Goal: Information Seeking & Learning: Learn about a topic

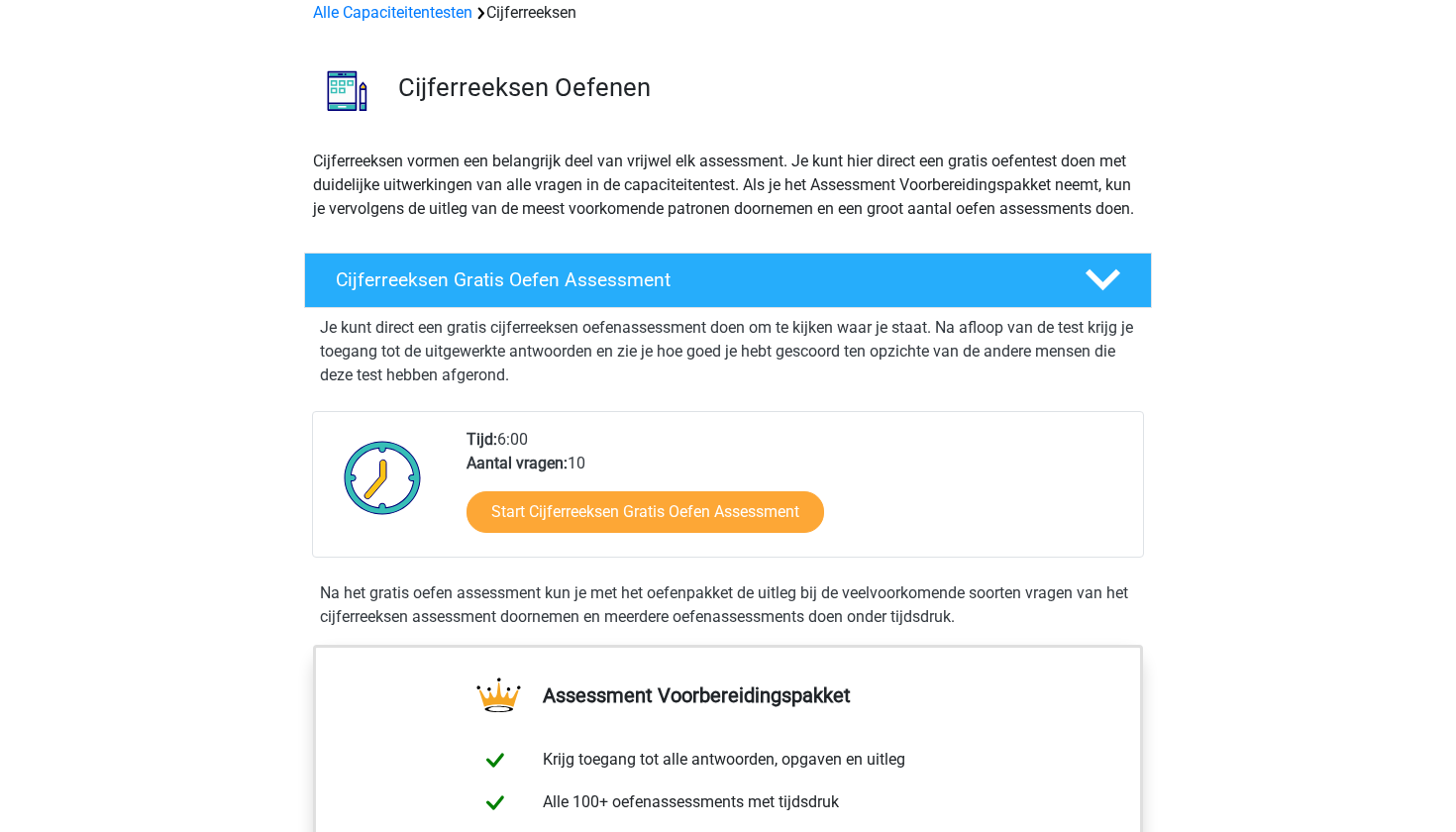
scroll to position [90, 0]
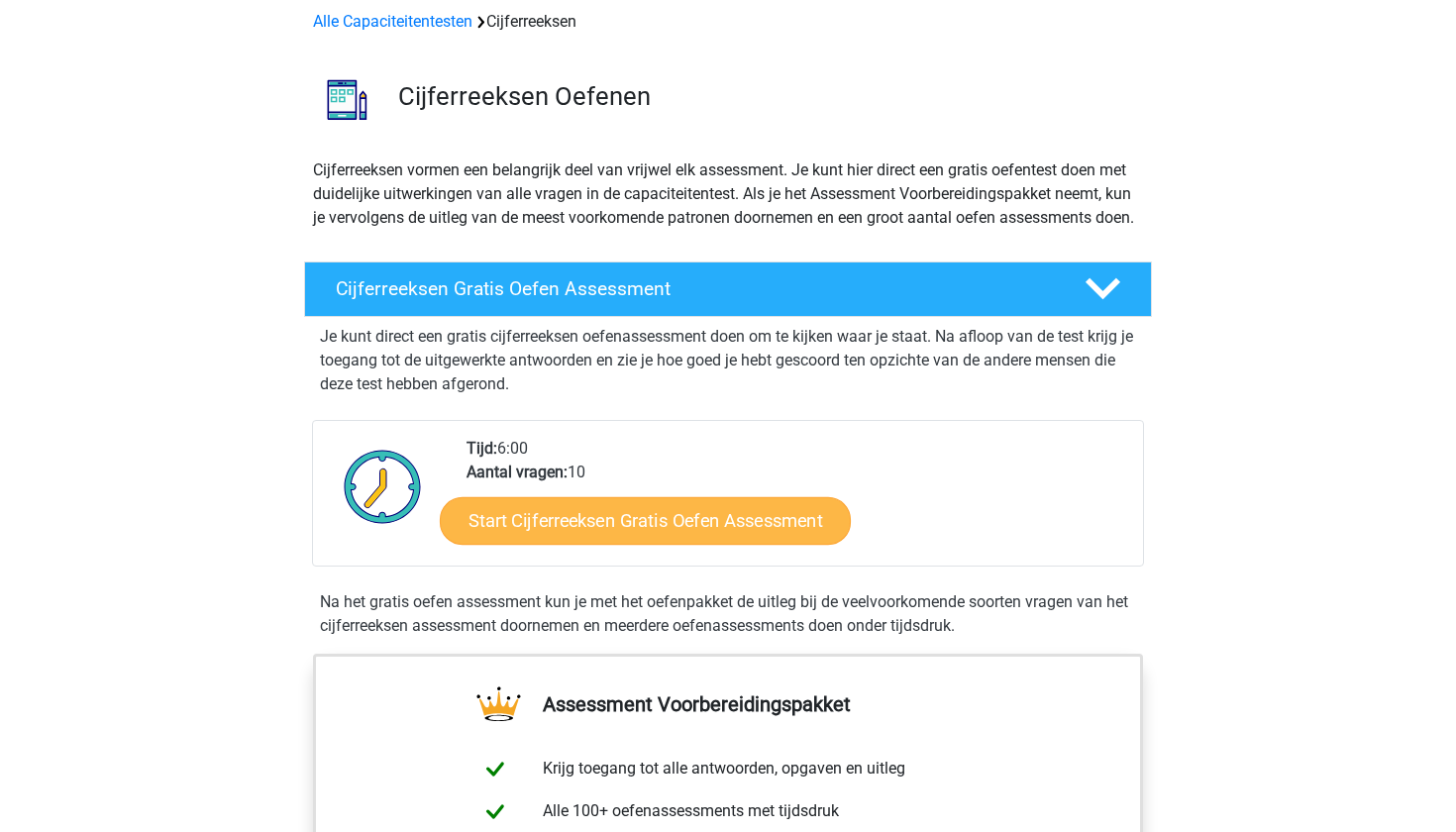
click at [553, 541] on link "Start Cijferreeksen Gratis Oefen Assessment" at bounding box center [645, 520] width 411 height 48
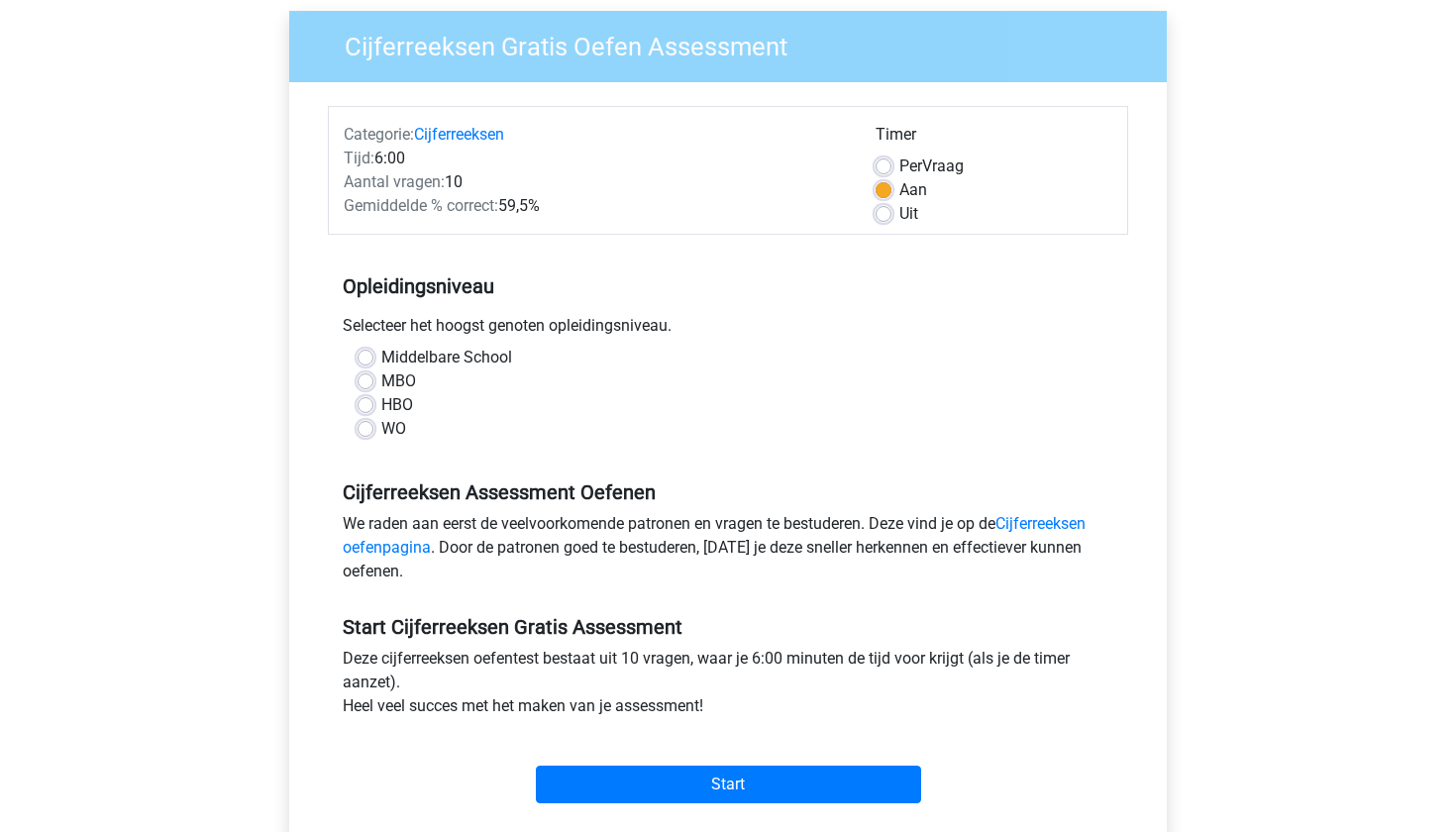
scroll to position [152, 0]
click at [381, 403] on label "HBO" at bounding box center [397, 404] width 32 height 24
click at [365, 403] on input "HBO" at bounding box center [365, 402] width 16 height 20
radio input "true"
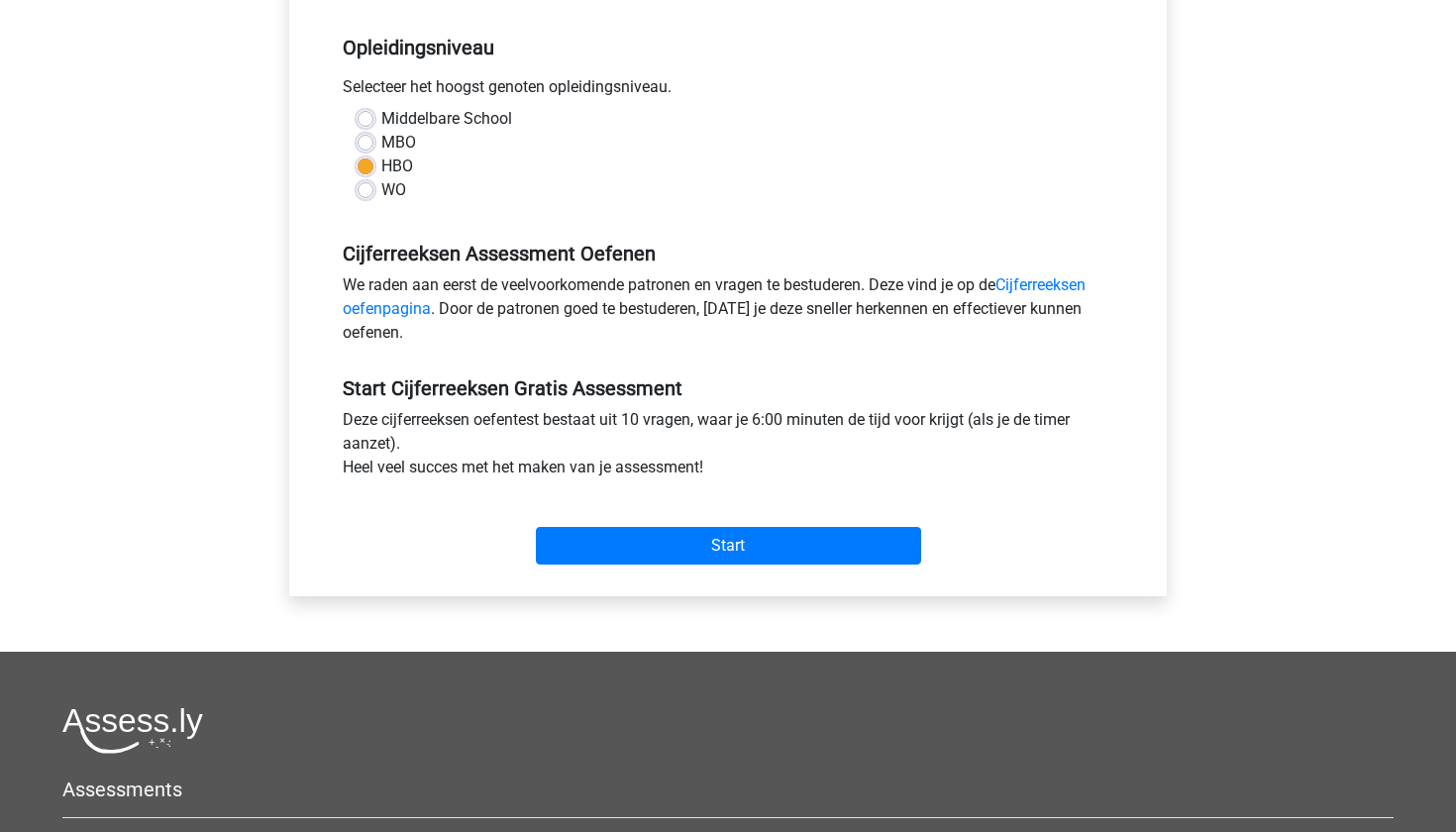
scroll to position [392, 0]
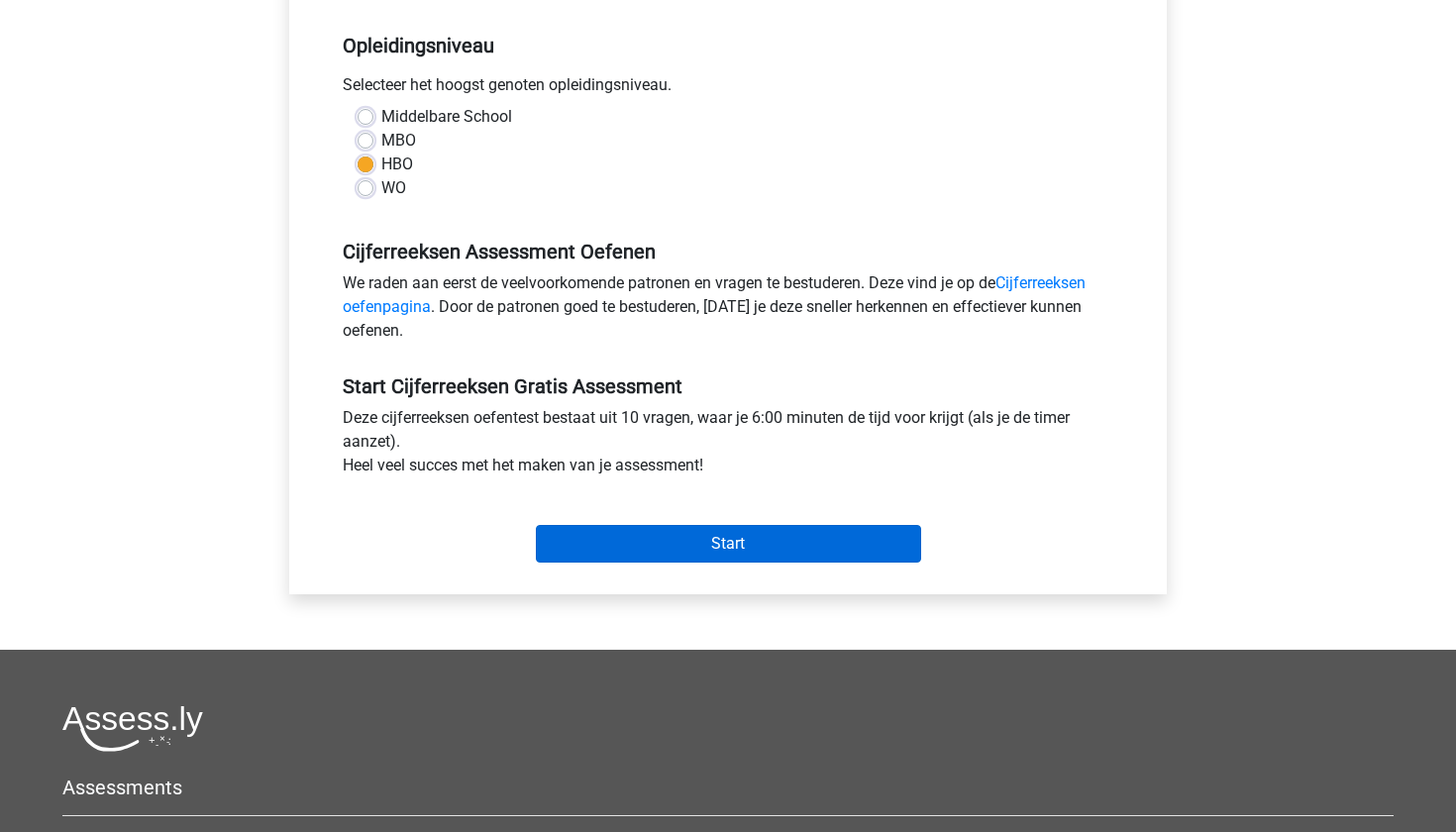
click at [633, 536] on input "Start" at bounding box center [728, 544] width 385 height 38
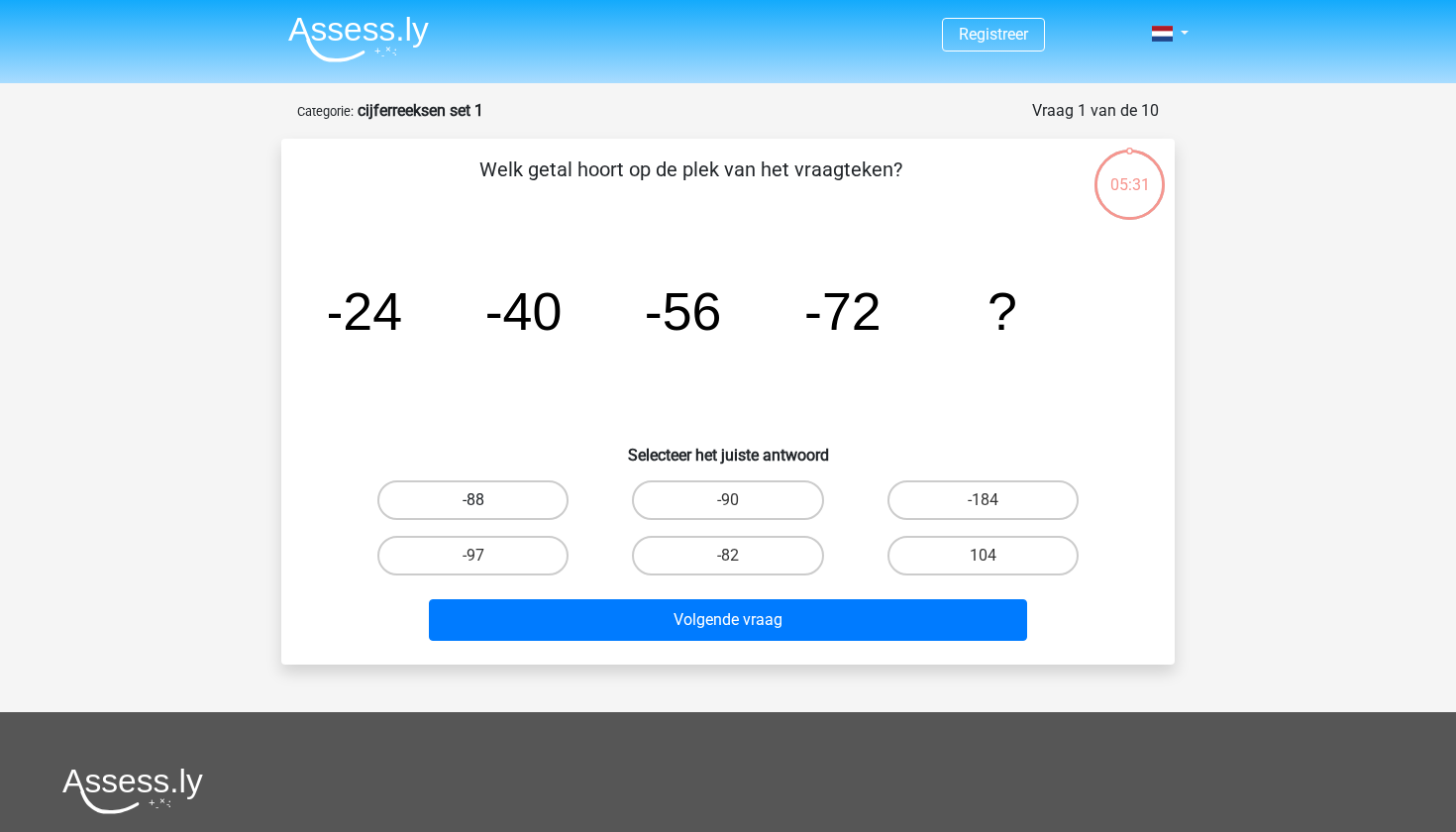
click at [507, 487] on label "-88" at bounding box center [473, 501] width 191 height 40
click at [487, 501] on input "-88" at bounding box center [480, 507] width 13 height 13
radio input "true"
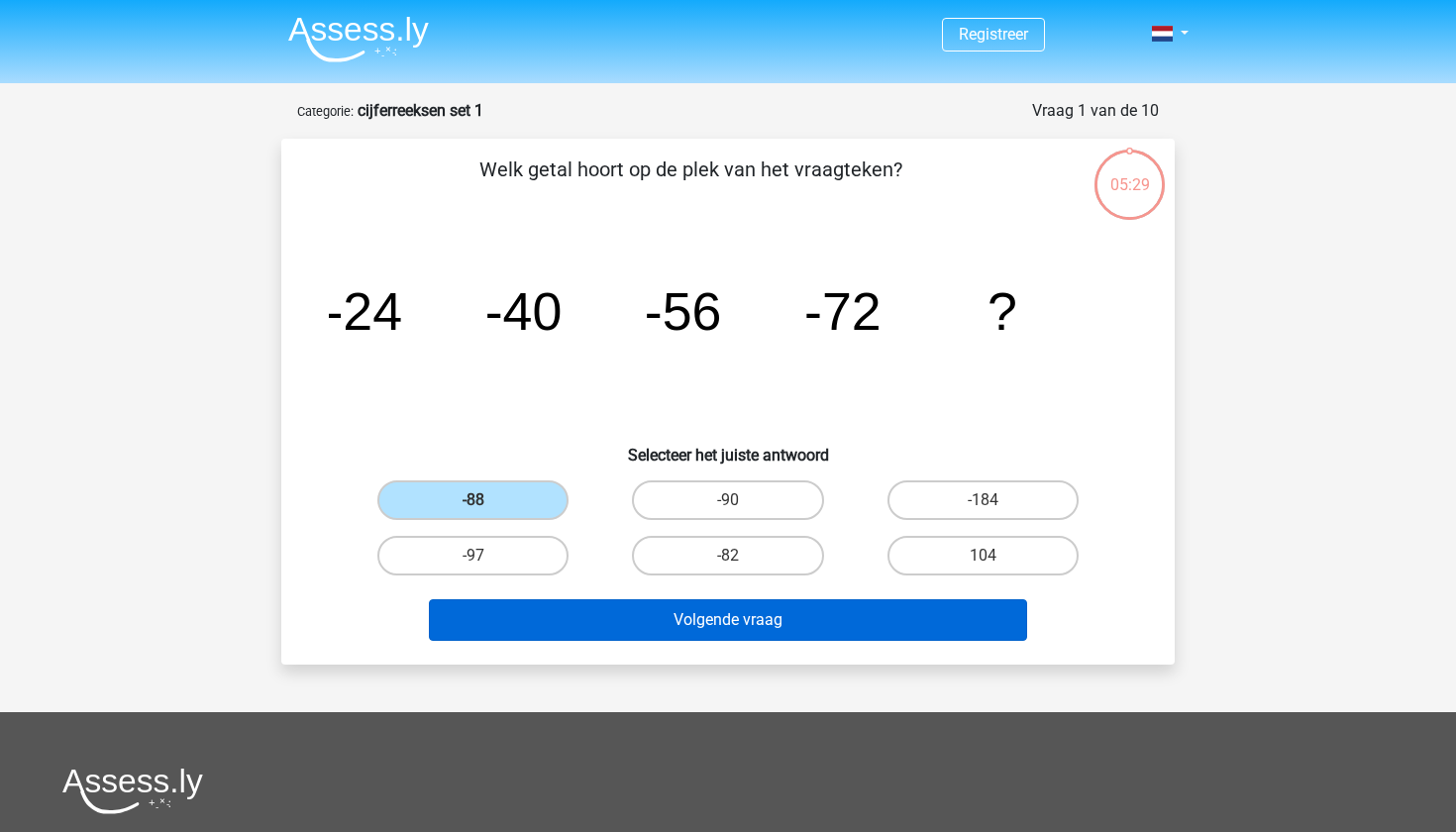
click at [744, 614] on button "Volgende vraag" at bounding box center [728, 620] width 599 height 42
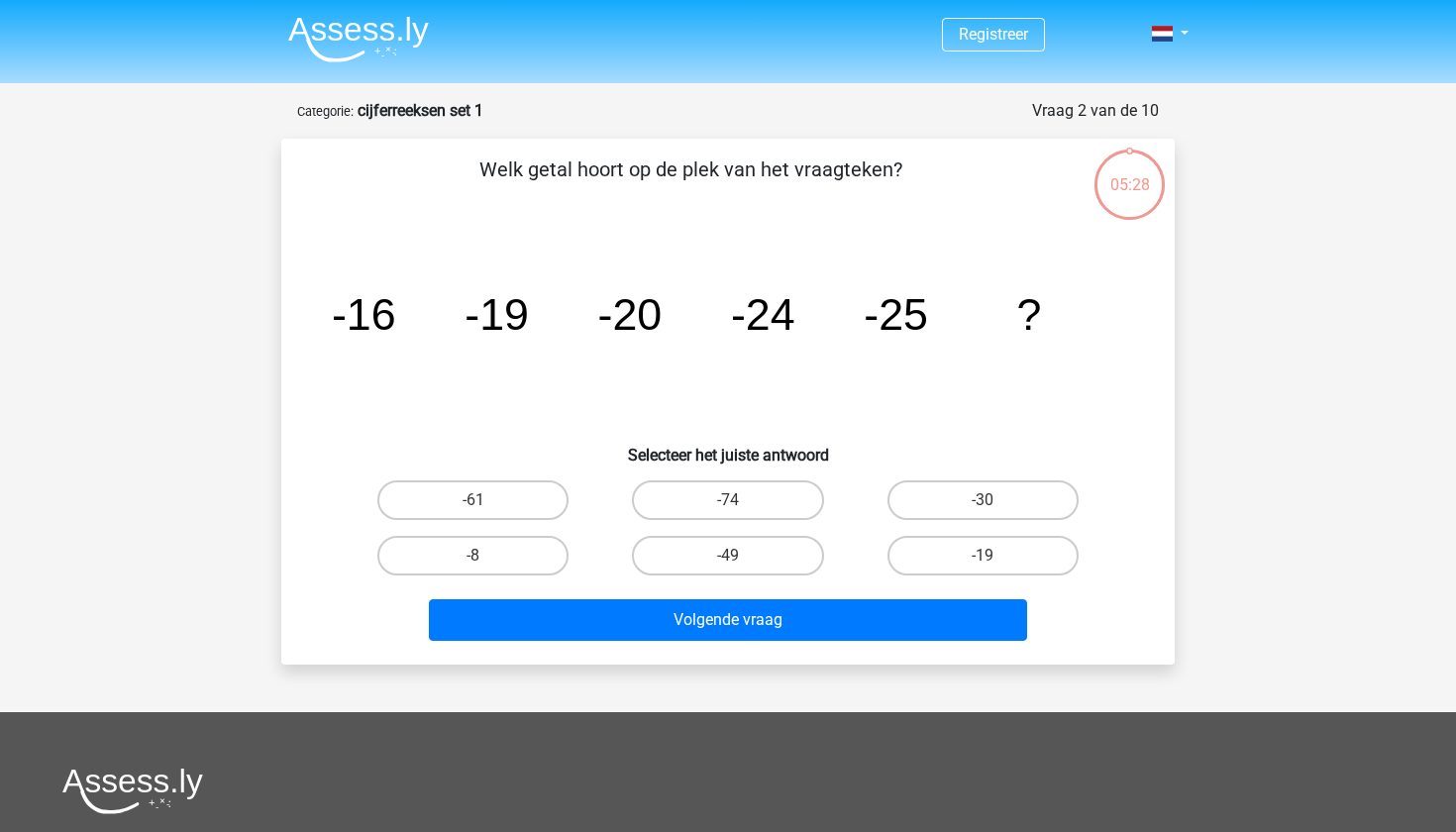
scroll to position [100, 0]
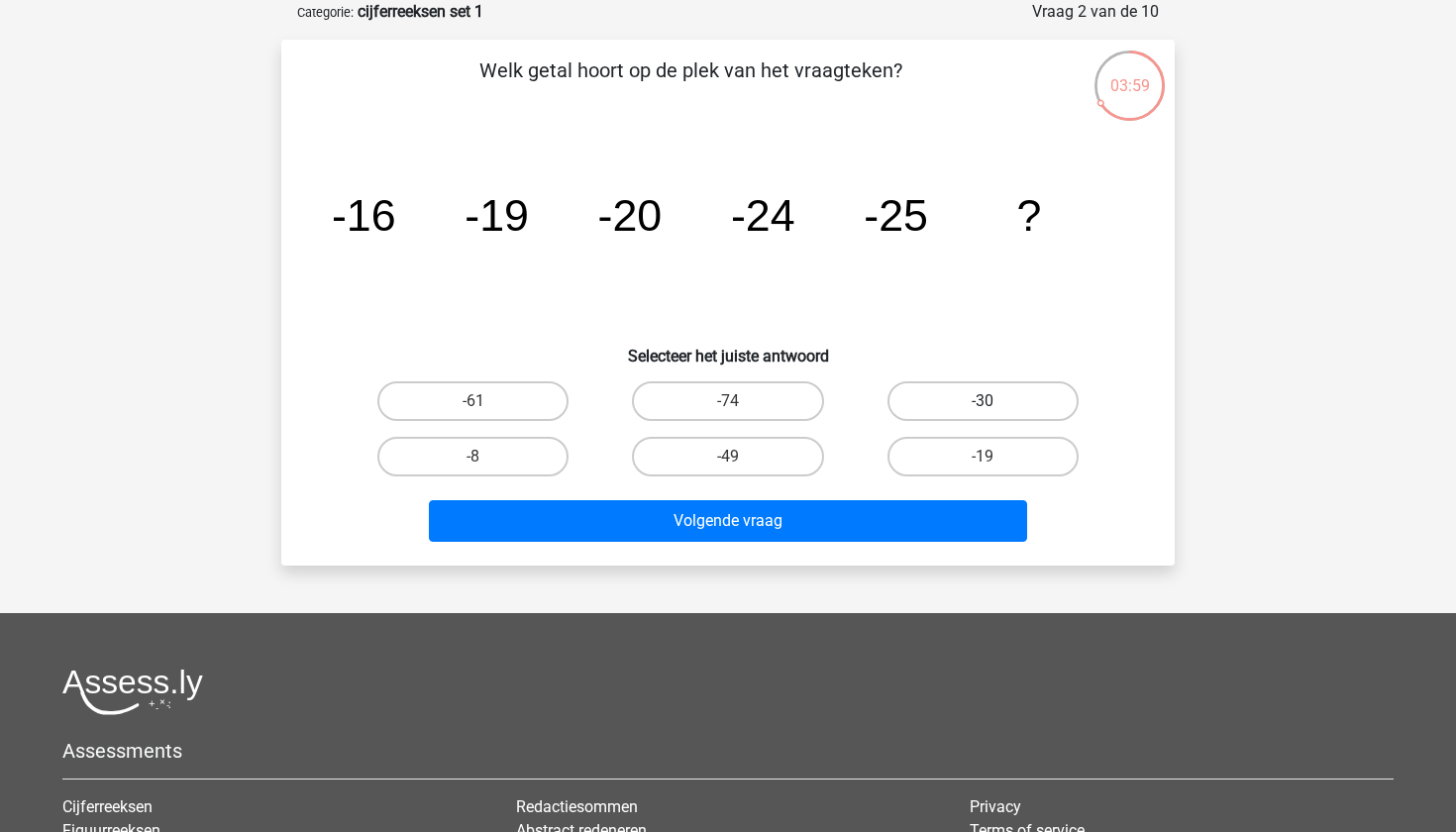
click at [952, 398] on label "-30" at bounding box center [983, 401] width 191 height 40
click at [982, 401] on input "-30" at bounding box center [988, 407] width 13 height 13
radio input "true"
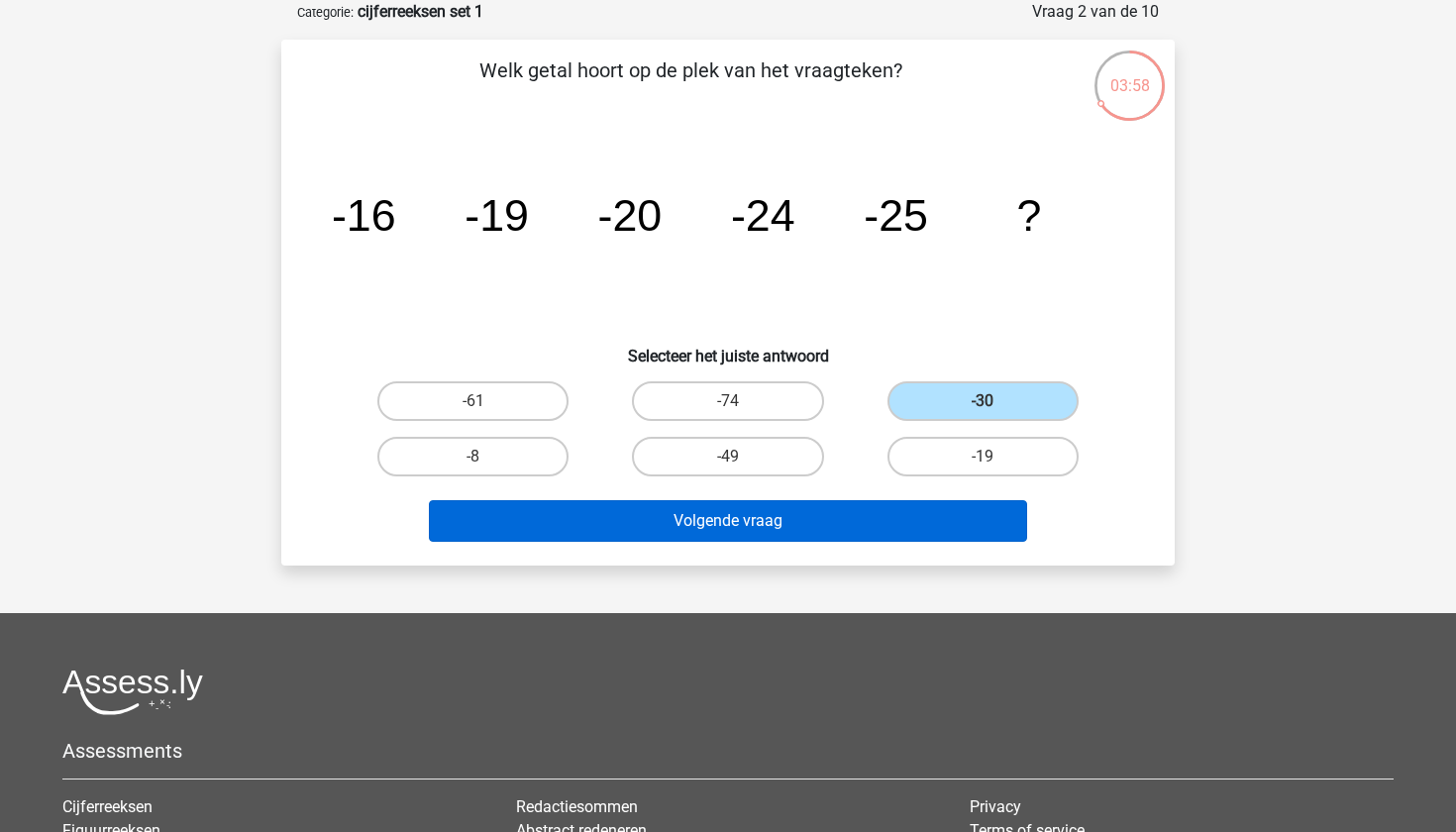
click at [933, 514] on button "Volgende vraag" at bounding box center [728, 521] width 599 height 42
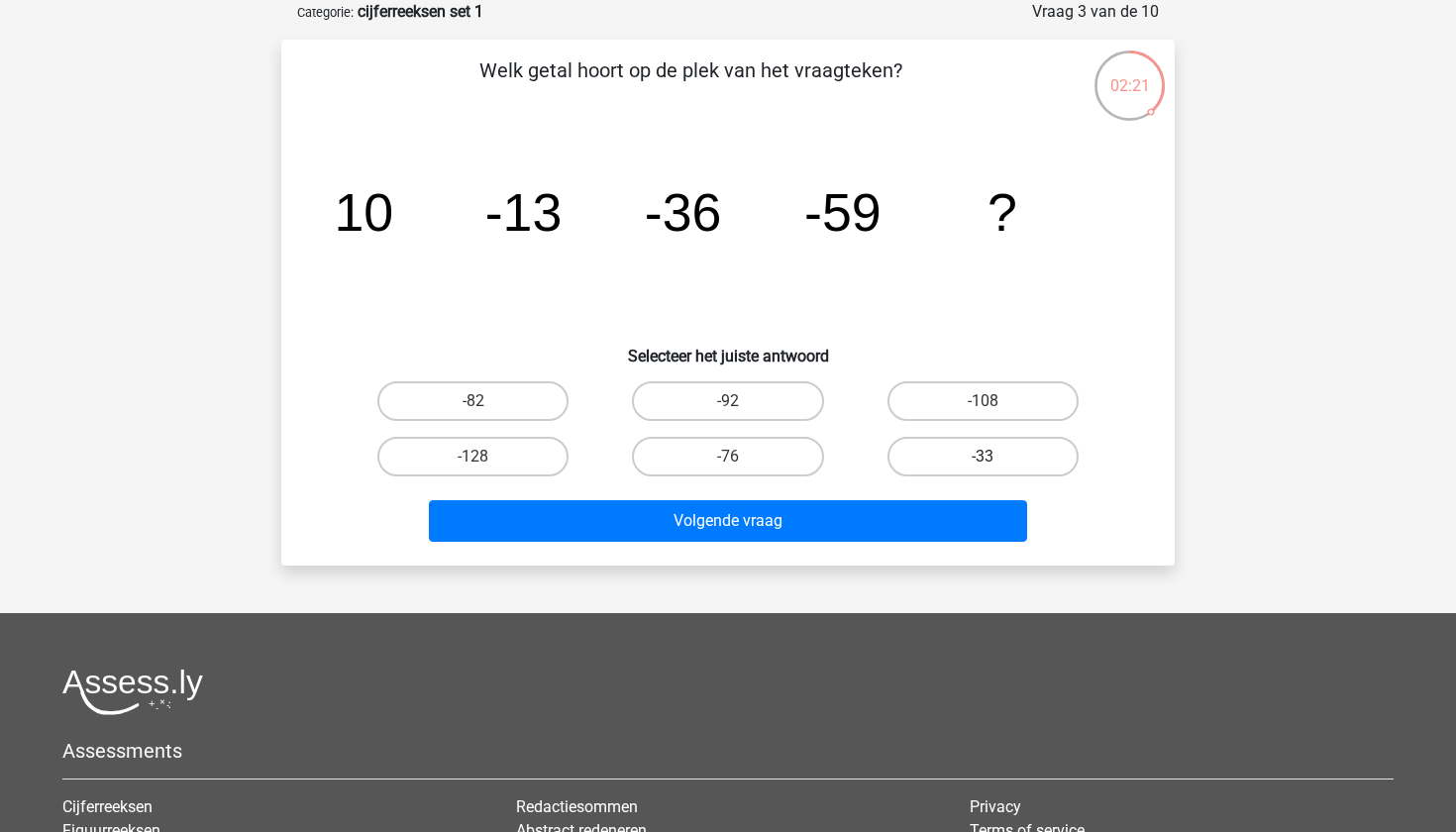
click at [936, 452] on label "-33" at bounding box center [983, 457] width 191 height 40
click at [982, 457] on input "-33" at bounding box center [988, 463] width 13 height 13
radio input "true"
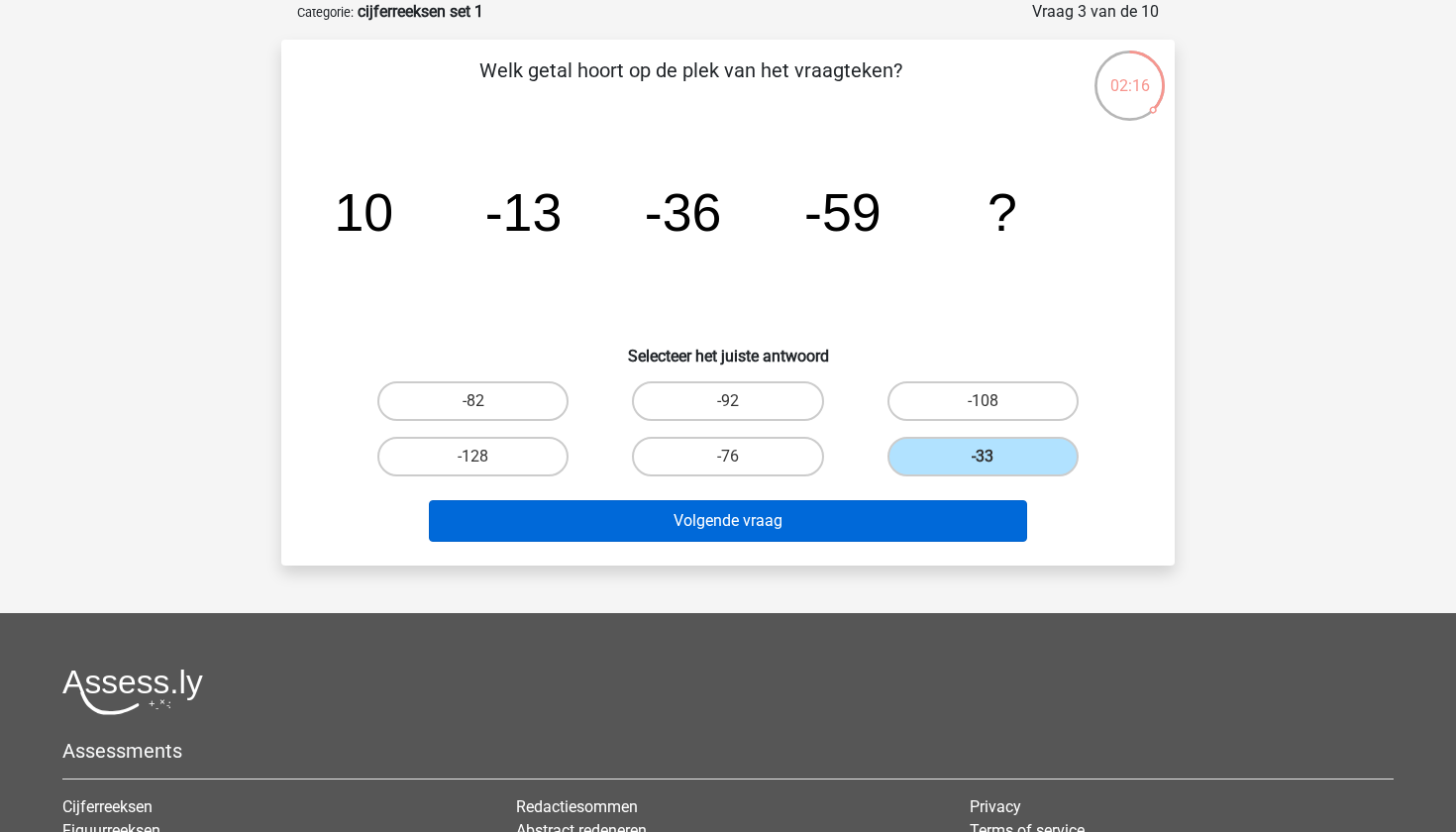
click at [915, 517] on button "Volgende vraag" at bounding box center [728, 521] width 599 height 42
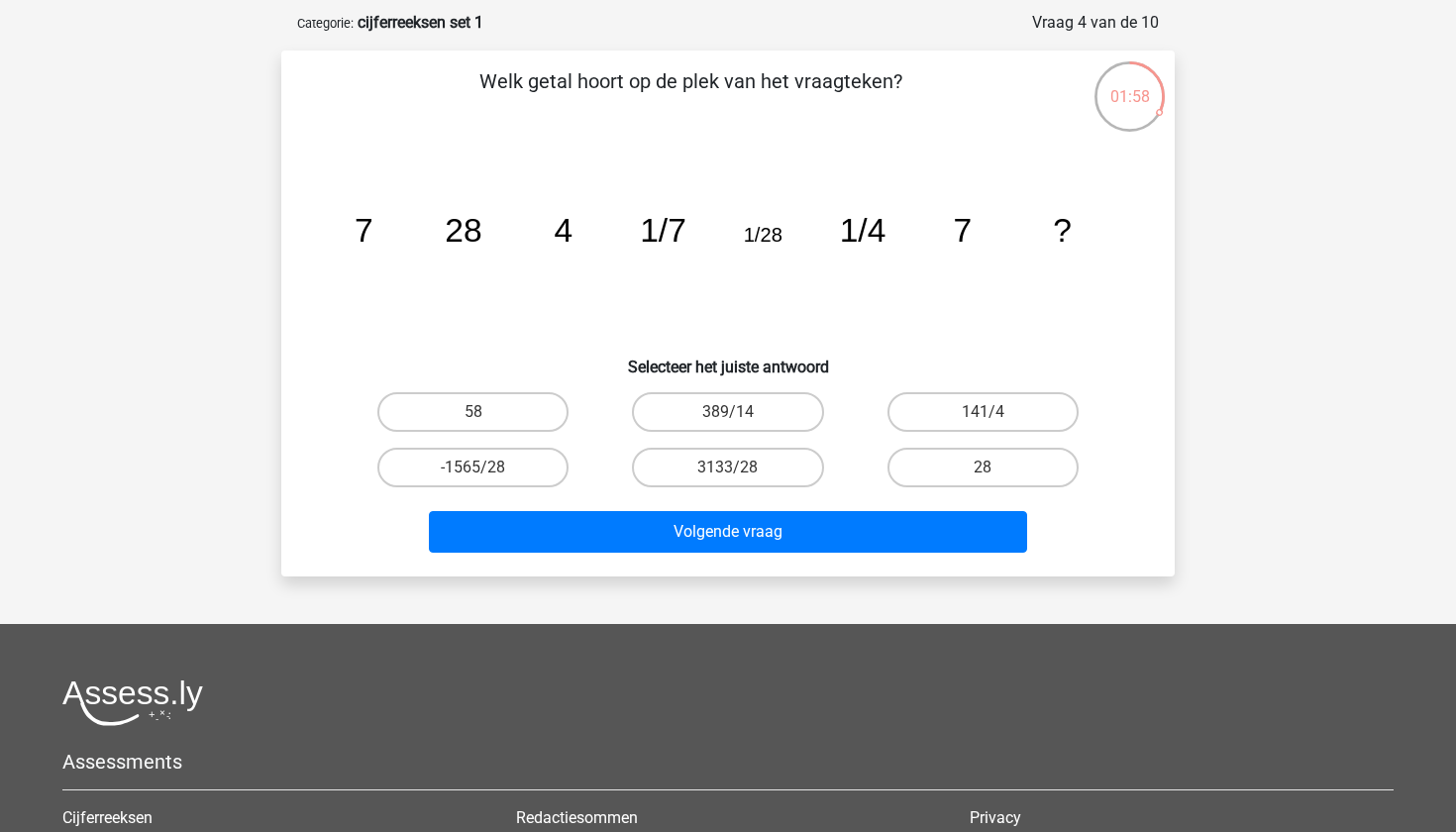
scroll to position [94, 0]
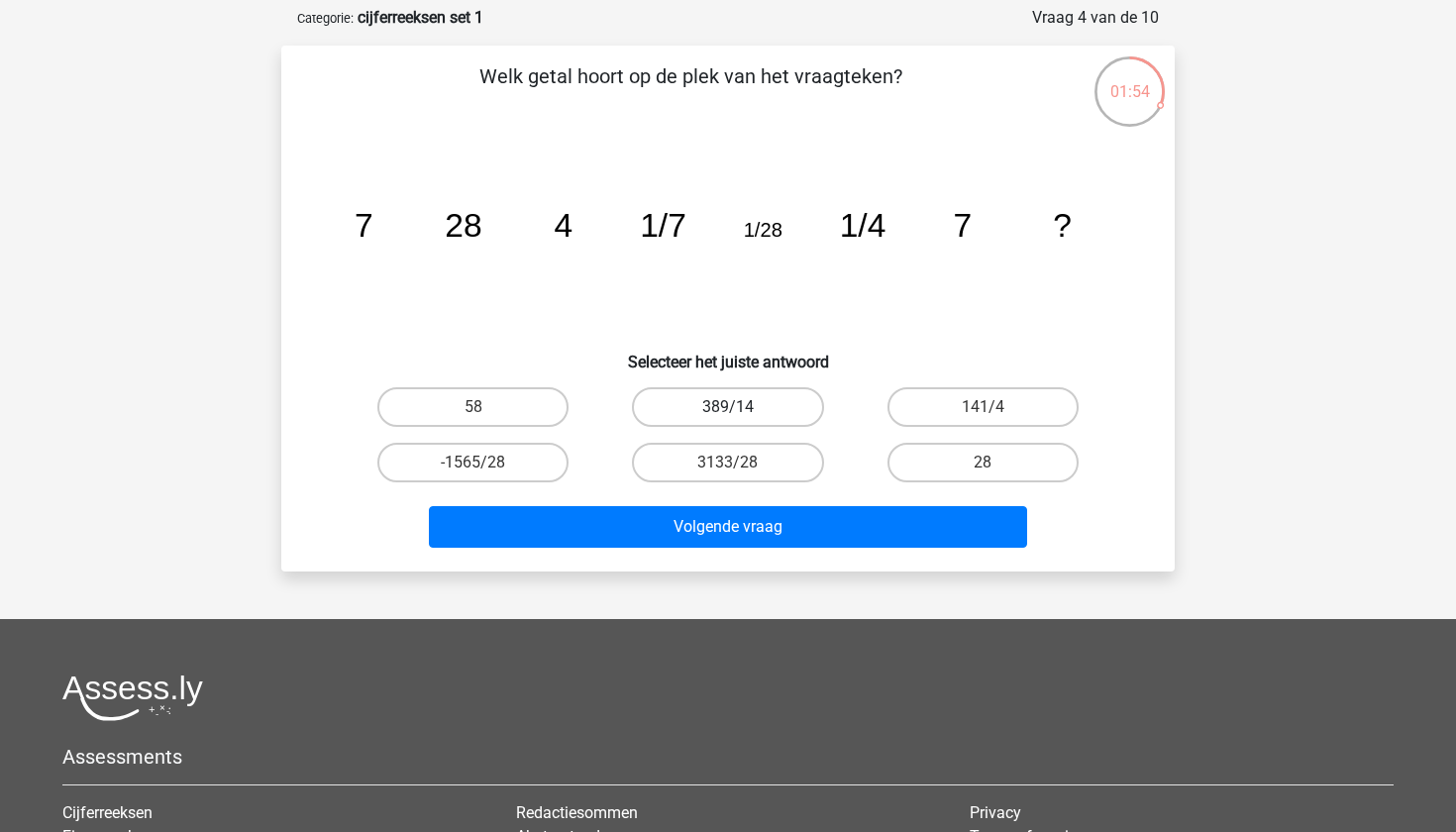
click at [745, 409] on label "389/14" at bounding box center [728, 407] width 191 height 40
click at [741, 409] on input "389/14" at bounding box center [734, 413] width 13 height 13
radio input "true"
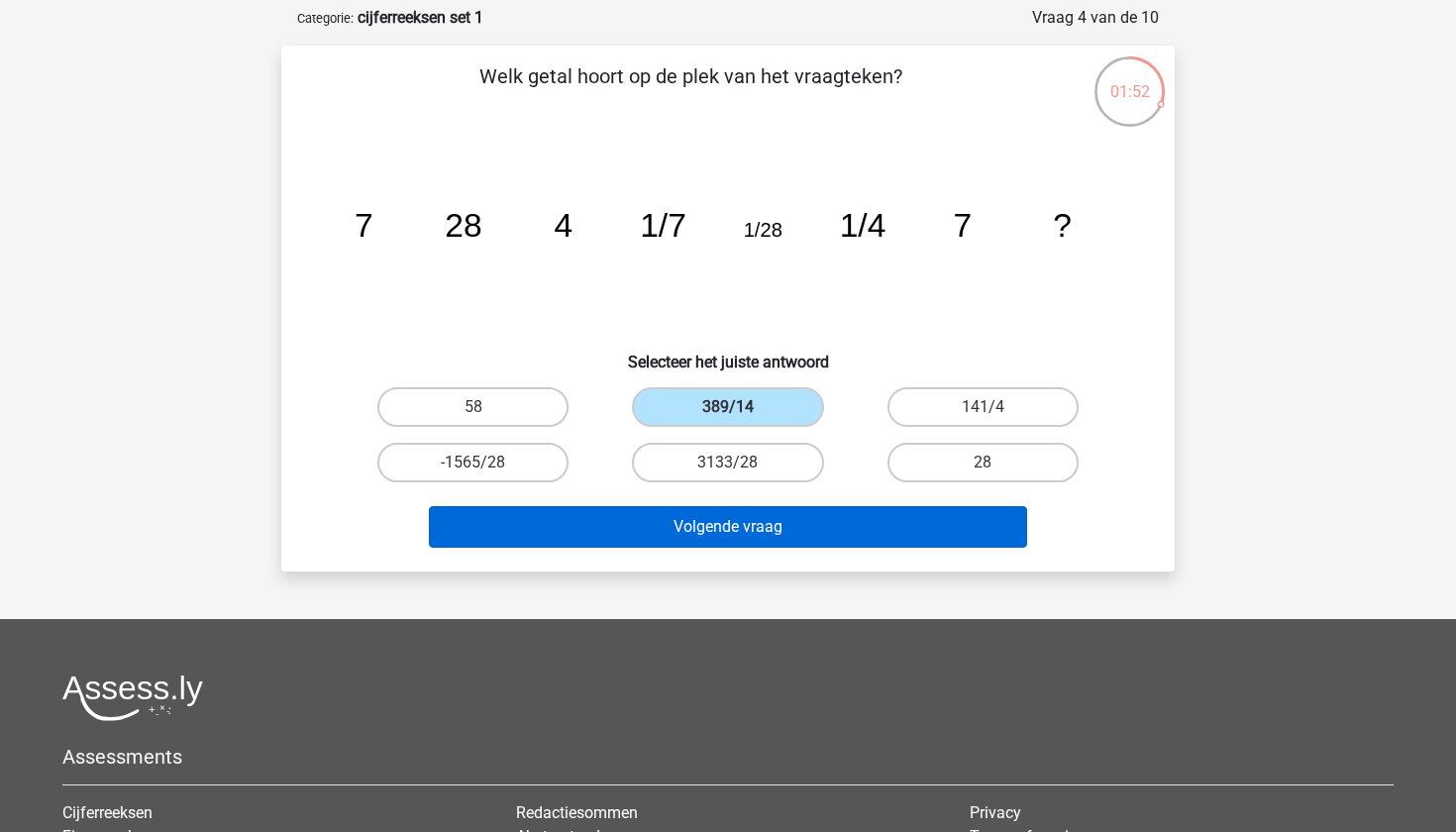
click at [788, 526] on button "Volgende vraag" at bounding box center [728, 527] width 599 height 42
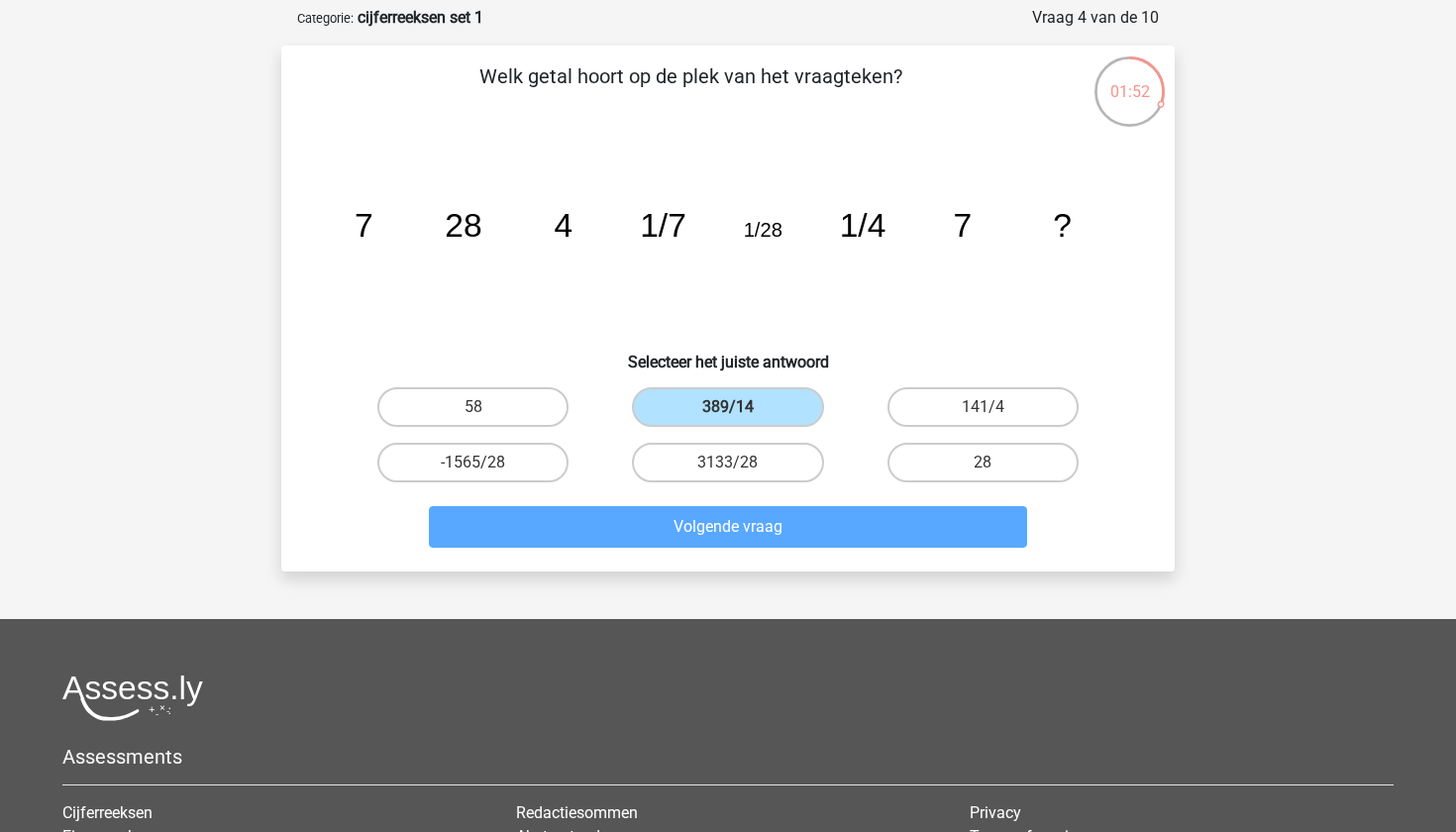
scroll to position [100, 0]
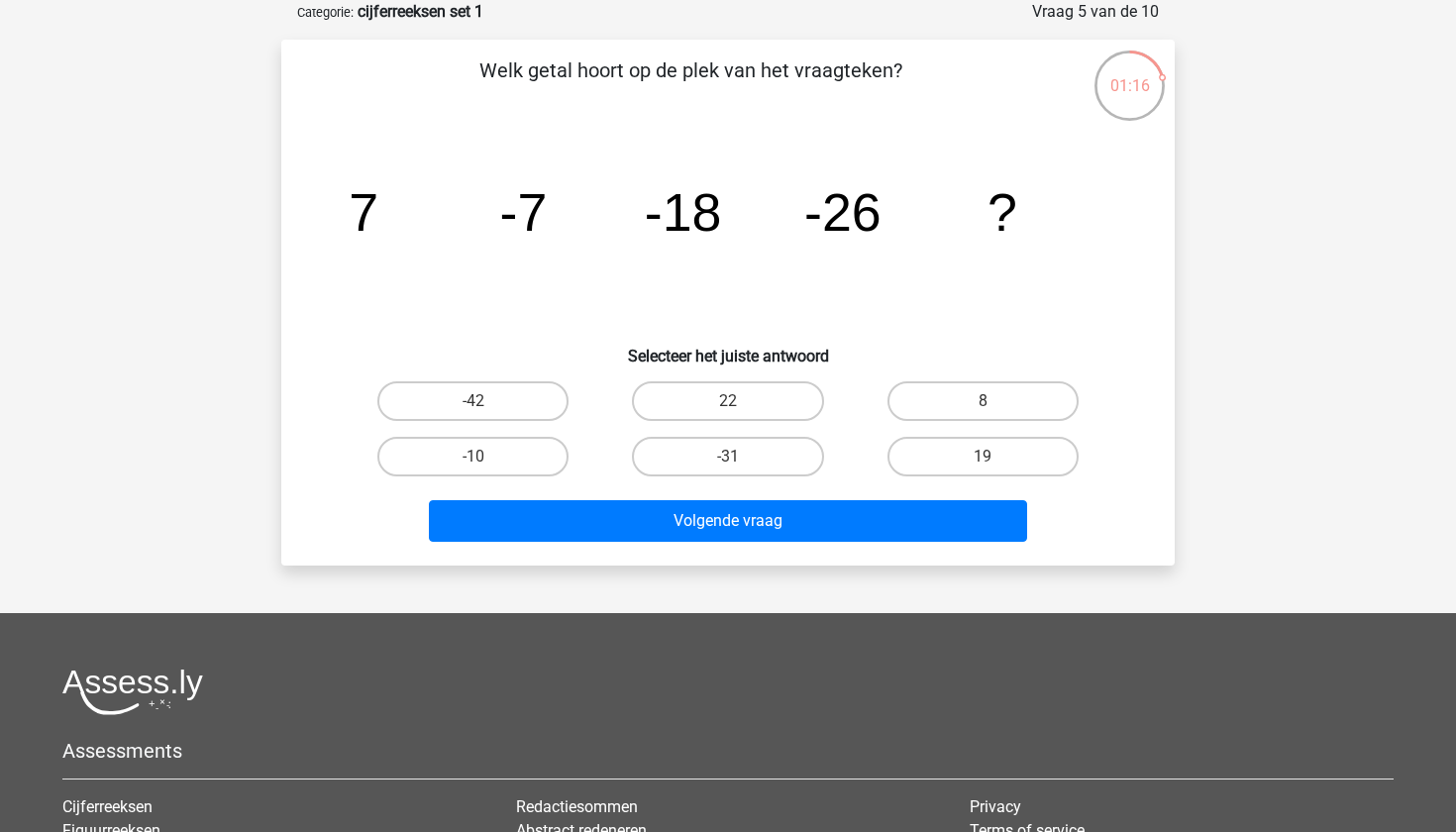
click at [731, 457] on input "-31" at bounding box center [734, 463] width 13 height 13
radio input "true"
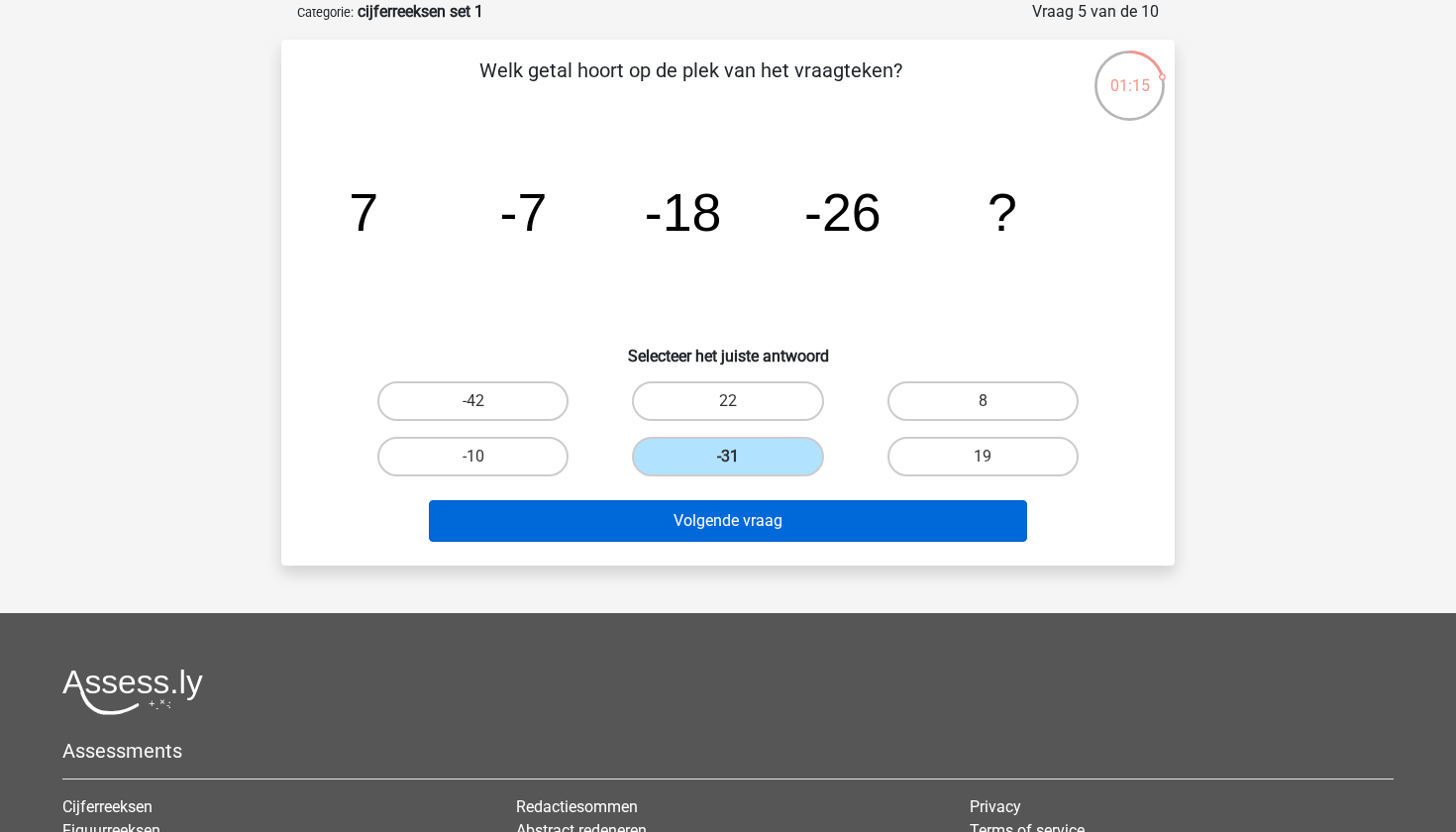
click at [747, 521] on button "Volgende vraag" at bounding box center [728, 521] width 599 height 42
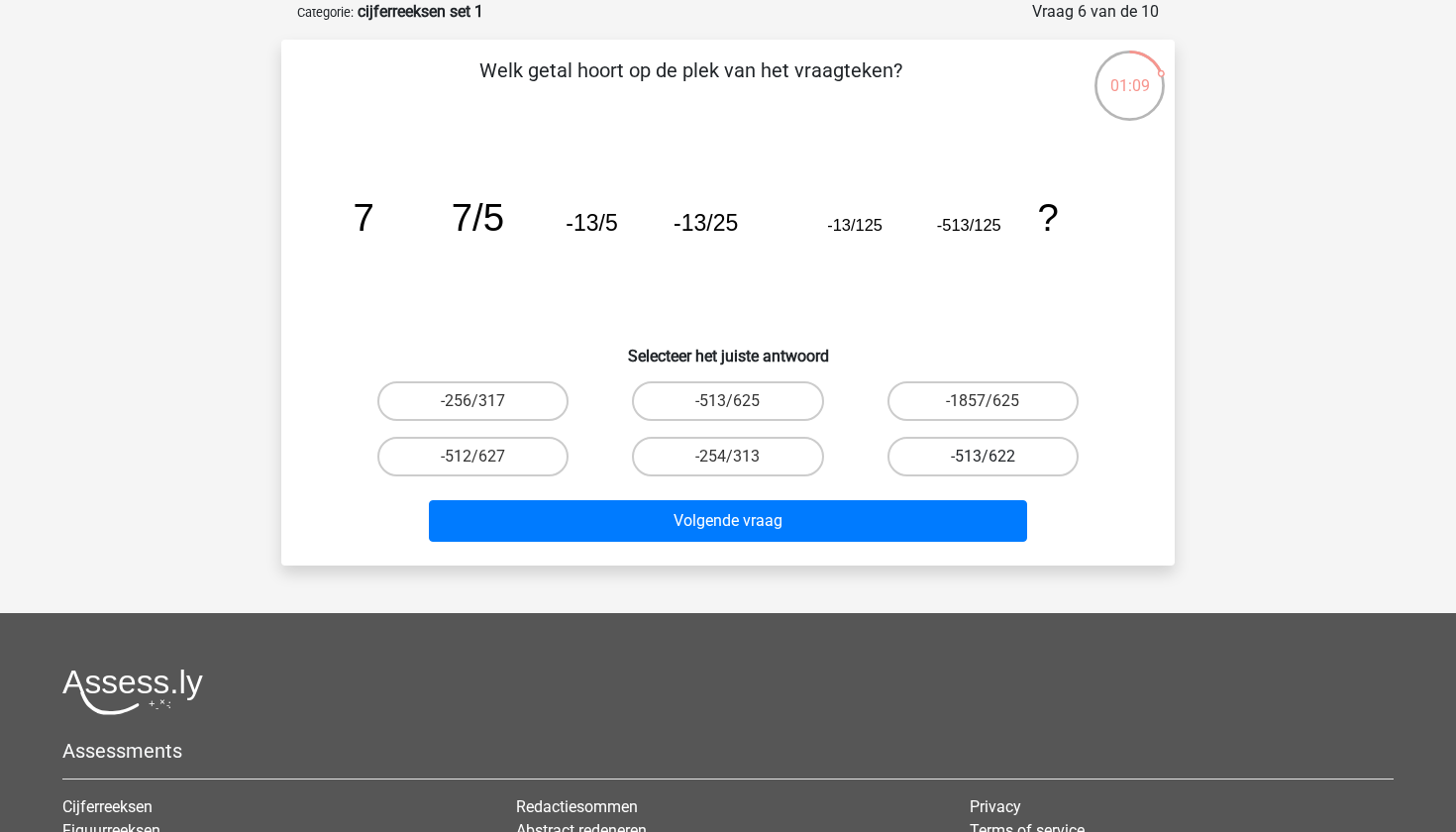
click at [965, 448] on label "-513/622" at bounding box center [983, 457] width 191 height 40
click at [982, 457] on input "-513/622" at bounding box center [988, 463] width 13 height 13
radio input "true"
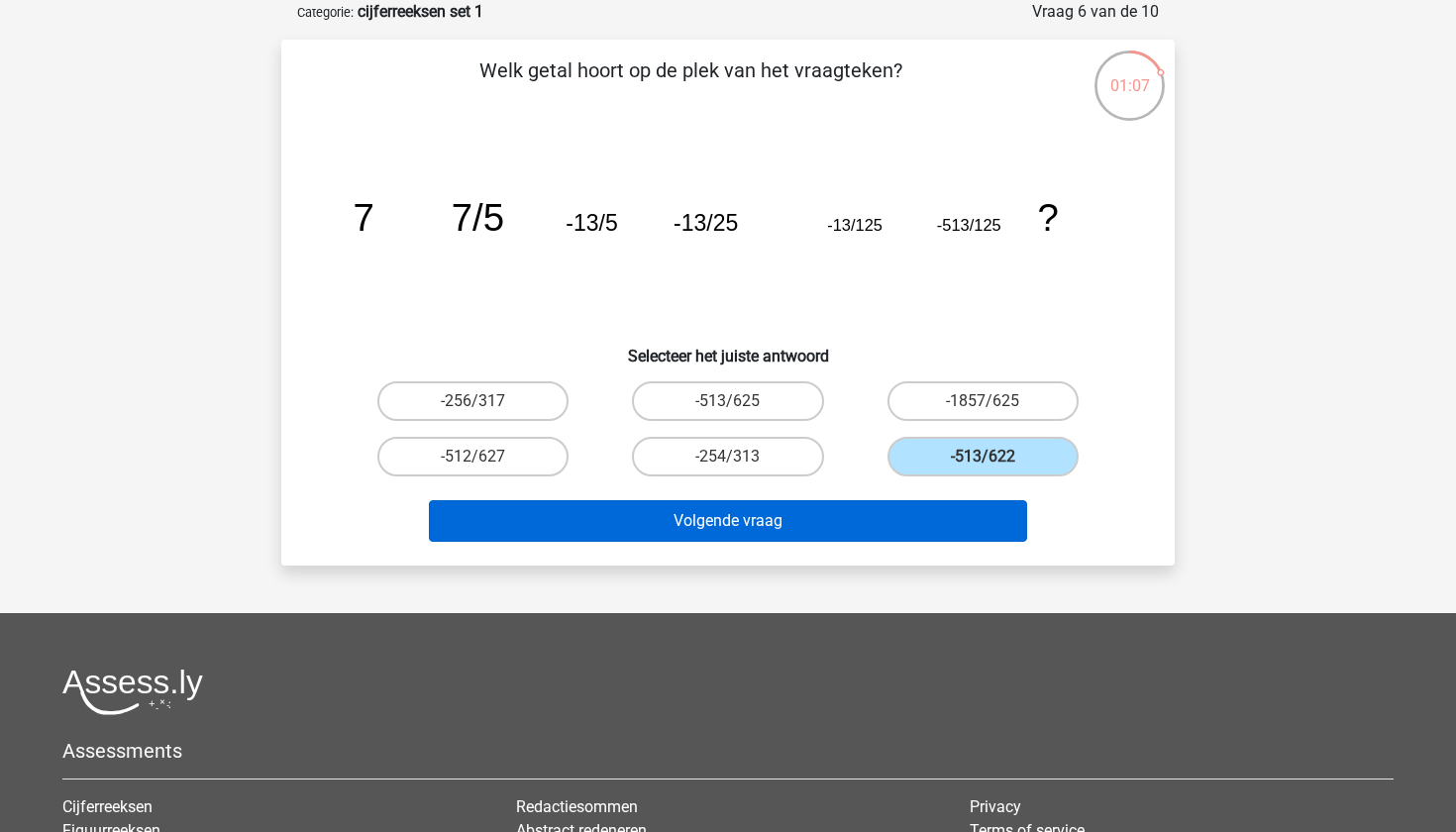
click at [937, 514] on button "Volgende vraag" at bounding box center [728, 521] width 599 height 42
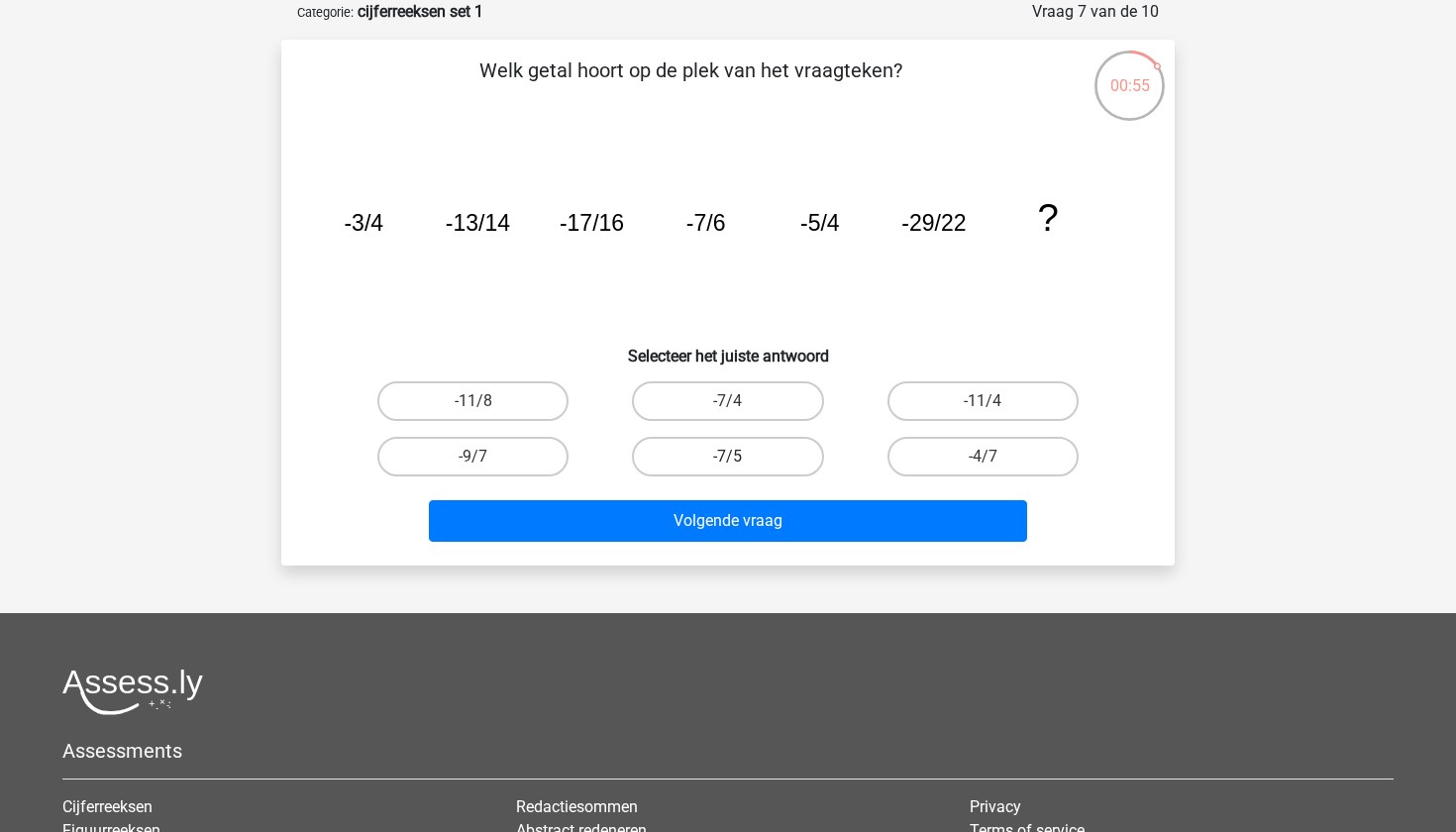
click at [780, 451] on label "-7/5" at bounding box center [728, 457] width 191 height 40
click at [741, 457] on input "-7/5" at bounding box center [734, 463] width 13 height 13
radio input "true"
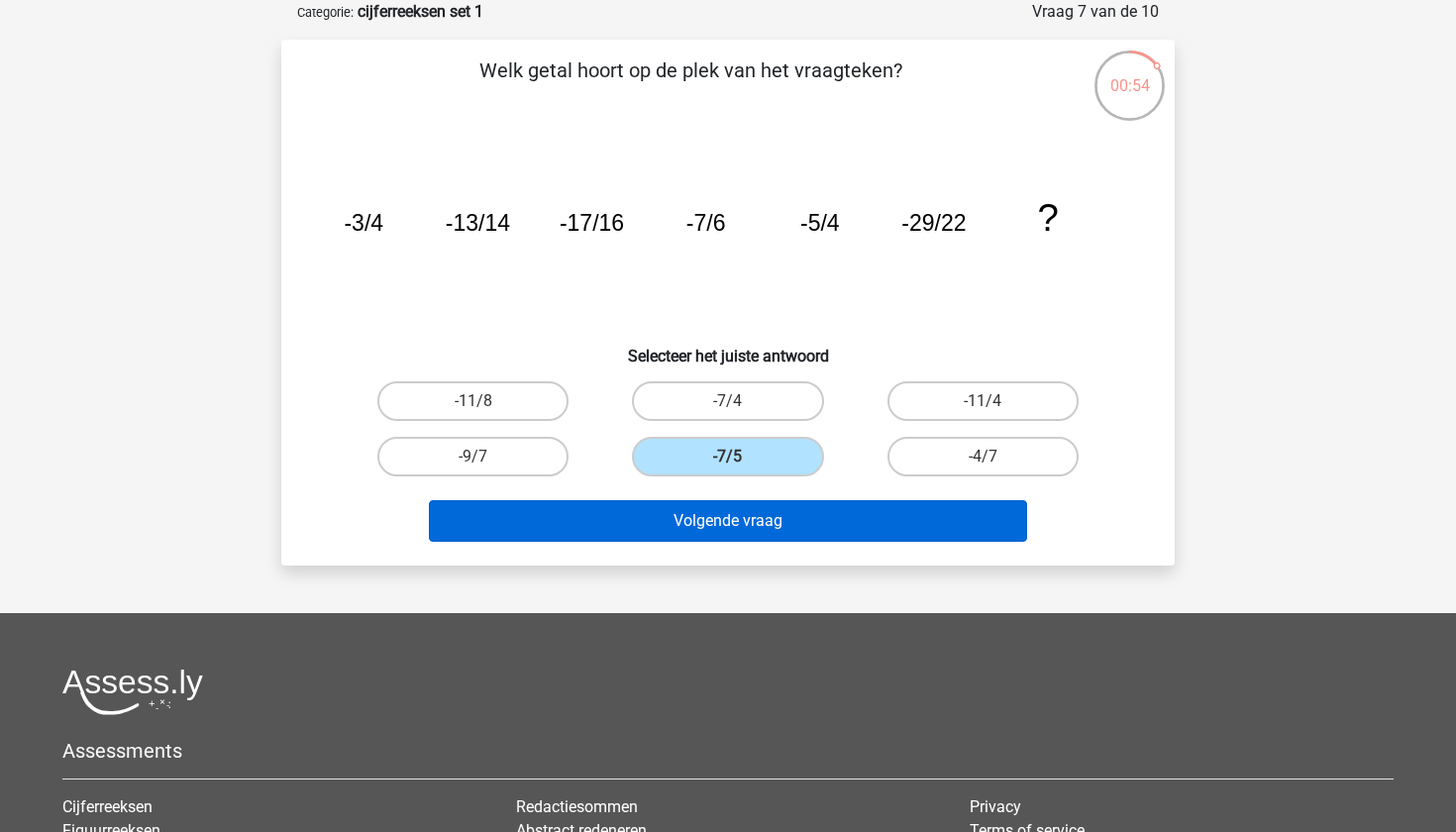
click at [772, 521] on button "Volgende vraag" at bounding box center [728, 521] width 599 height 42
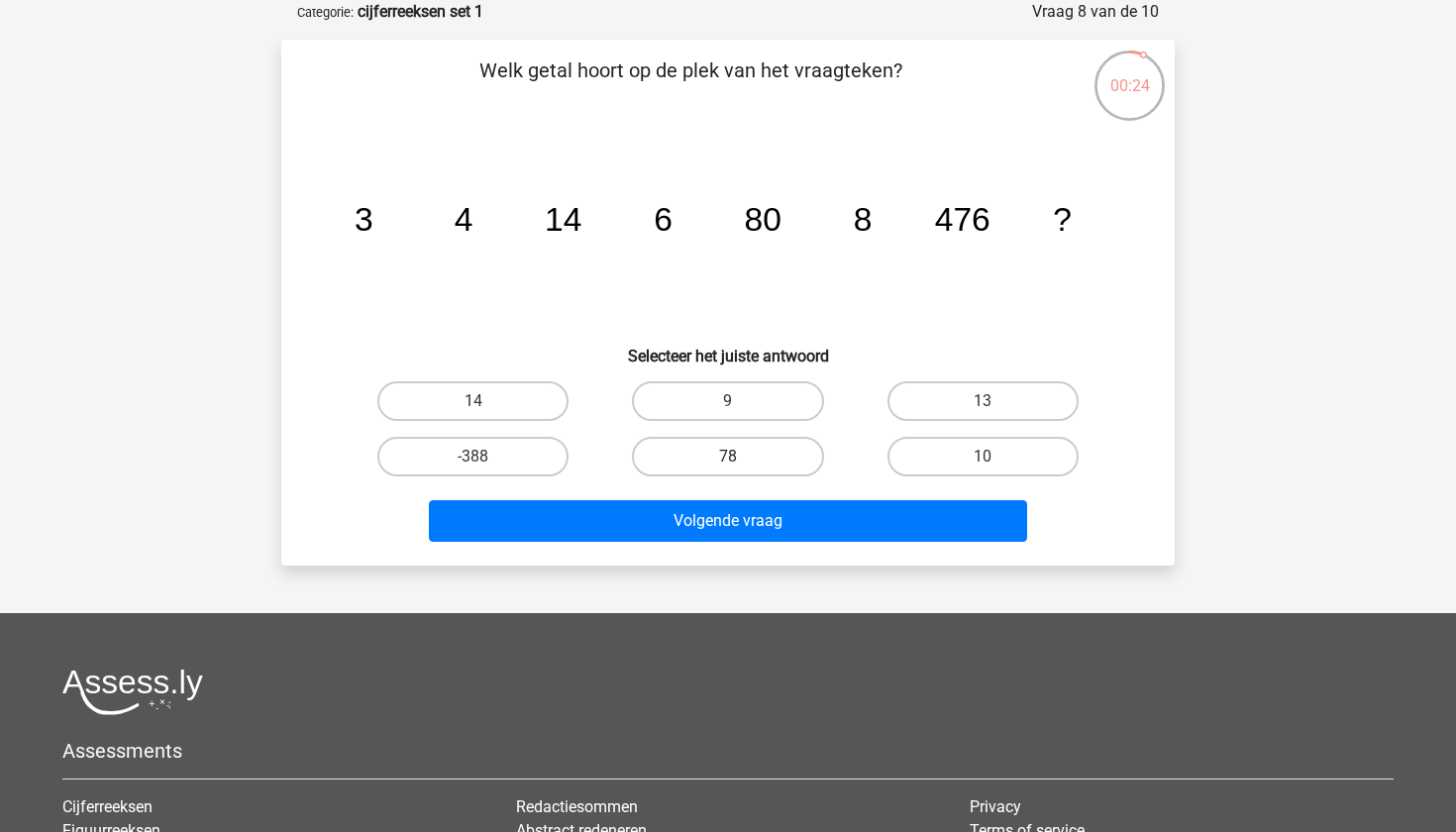
click at [786, 455] on label "78" at bounding box center [728, 457] width 191 height 40
click at [741, 457] on input "78" at bounding box center [734, 463] width 13 height 13
radio input "true"
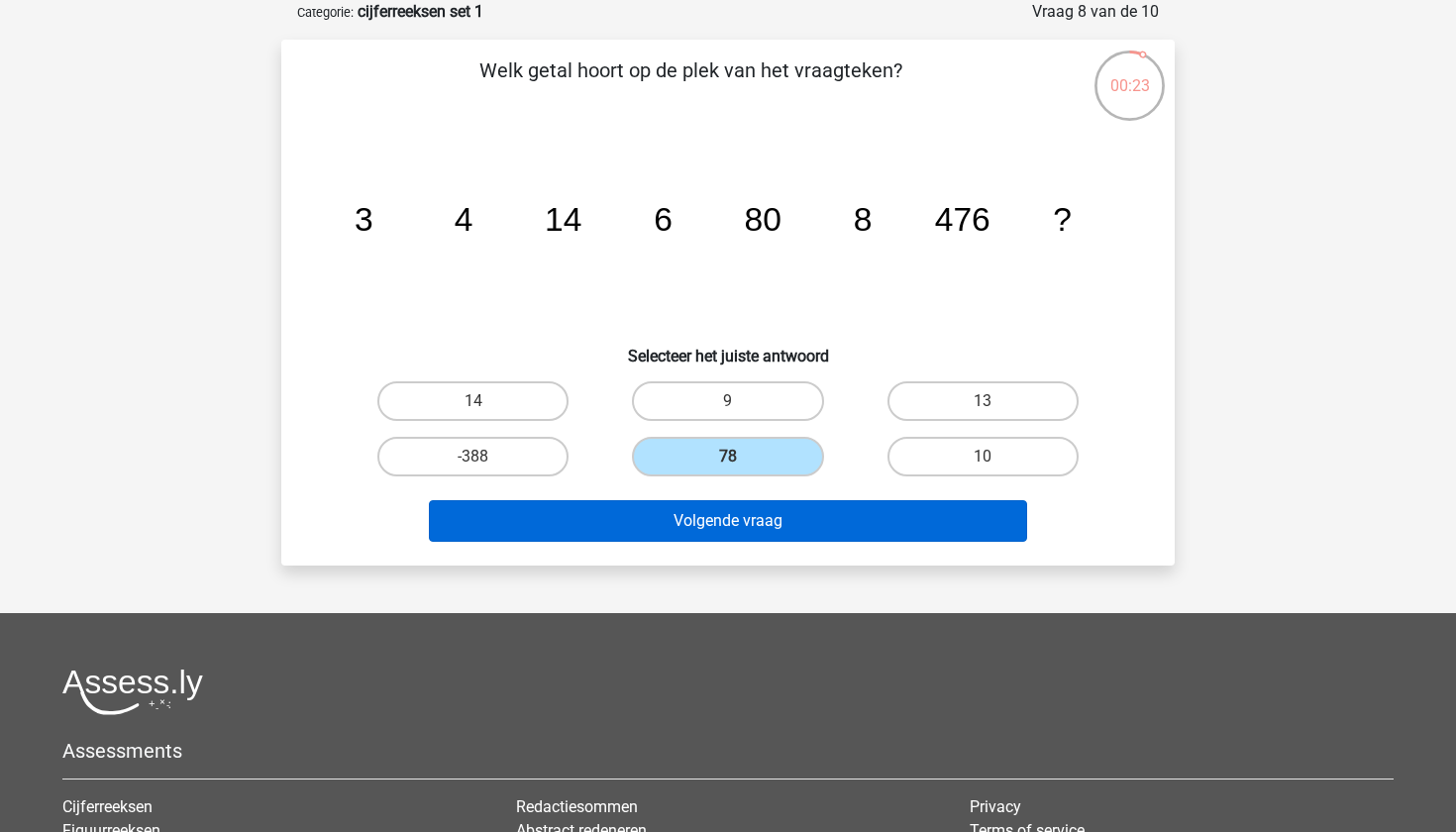
click at [787, 525] on button "Volgende vraag" at bounding box center [728, 521] width 599 height 42
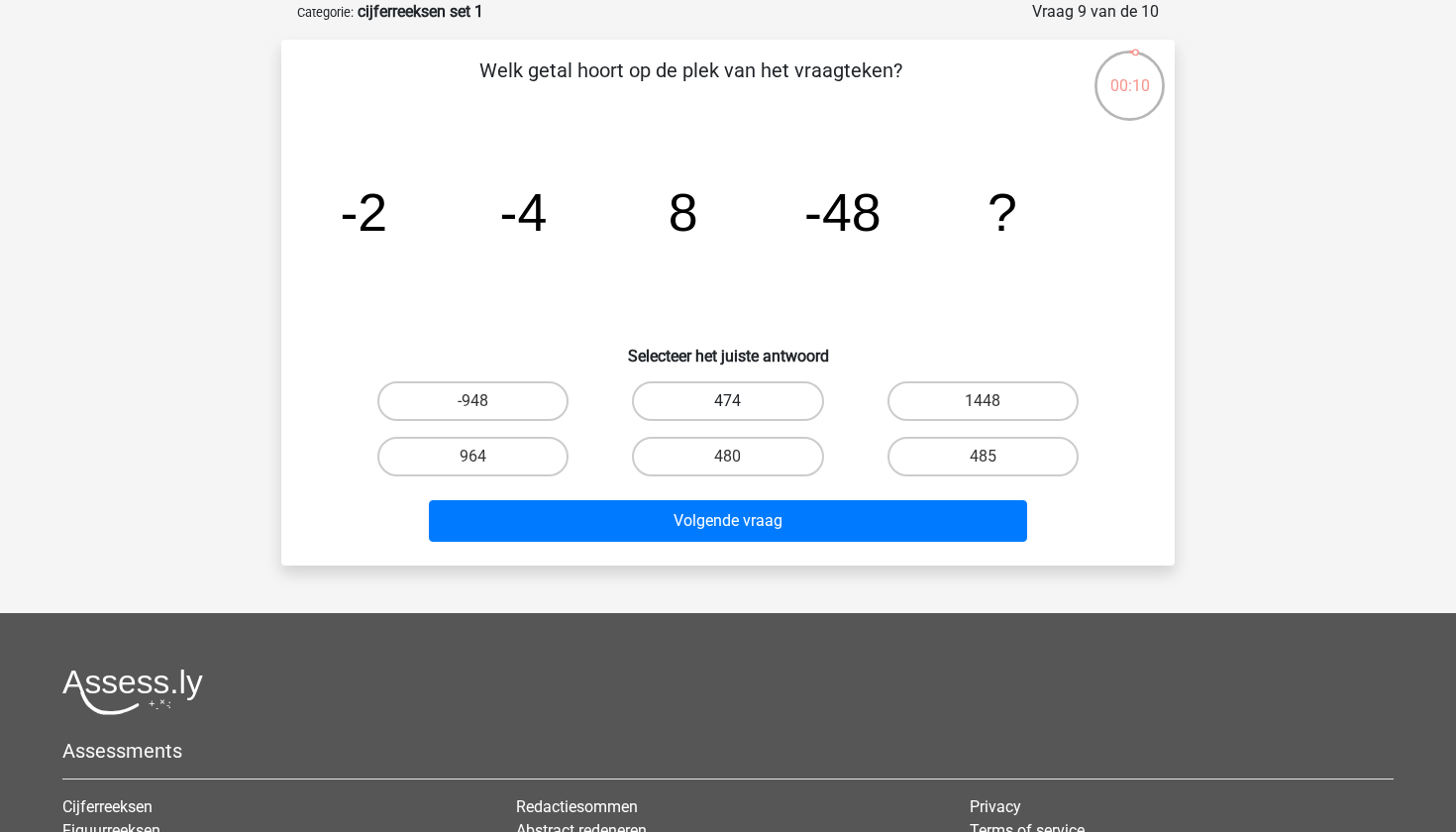
click at [720, 410] on label "474" at bounding box center [728, 401] width 191 height 40
click at [728, 410] on input "474" at bounding box center [734, 407] width 13 height 13
radio input "true"
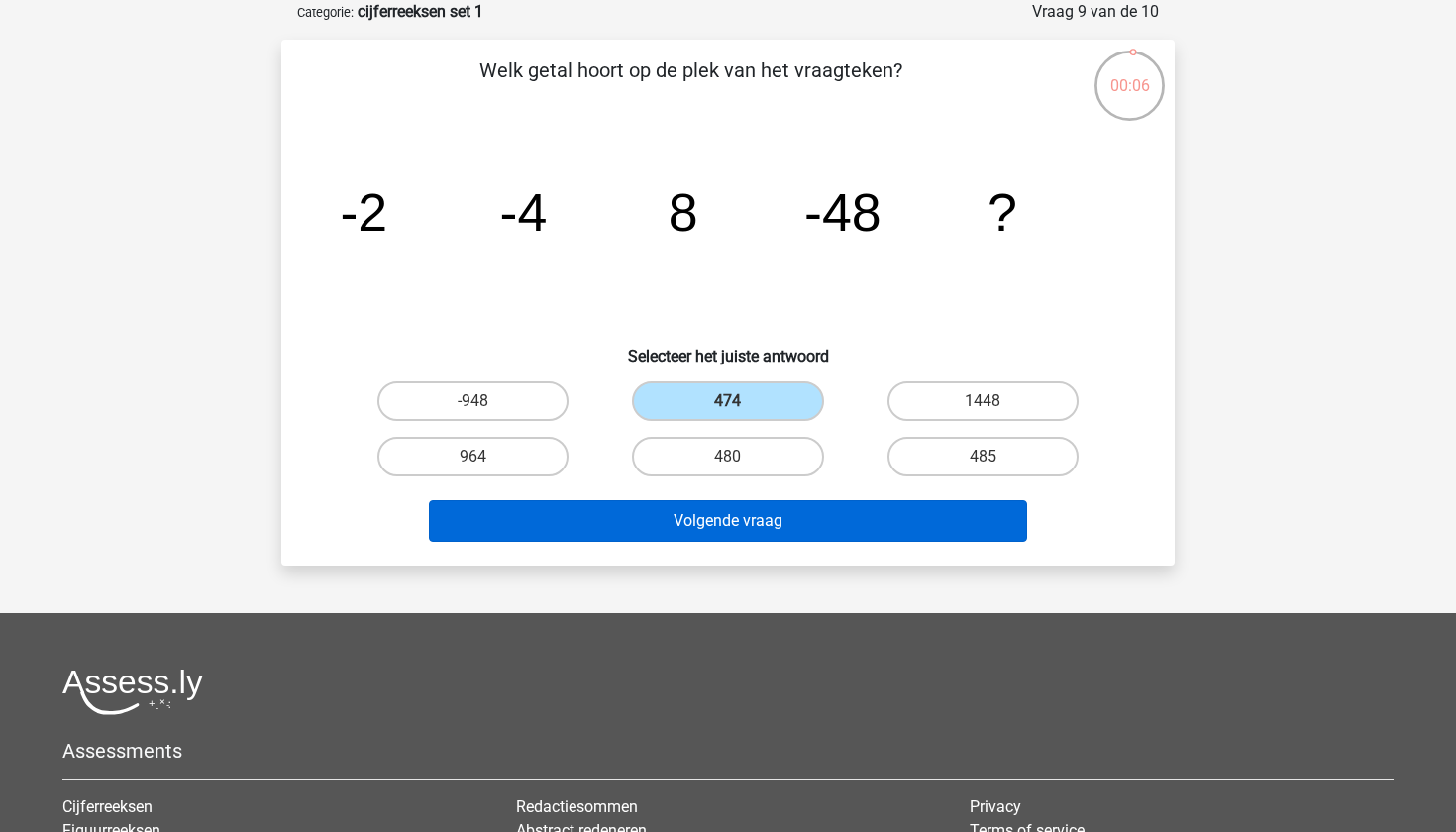
click at [757, 517] on button "Volgende vraag" at bounding box center [728, 521] width 599 height 42
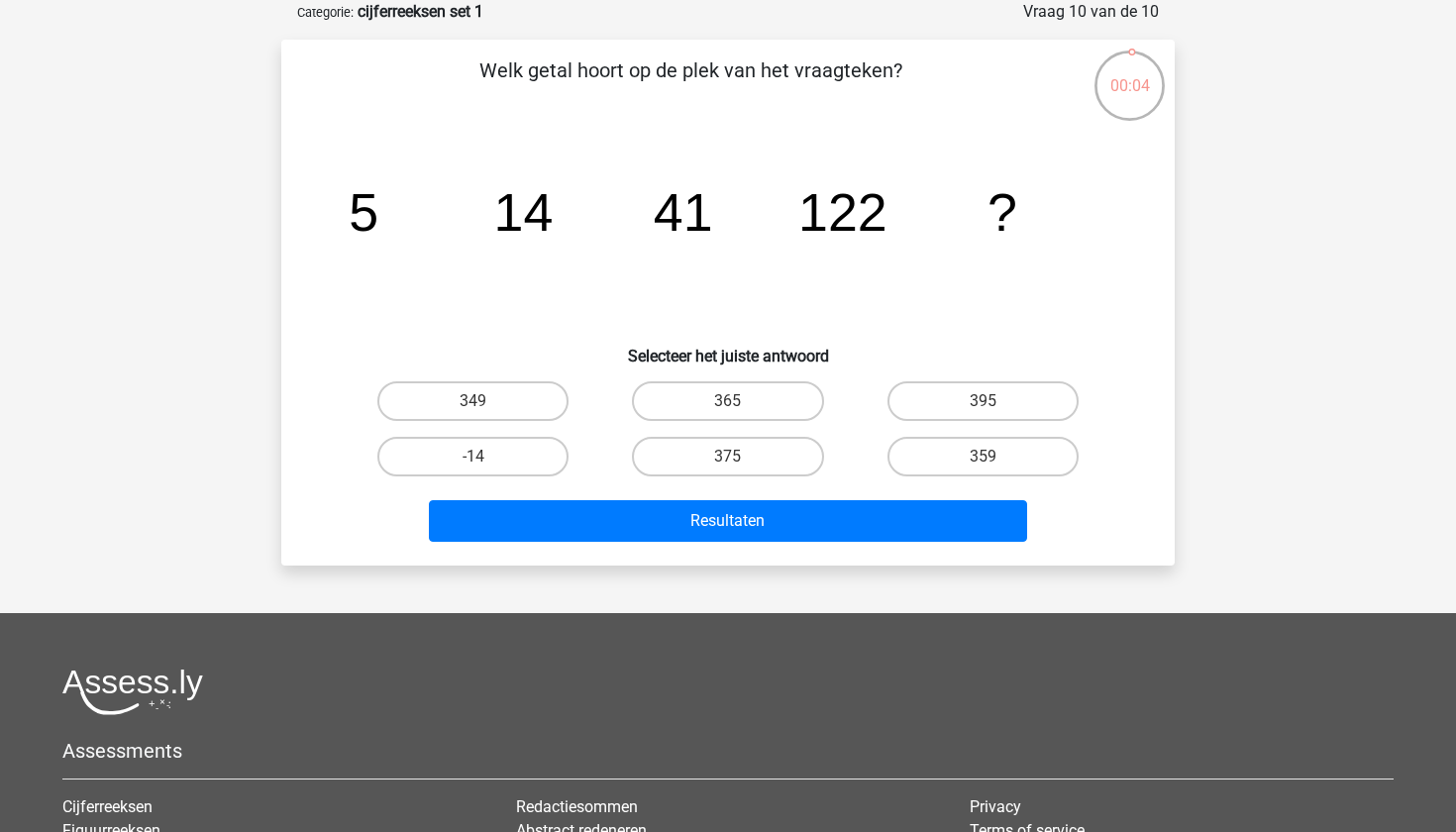
click at [737, 460] on input "375" at bounding box center [734, 463] width 13 height 13
radio input "true"
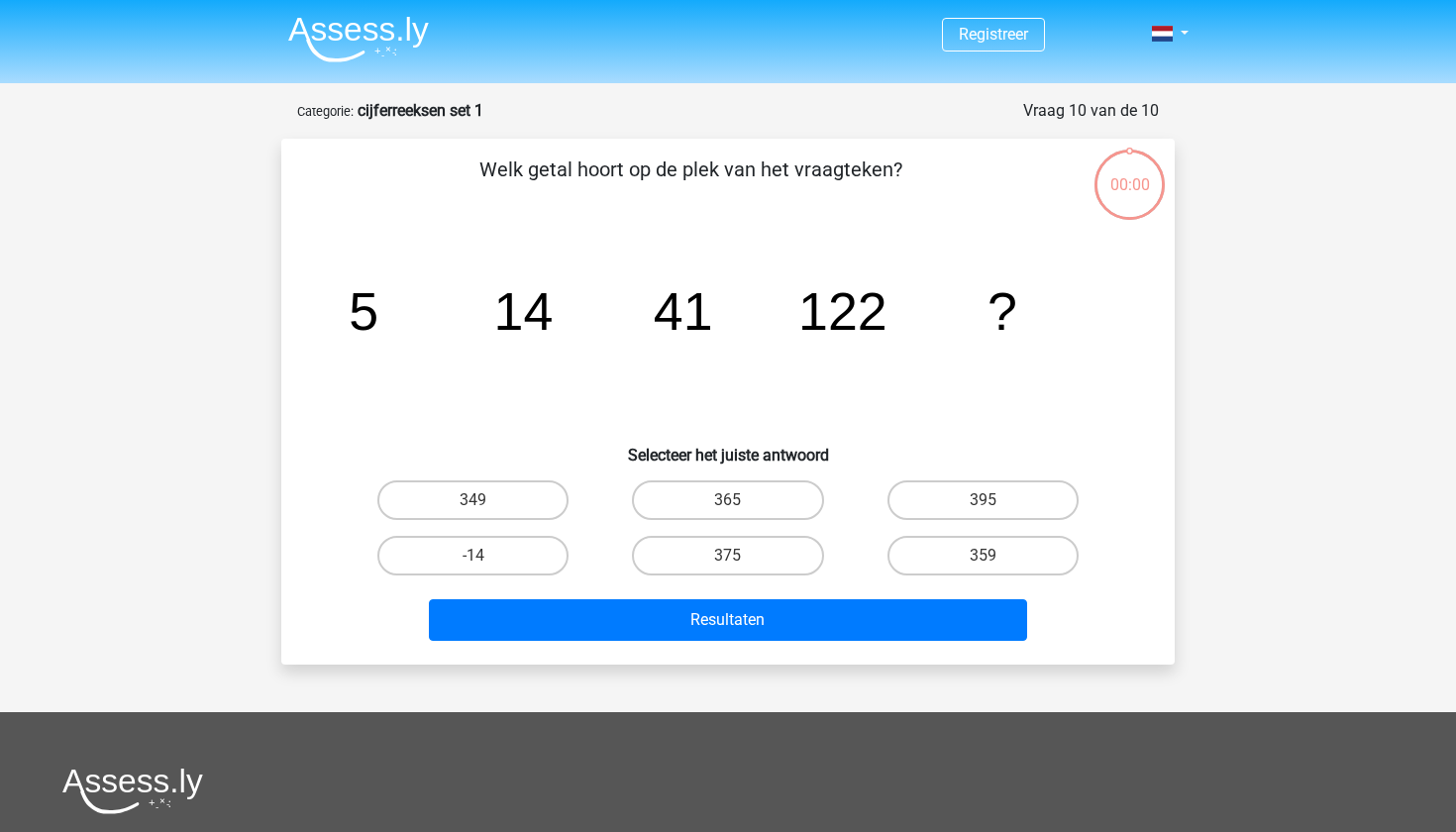
scroll to position [100, 0]
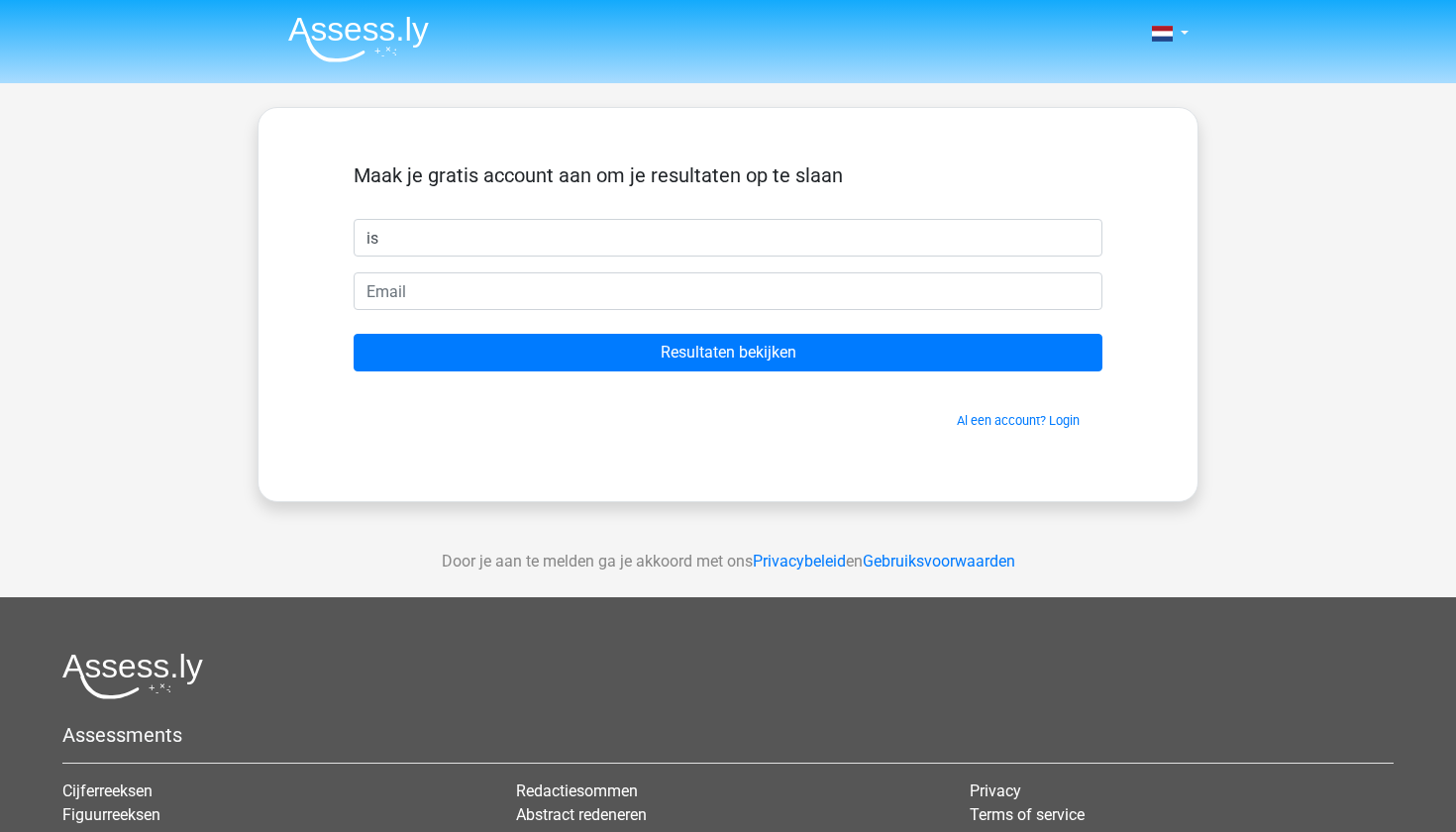
type input "i"
type input "Isaura"
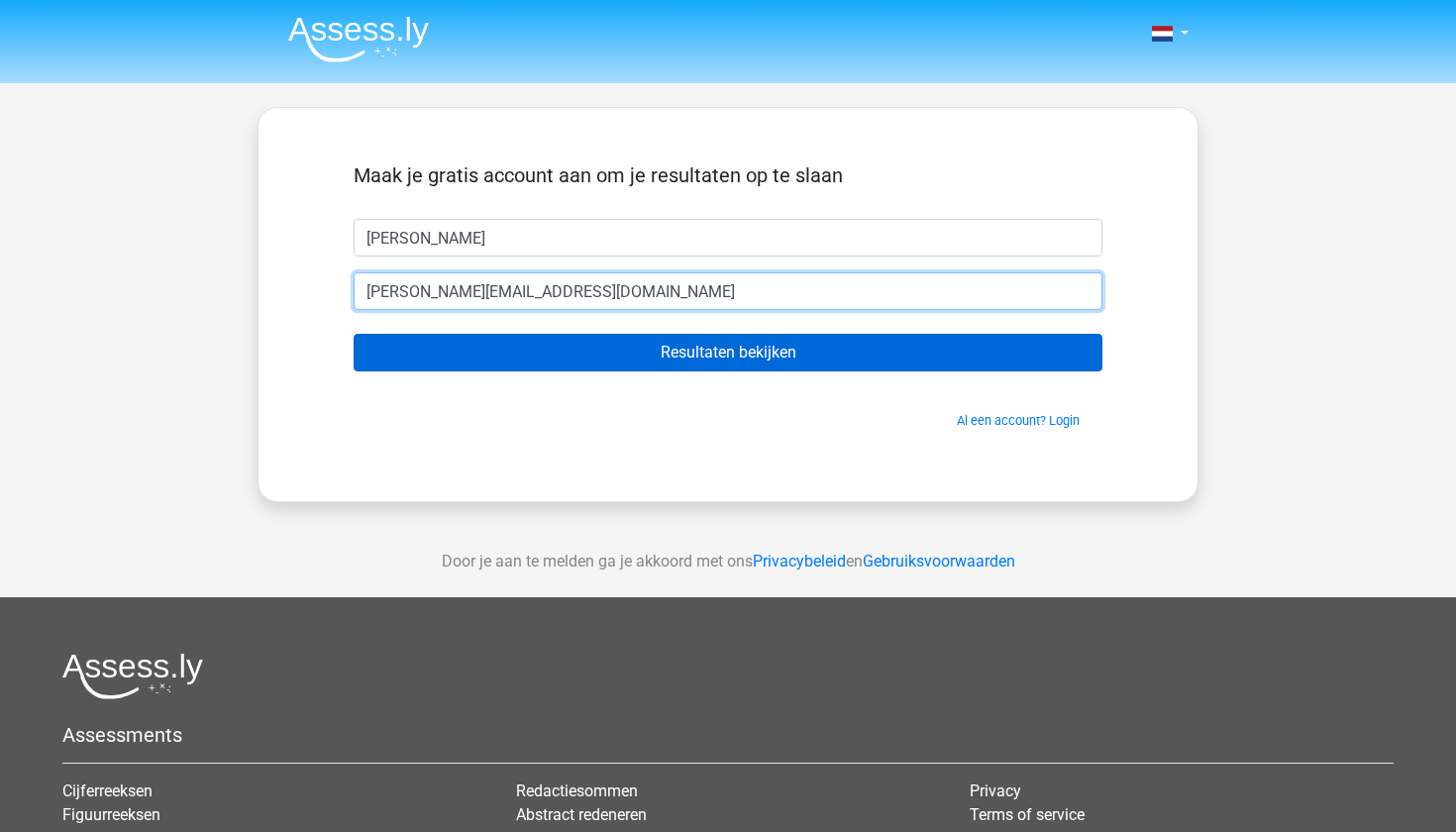
type input "[EMAIL_ADDRESS][DOMAIN_NAME]"
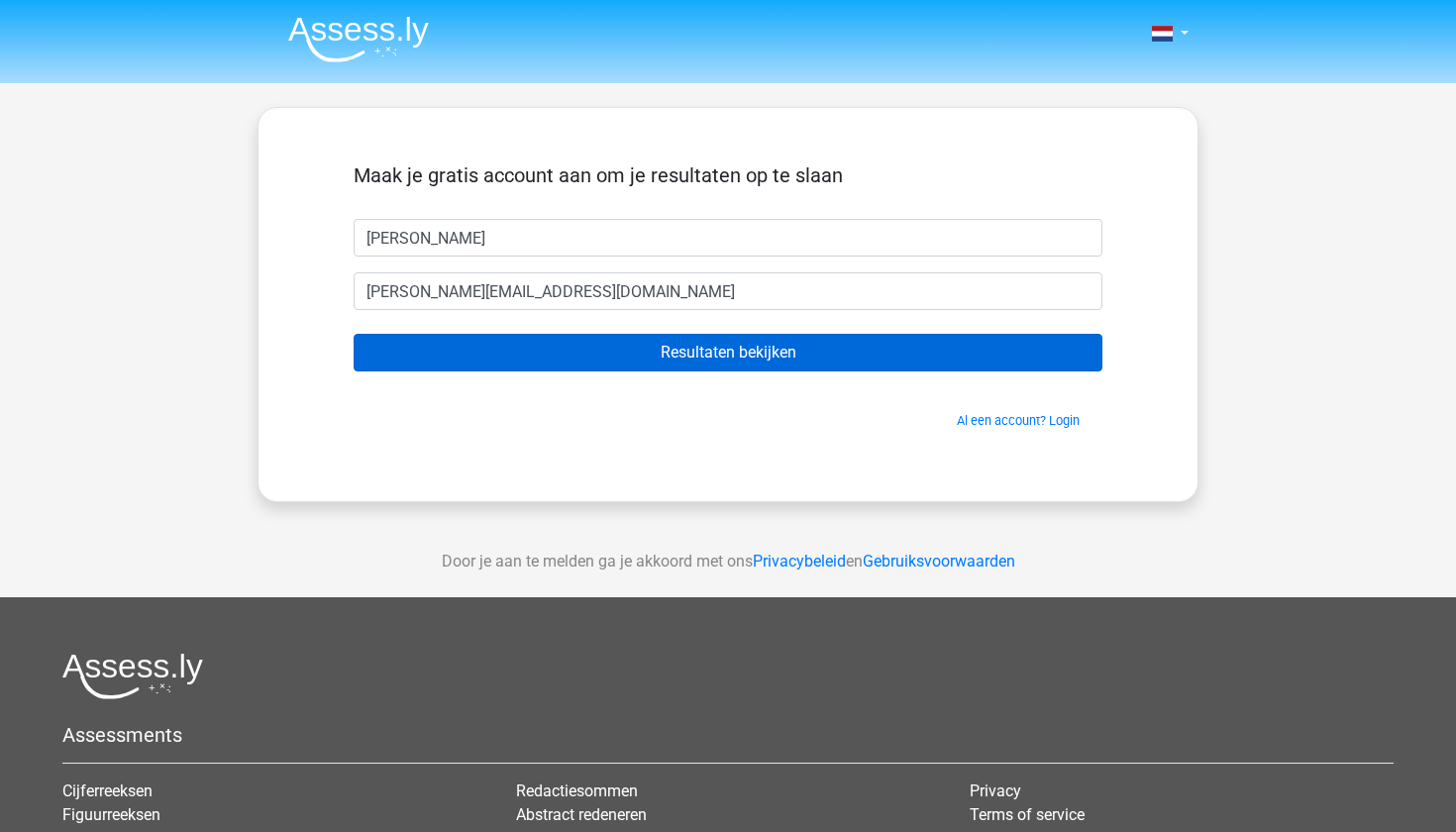
click at [739, 345] on input "Resultaten bekijken" at bounding box center [728, 352] width 749 height 38
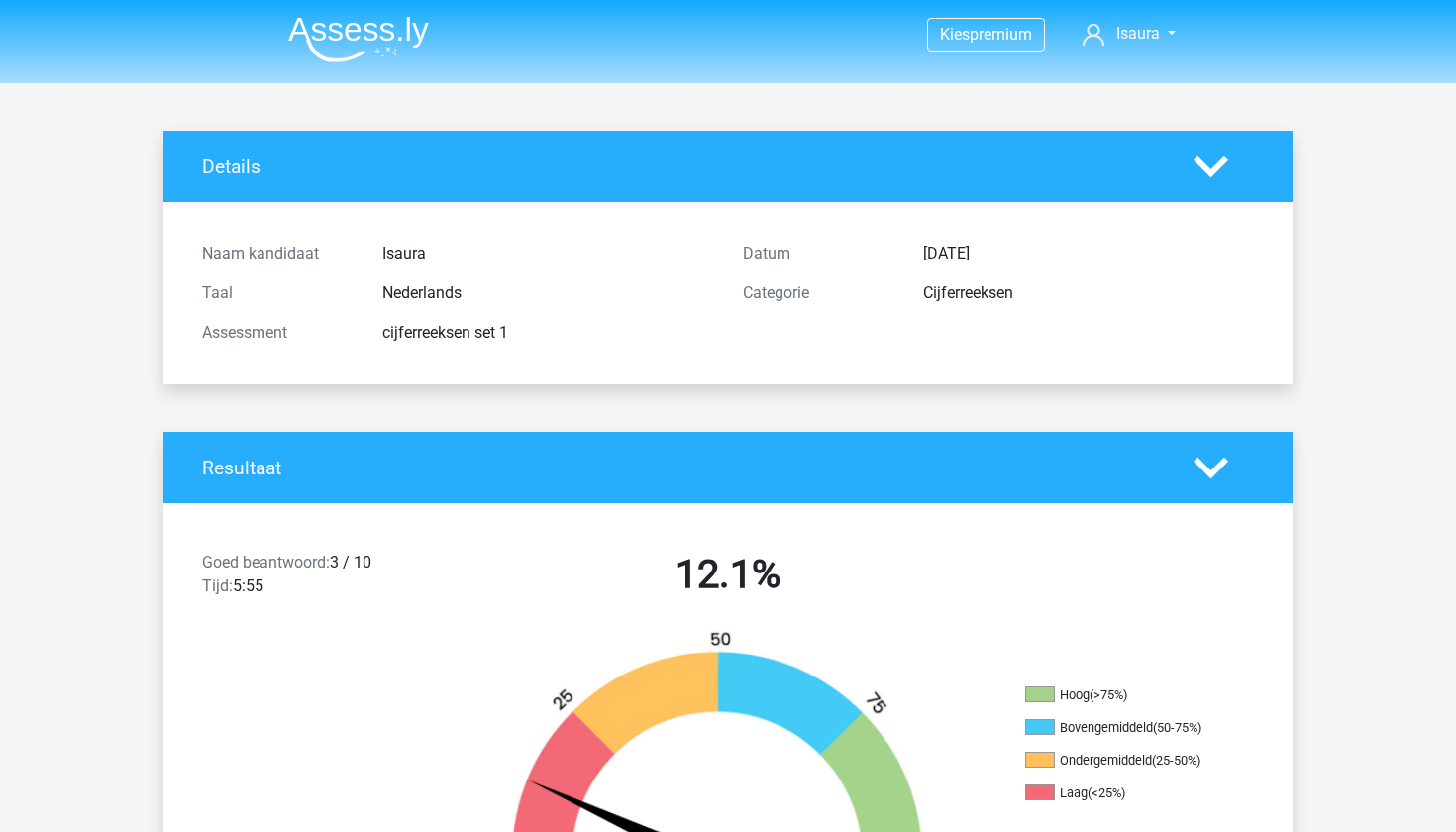
click at [1220, 164] on polygon at bounding box center [1211, 166] width 35 height 22
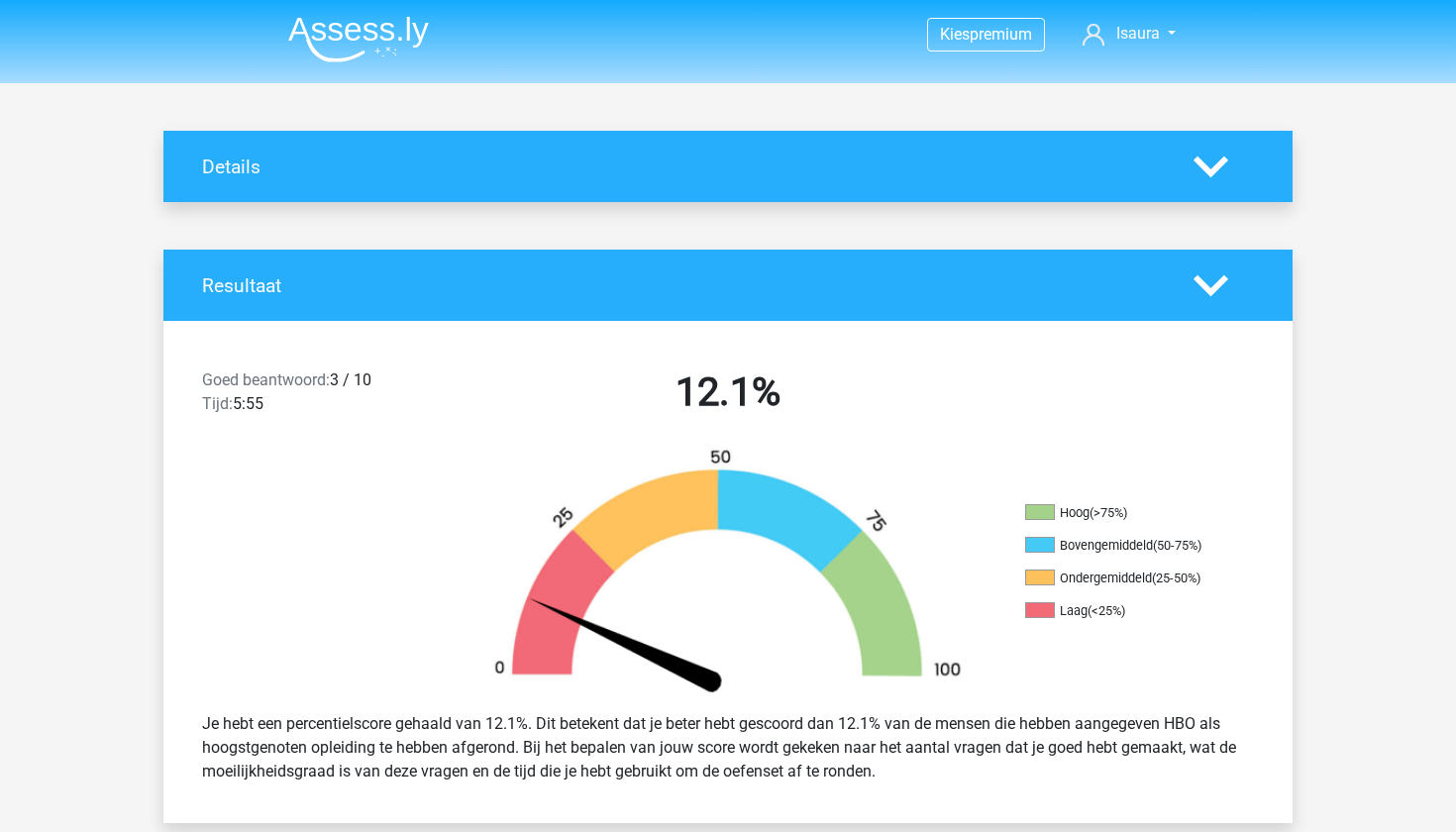
click at [1220, 164] on polygon at bounding box center [1211, 166] width 35 height 22
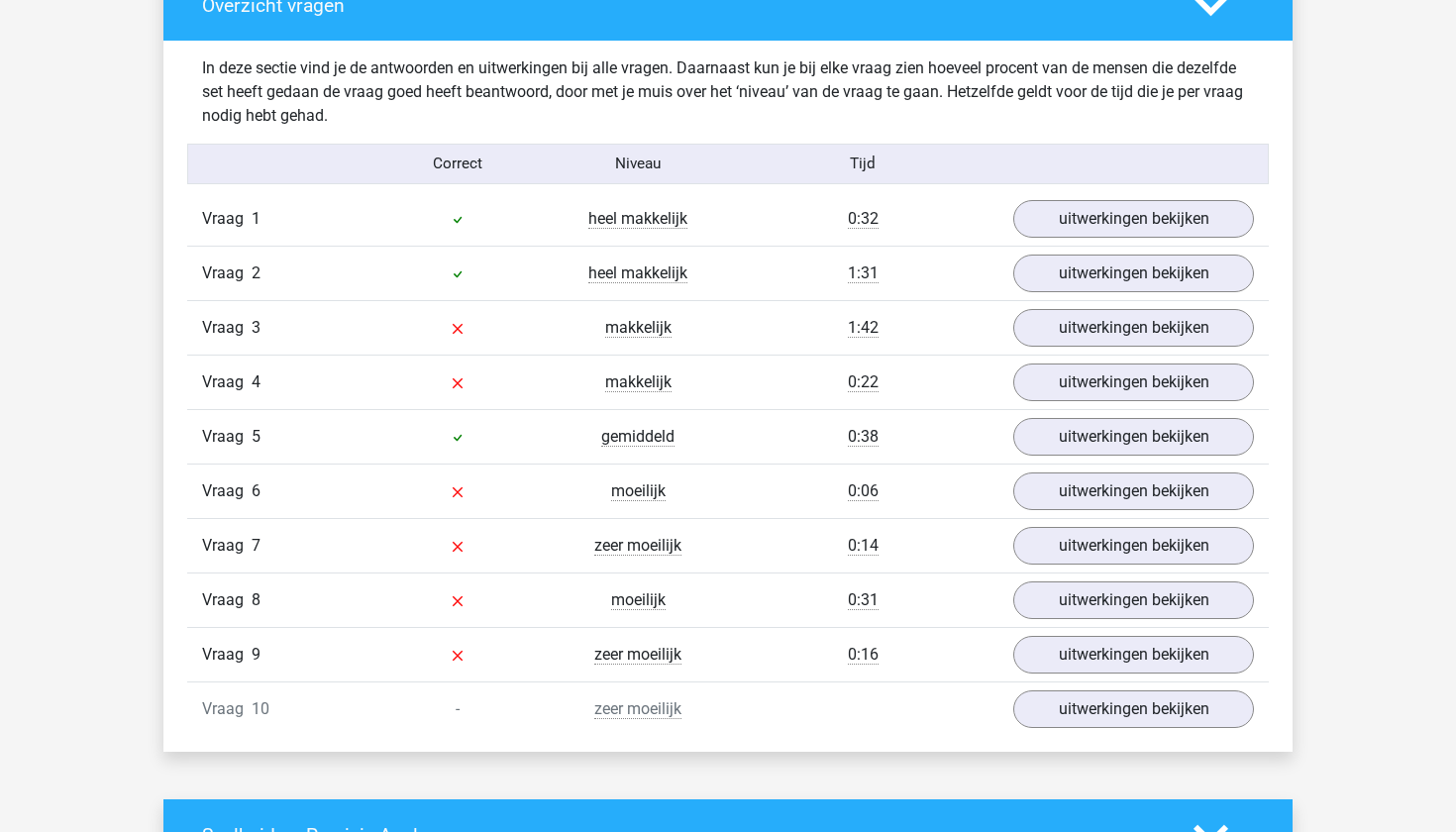
scroll to position [1520, 0]
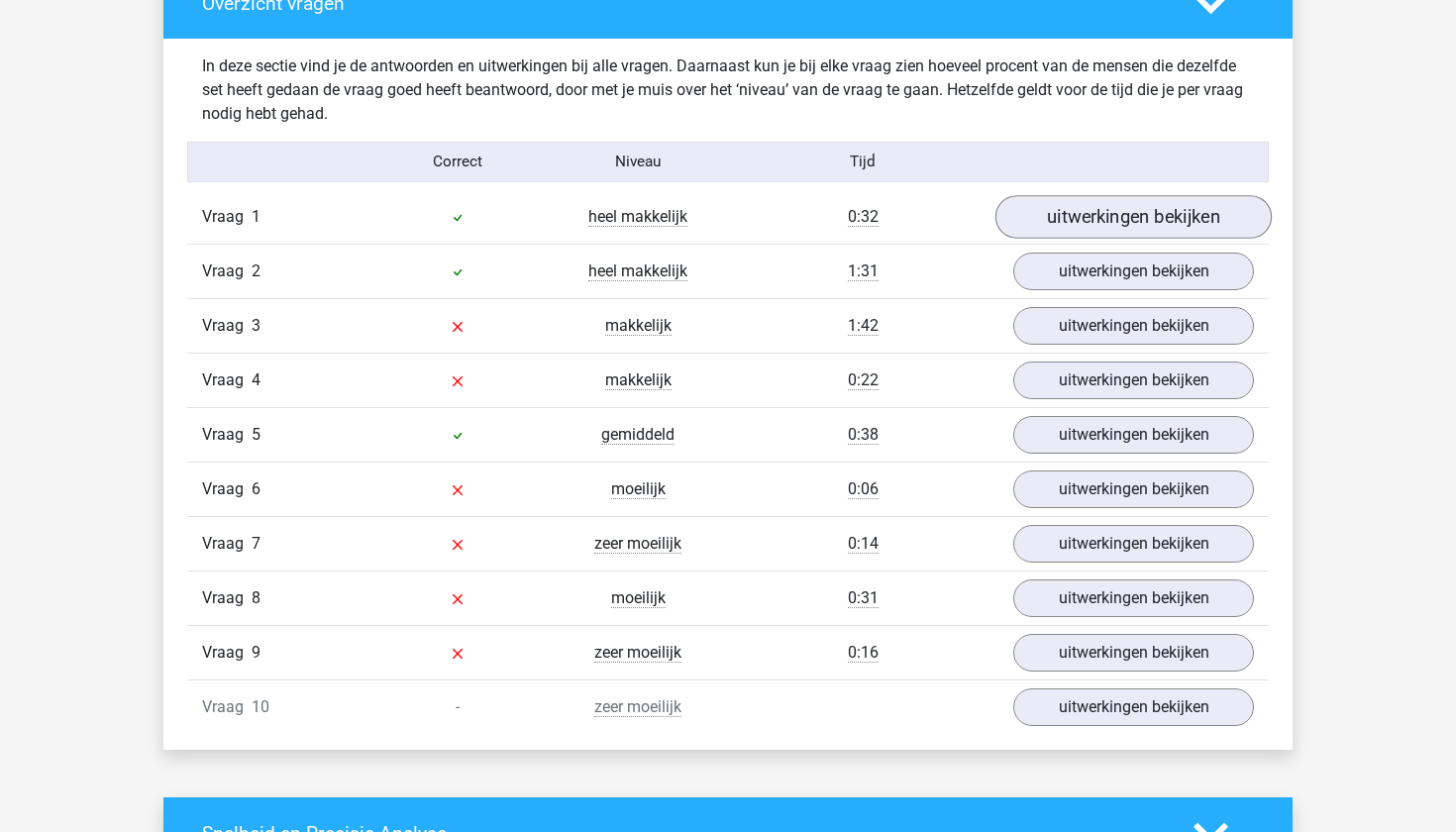
click at [1111, 211] on link "uitwerkingen bekijken" at bounding box center [1134, 217] width 277 height 44
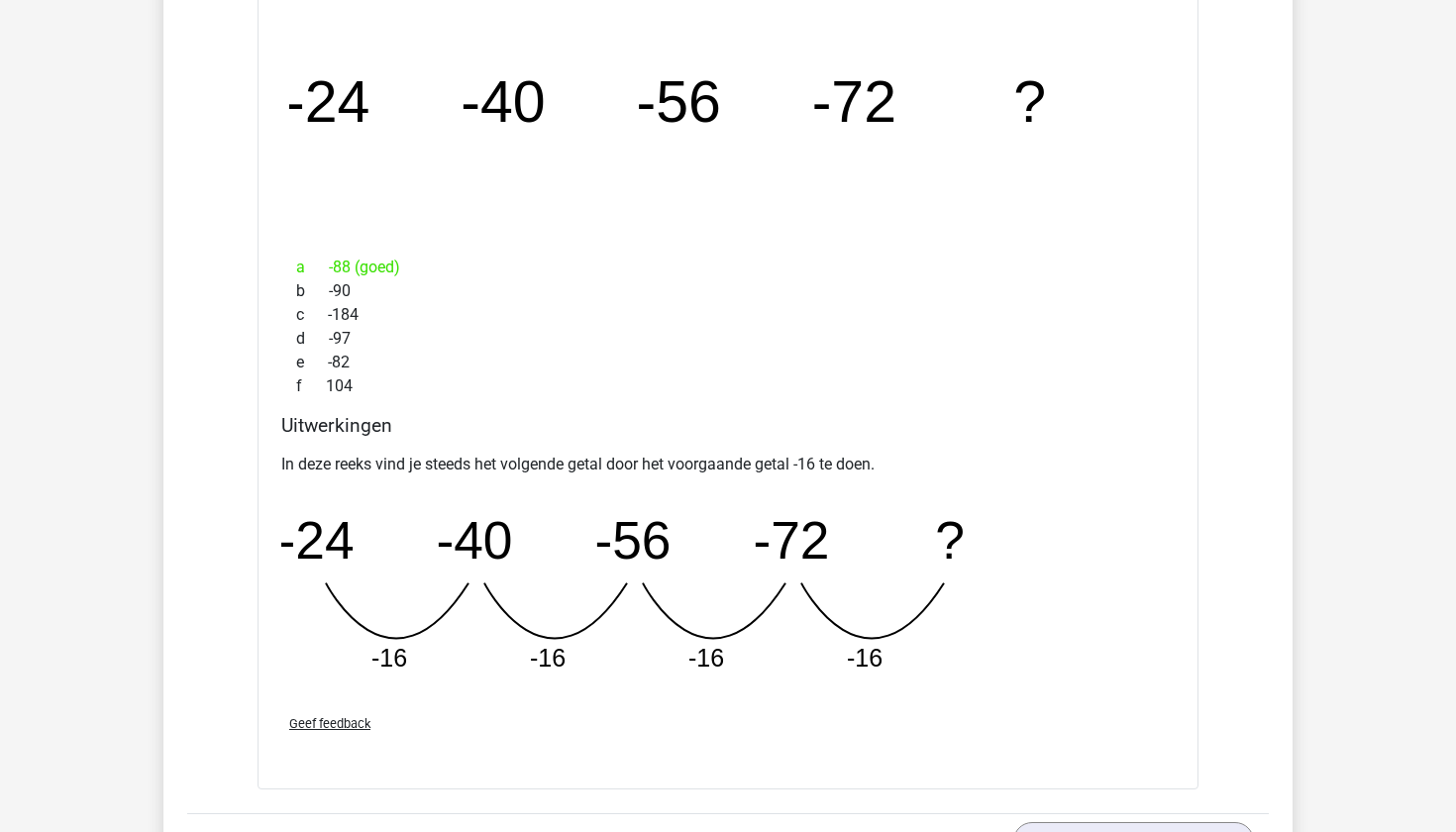
scroll to position [1835, 0]
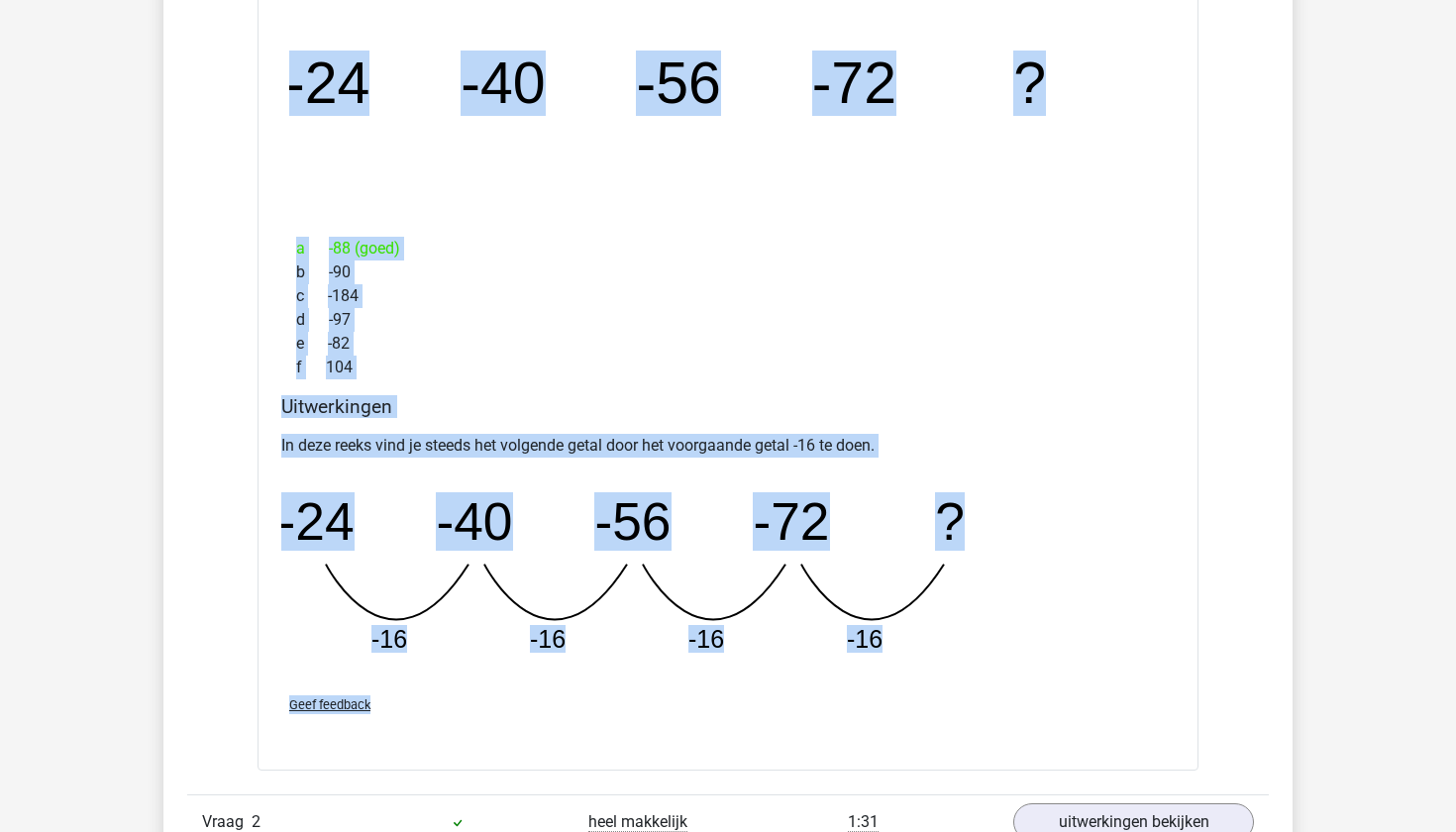
drag, startPoint x: 272, startPoint y: 160, endPoint x: 534, endPoint y: 710, distance: 609.2
click at [535, 711] on div "Welk getal hoort op de plek van het vraagteken? image/svg+xml -24 -40 -56 -72 ?…" at bounding box center [728, 361] width 941 height 818
copy div "Welk getal hoort op de plek van het vraagteken? image/svg+xml -24 -40 -56 -72 ?…"
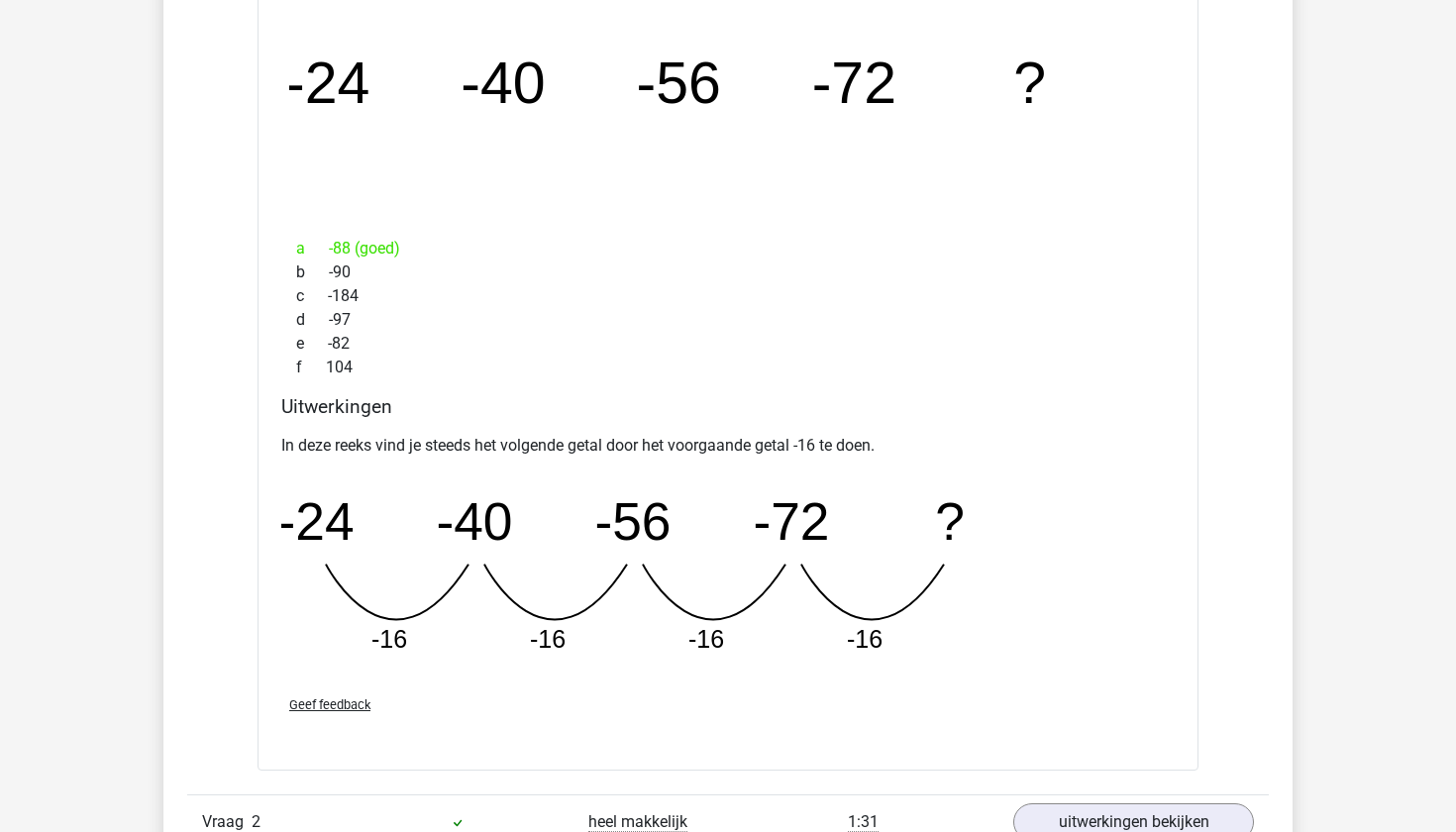
click at [1007, 448] on p "In deze reeks vind je steeds het volgende getal door het voorgaande getal -16 t…" at bounding box center [728, 446] width 894 height 24
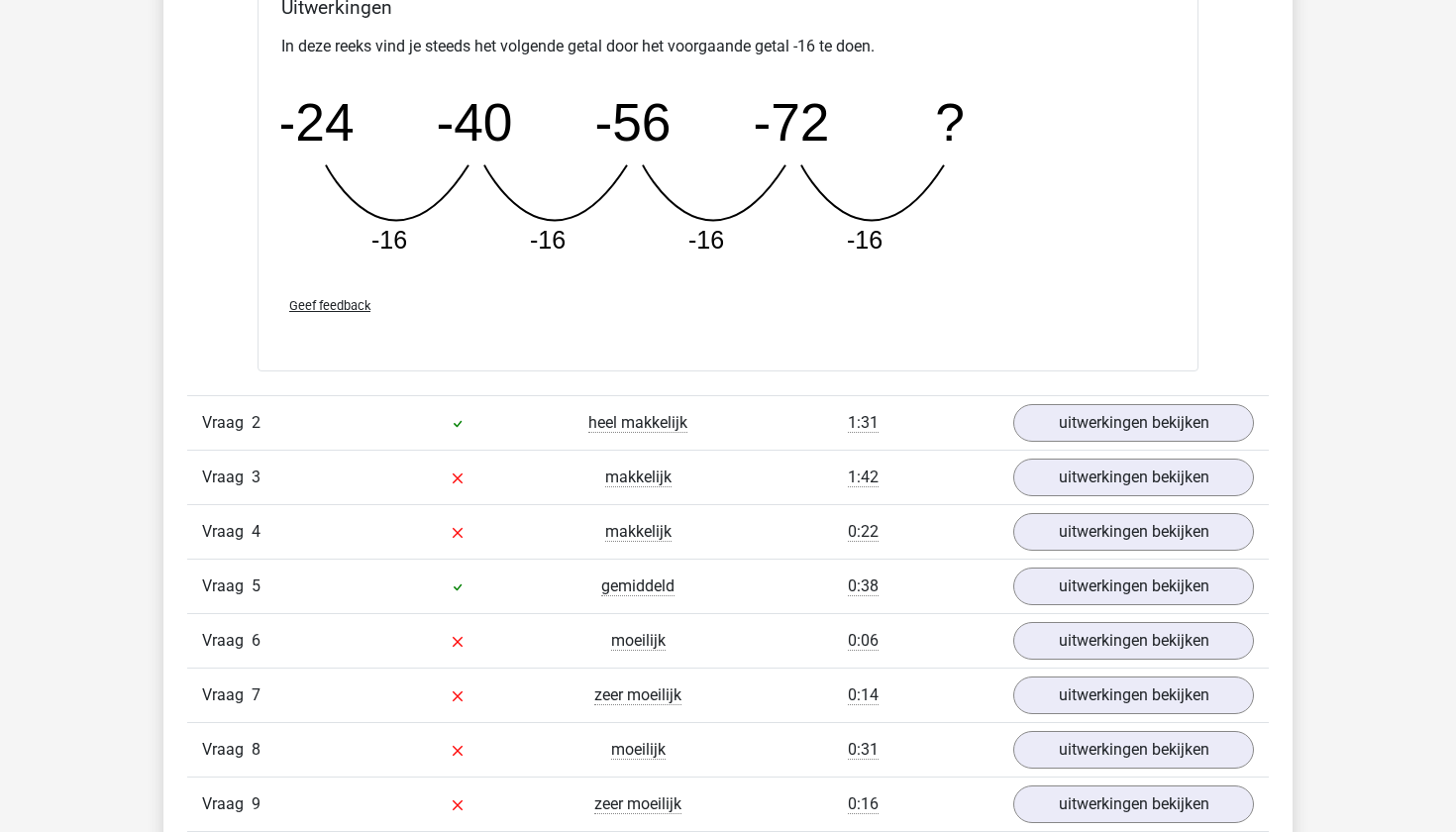
scroll to position [2247, 0]
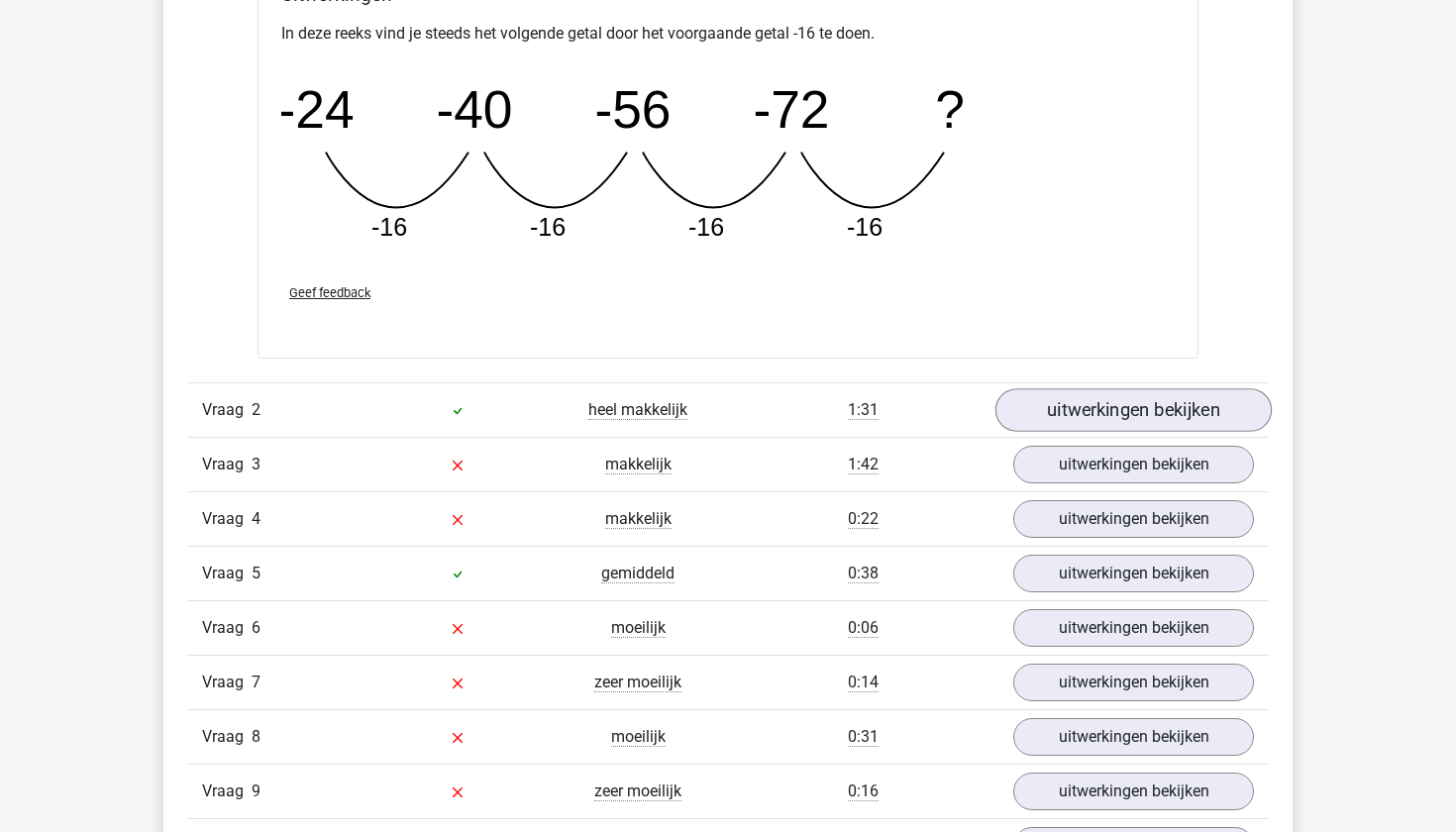
click at [1099, 406] on link "uitwerkingen bekijken" at bounding box center [1134, 410] width 277 height 44
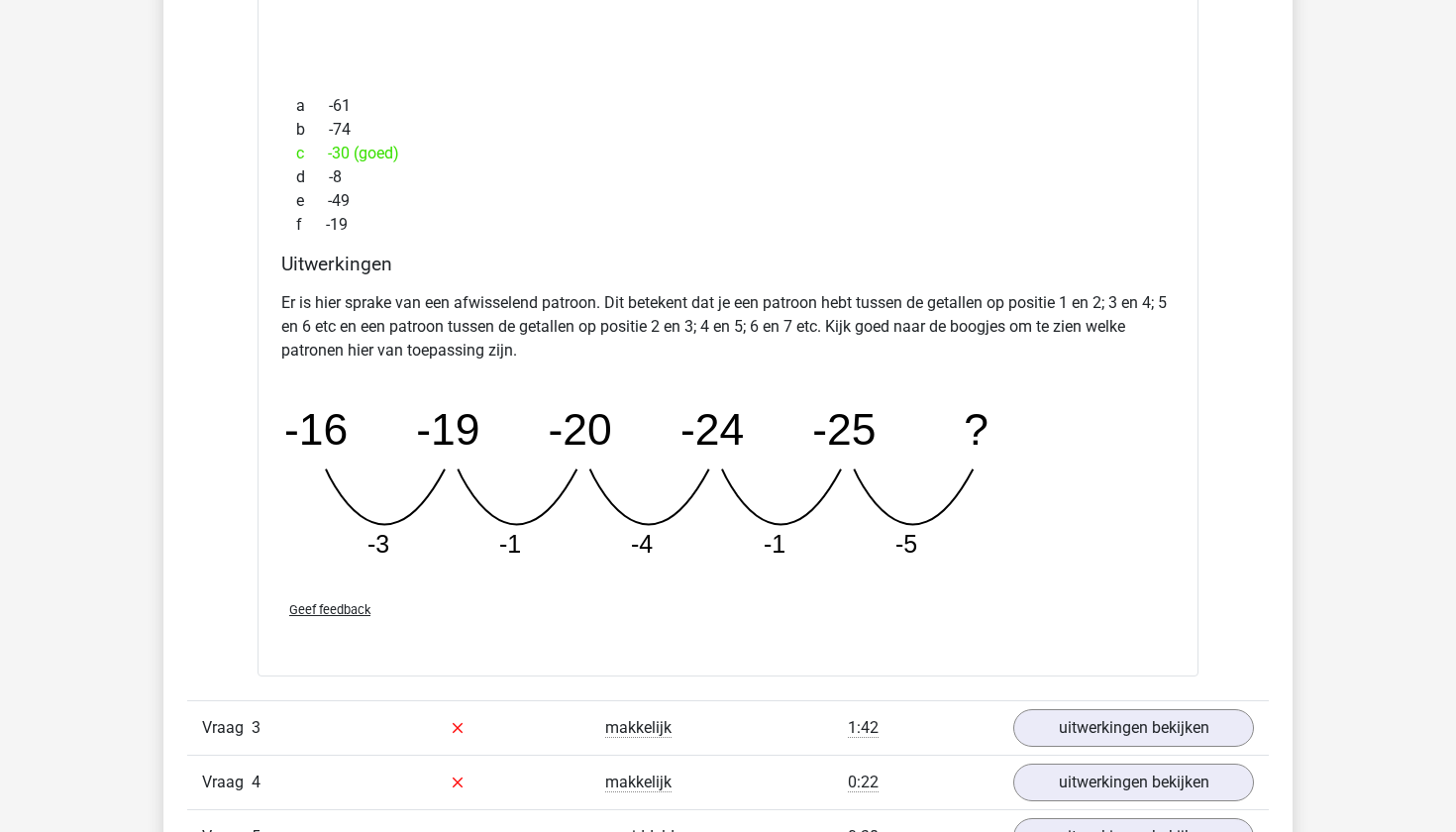
scroll to position [2863, 0]
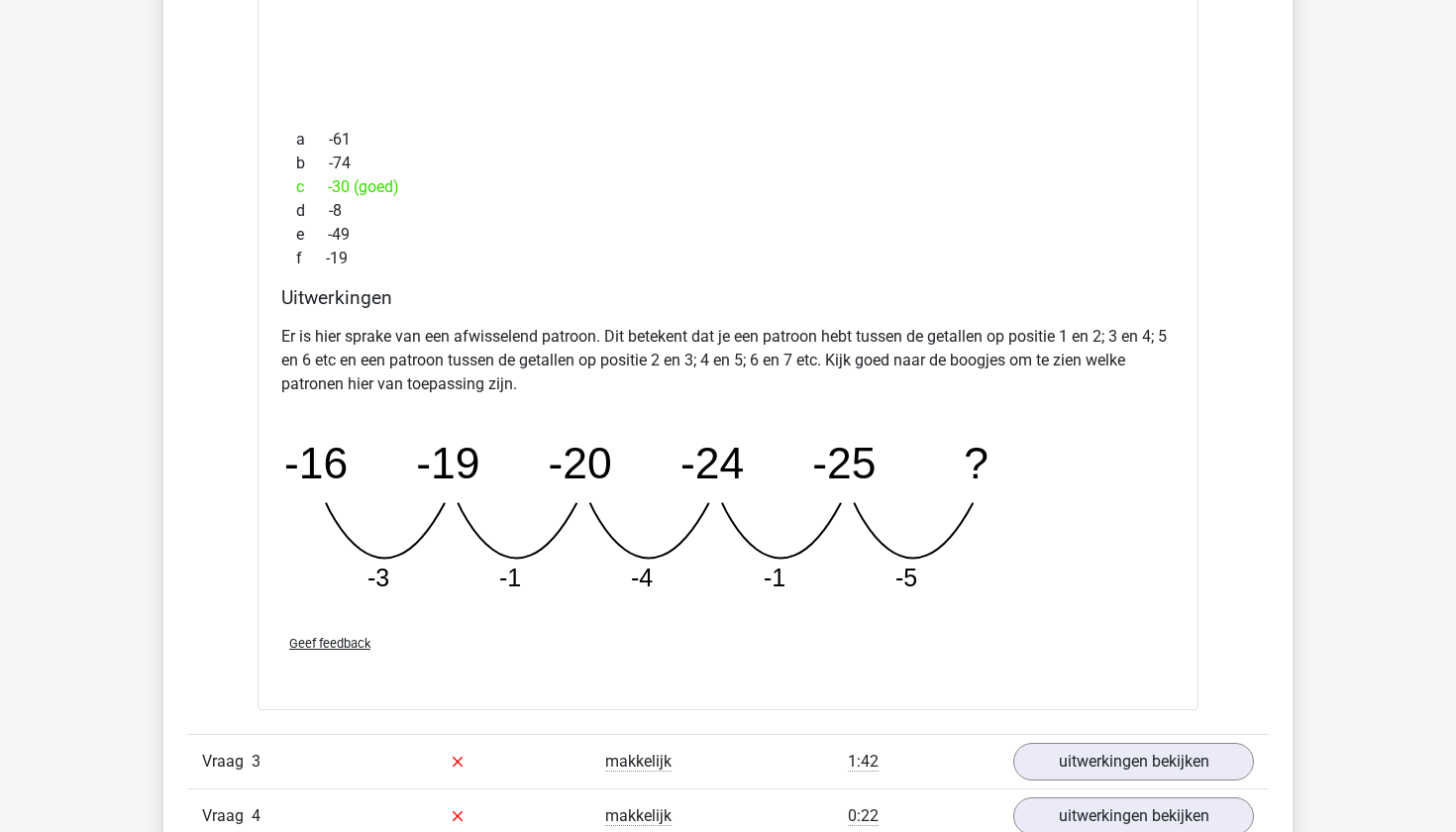
drag, startPoint x: 977, startPoint y: 585, endPoint x: 797, endPoint y: 382, distance: 271.3
click at [797, 380] on div "Er is hier sprake van een afwisselend patroon. Dit betekent dat je een patroon …" at bounding box center [728, 468] width 894 height 302
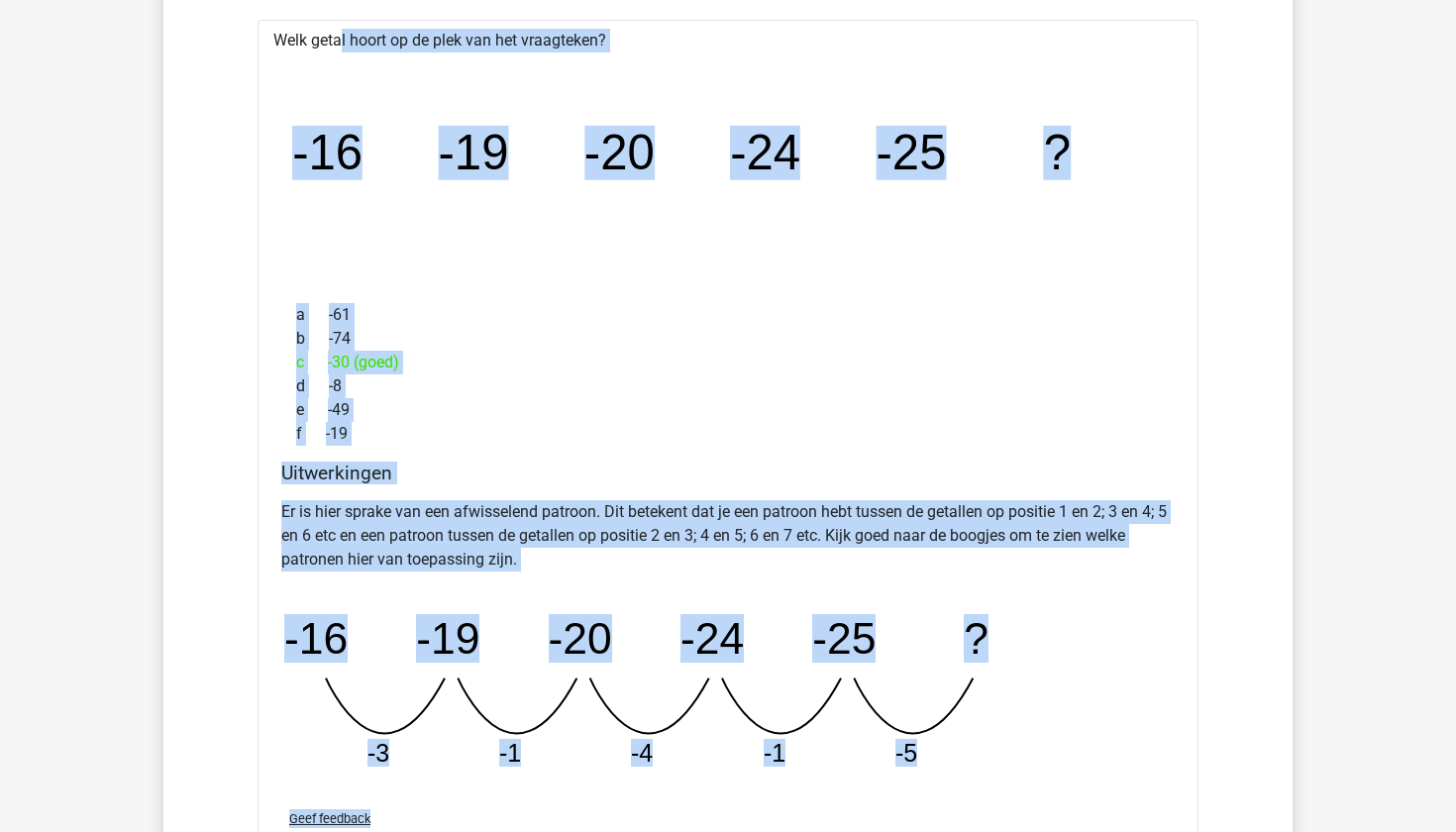
scroll to position [2725, 0]
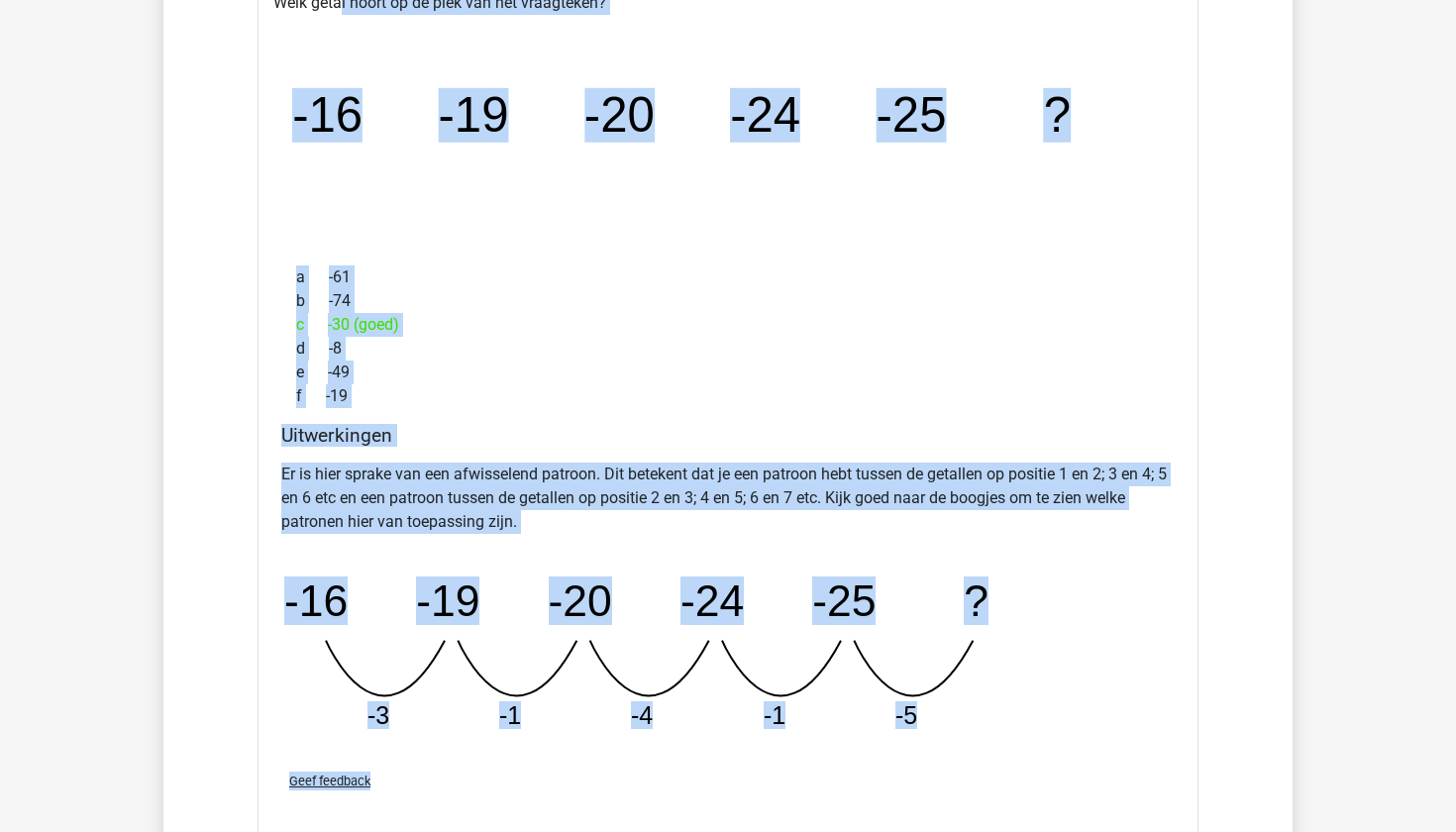
drag, startPoint x: 274, startPoint y: 314, endPoint x: 650, endPoint y: 795, distance: 610.5
click at [650, 795] on div "Welk getal hoort op de plek van het vraagteken? image/svg+xml -16 -19 -20 -24 -…" at bounding box center [728, 415] width 941 height 866
copy div "Welk getal hoort op de plek van het vraagteken? image/svg+xml -16 -19 -20 -24 -…"
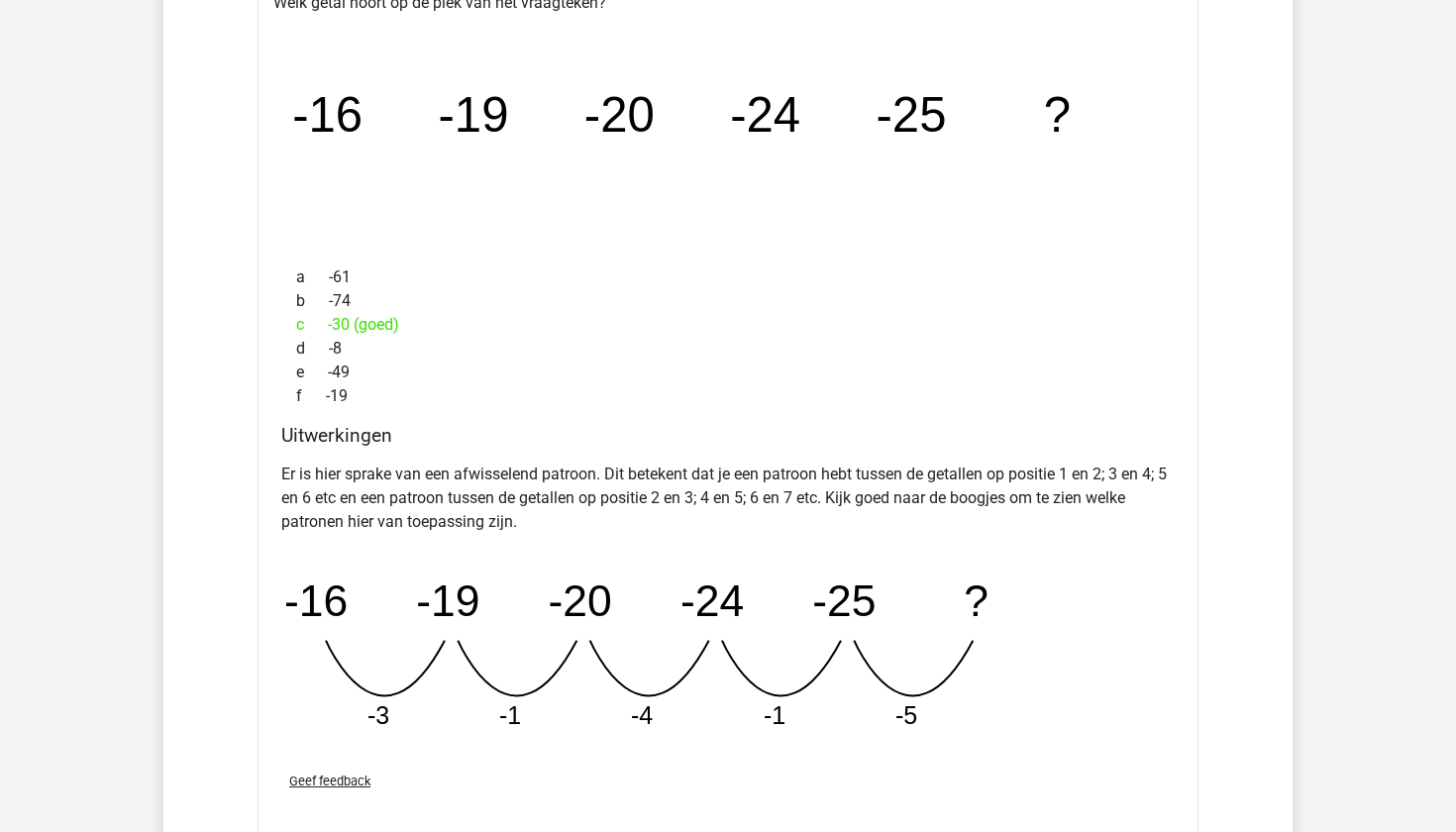
click at [561, 537] on div "Er is hier sprake van een afwisselend patroon. Dit betekent dat je een patroon …" at bounding box center [728, 605] width 894 height 302
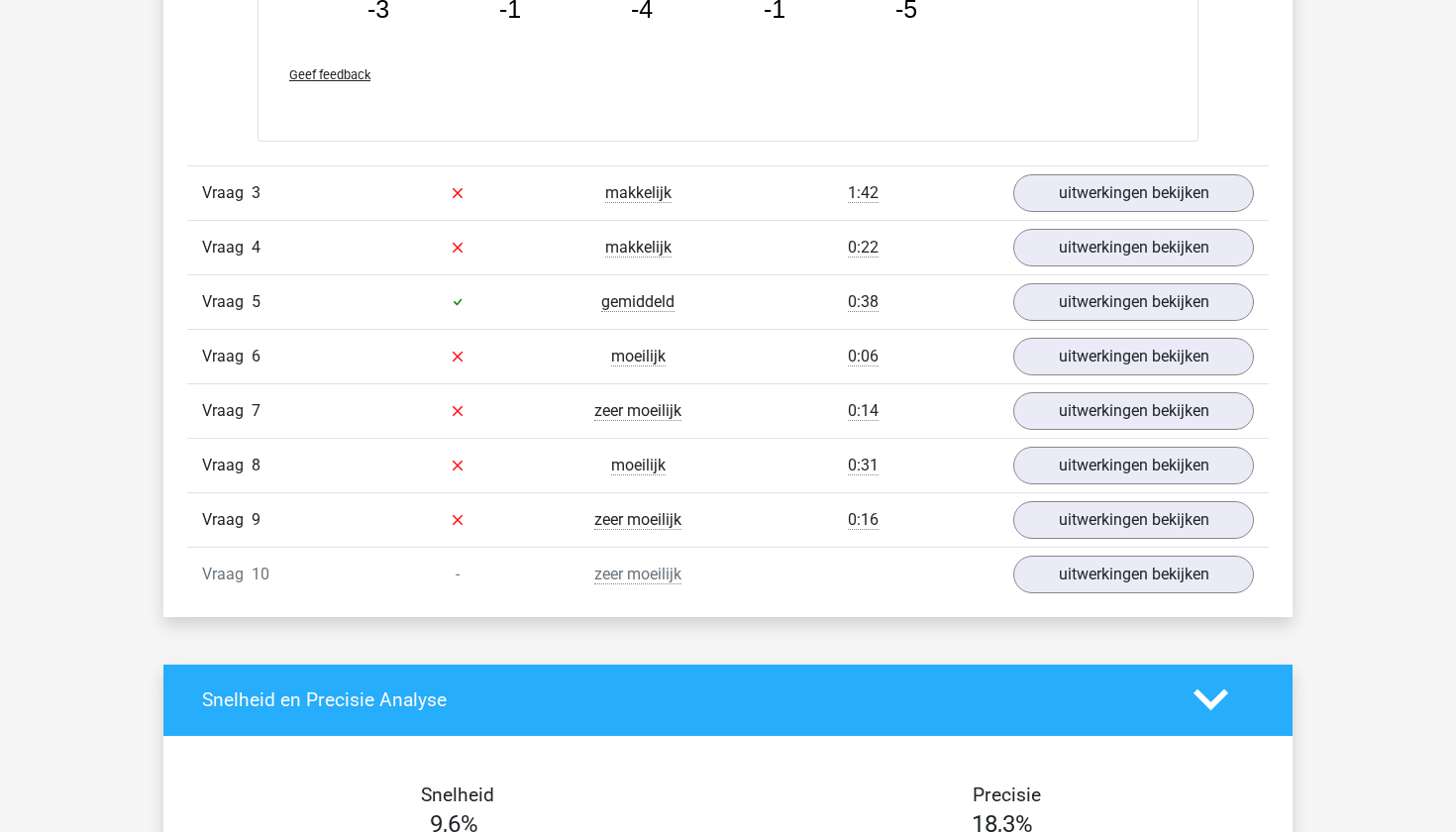
scroll to position [3433, 0]
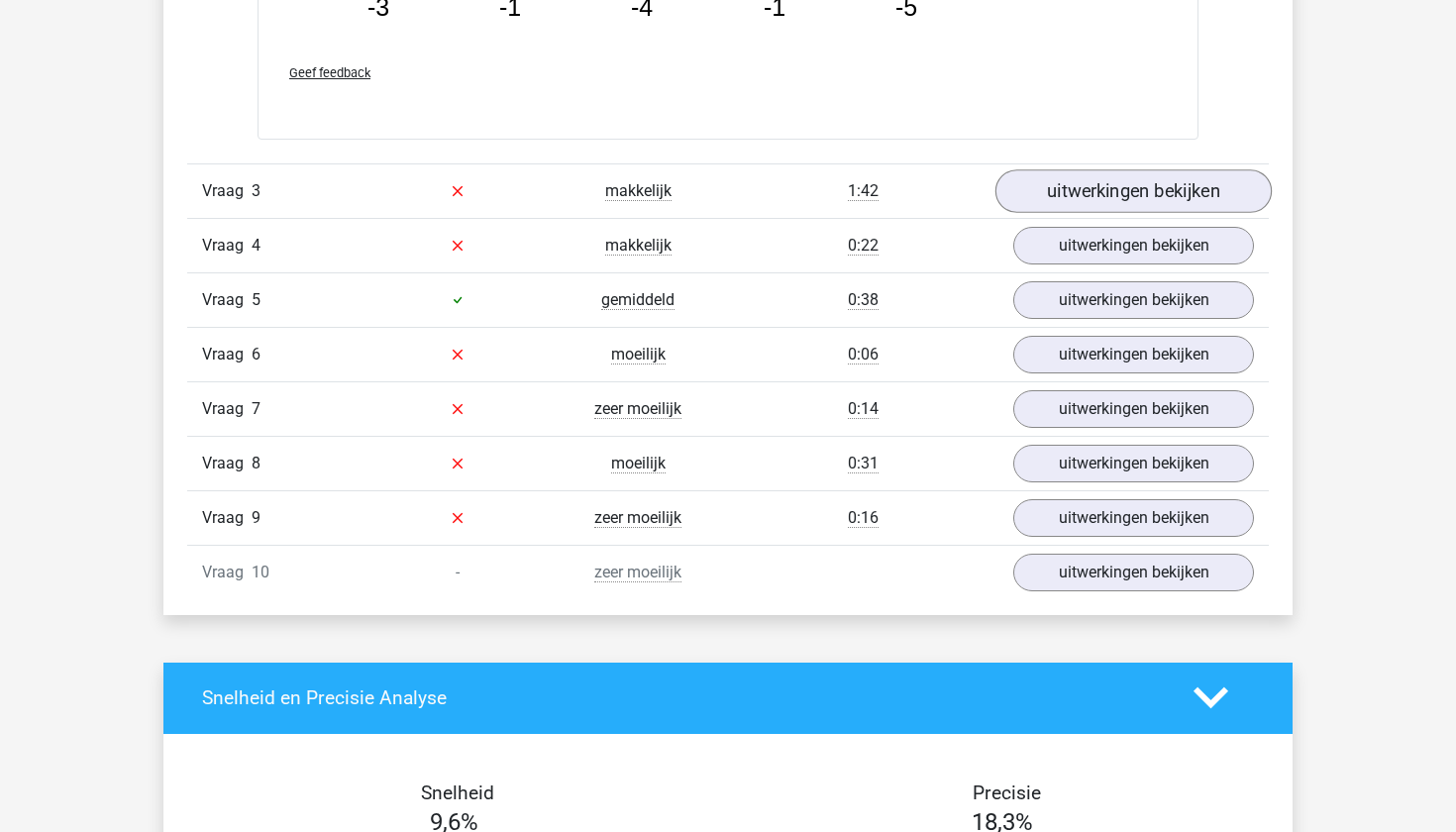
click at [1130, 190] on link "uitwerkingen bekijken" at bounding box center [1134, 191] width 277 height 44
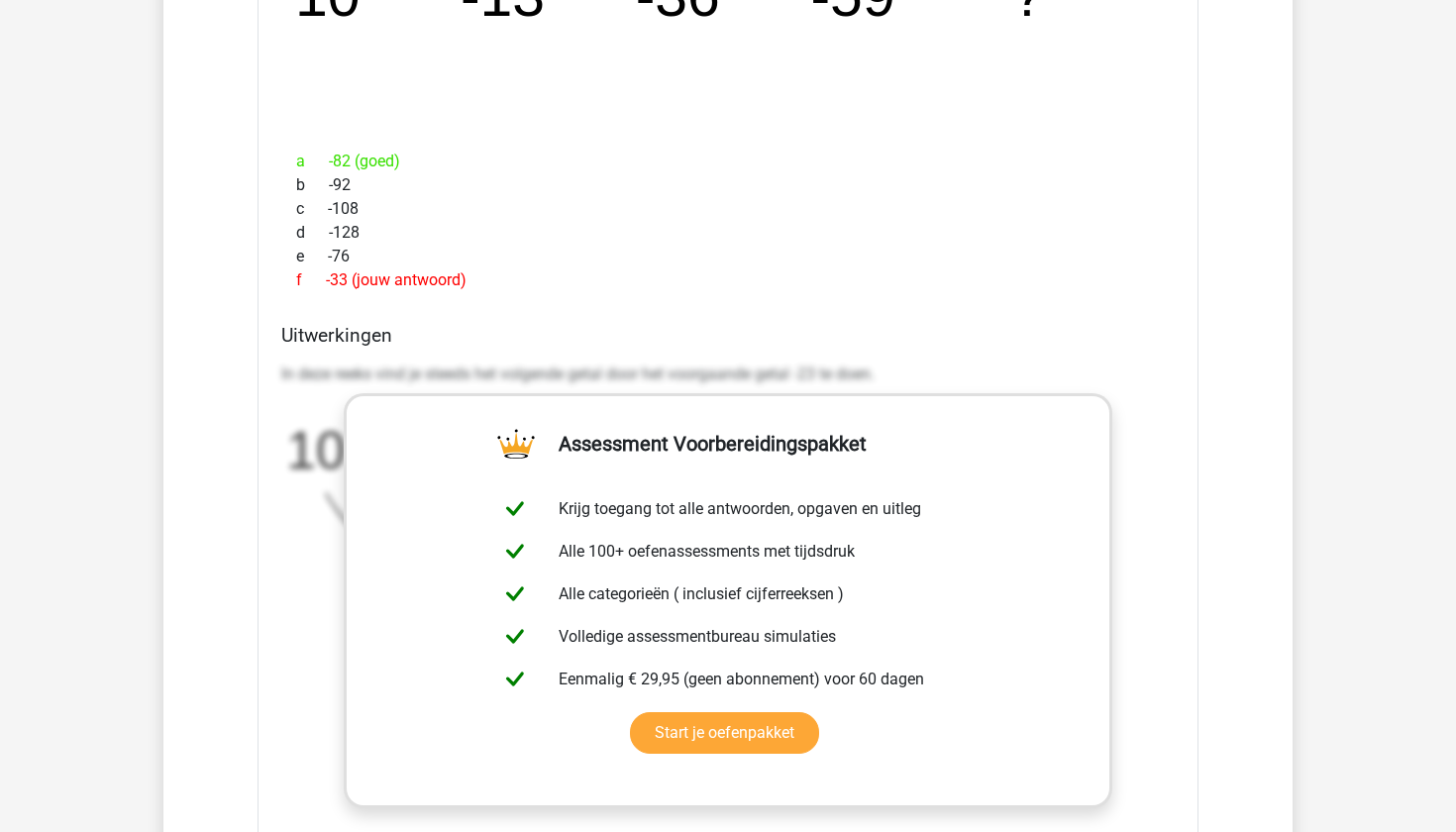
scroll to position [3795, 0]
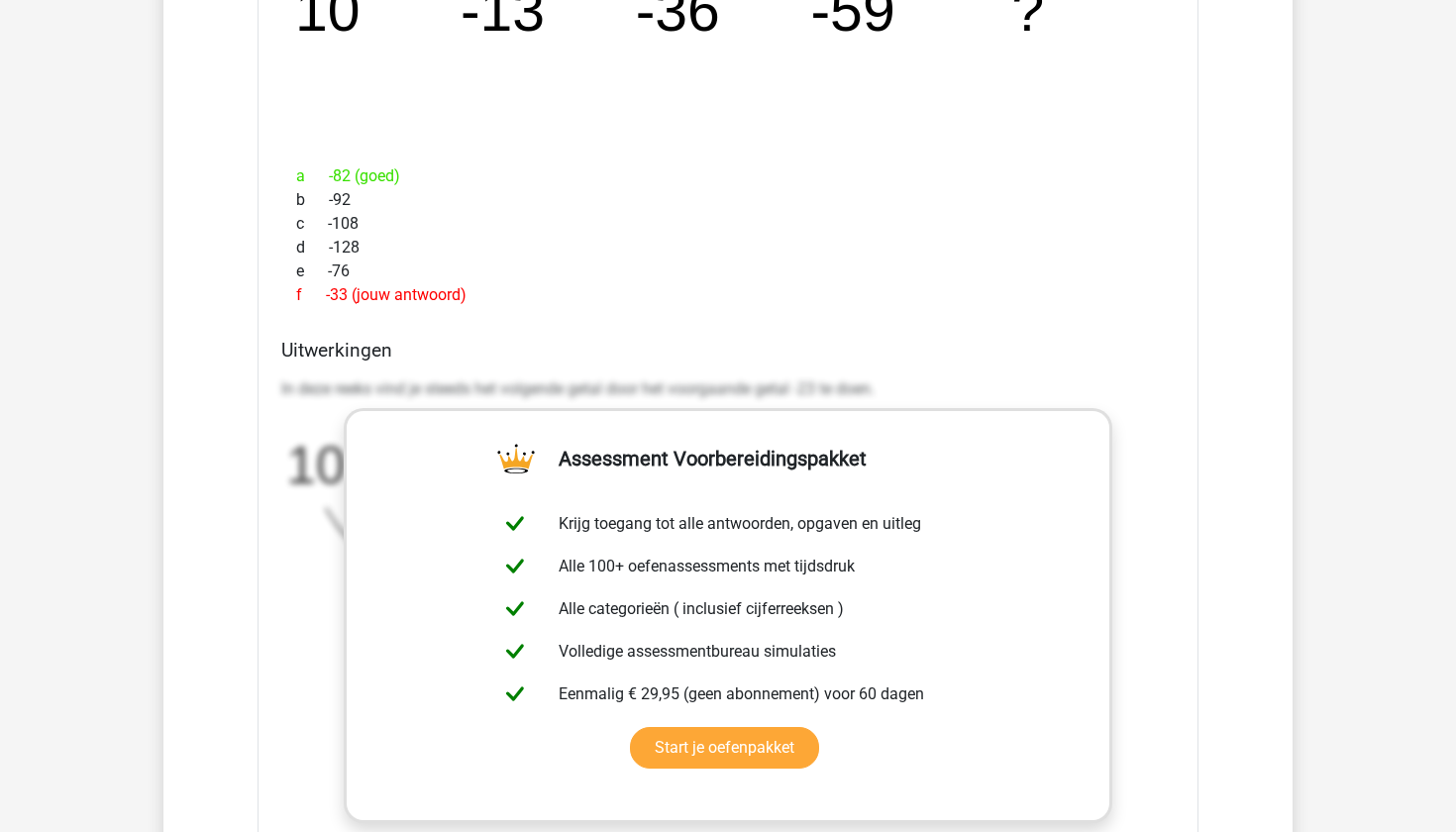
click at [545, 250] on div "d -128" at bounding box center [728, 248] width 894 height 24
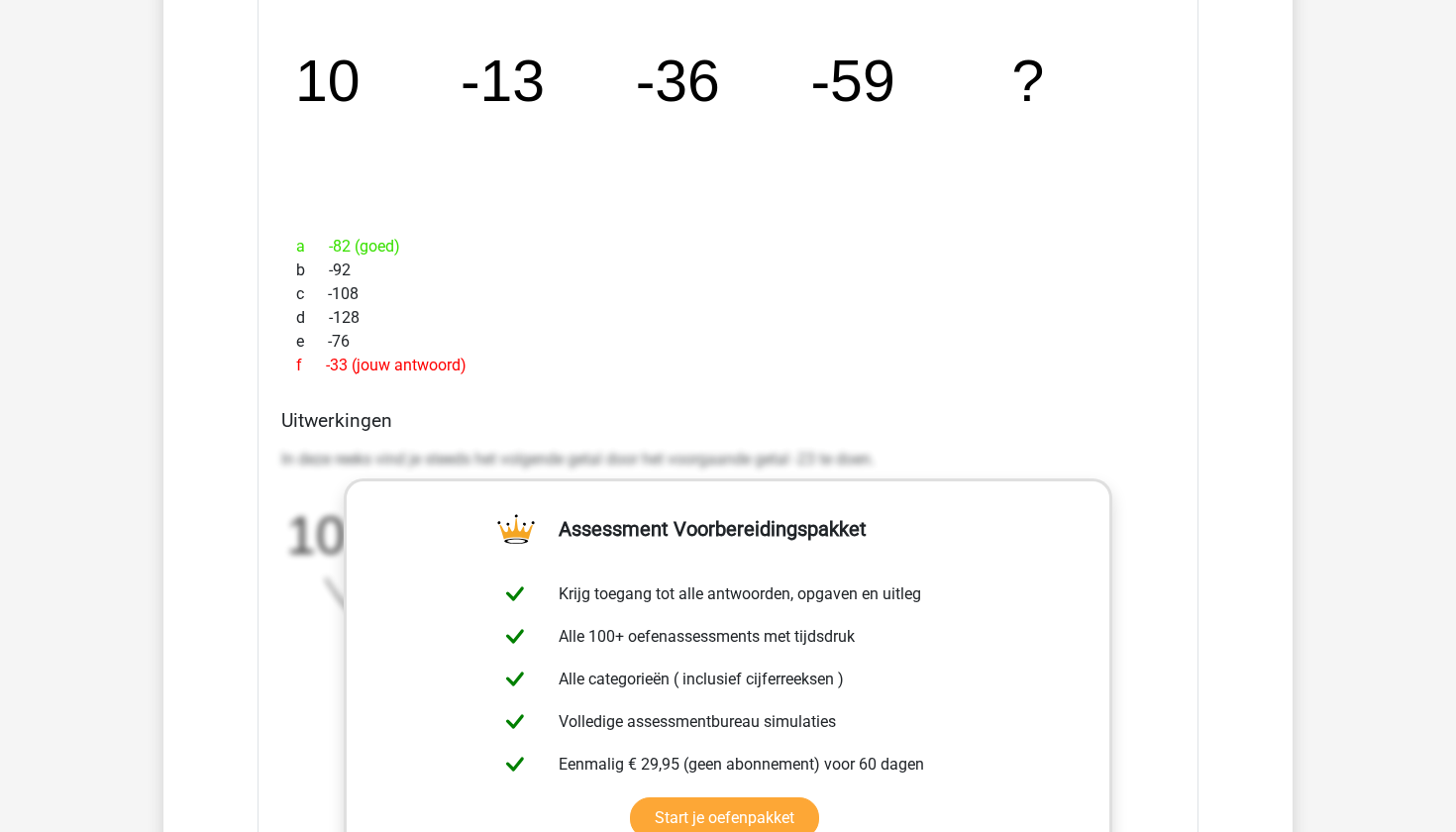
scroll to position [3730, 0]
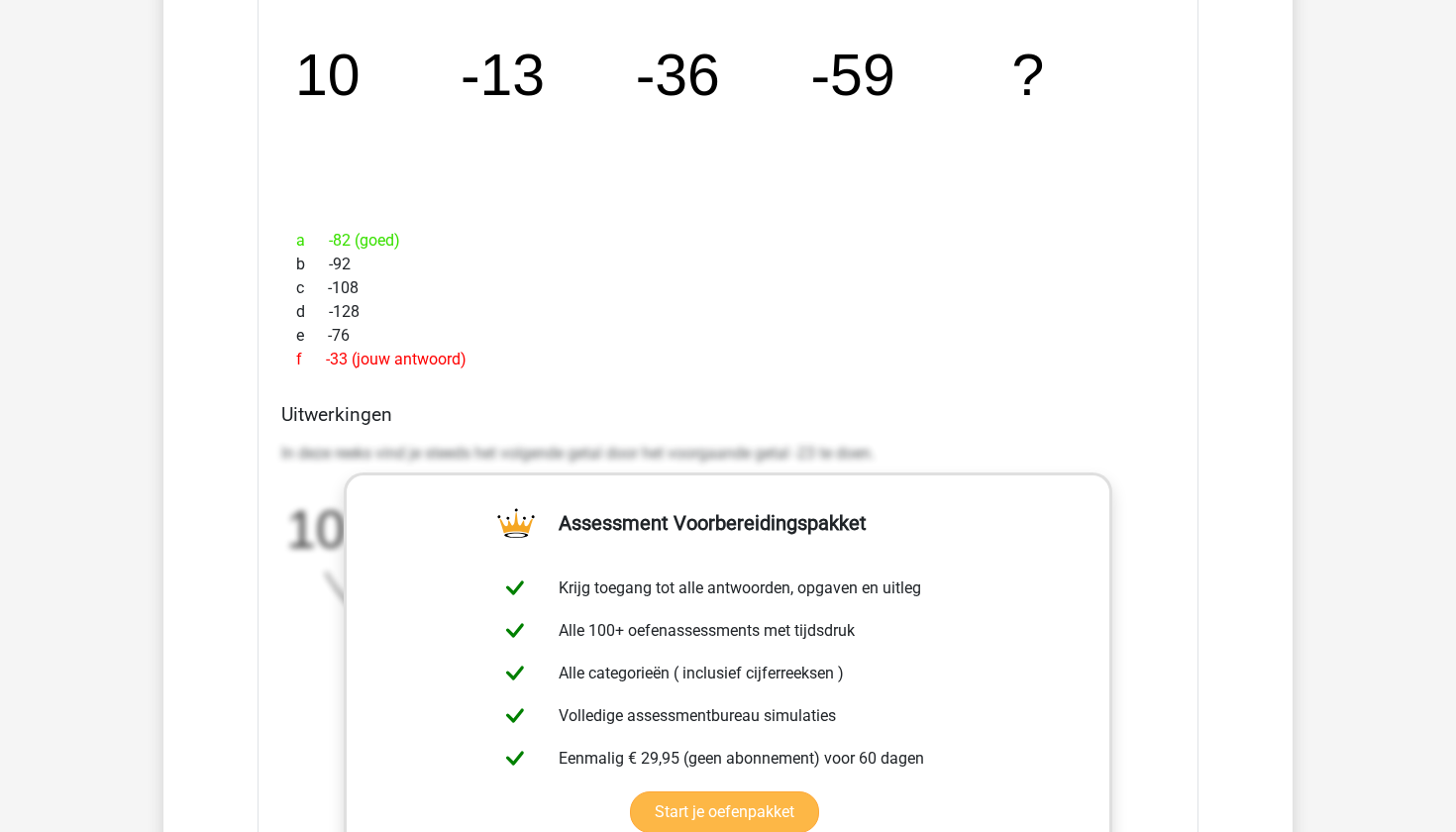
click at [630, 791] on link "Start je oefenpakket" at bounding box center [725, 812] width 189 height 42
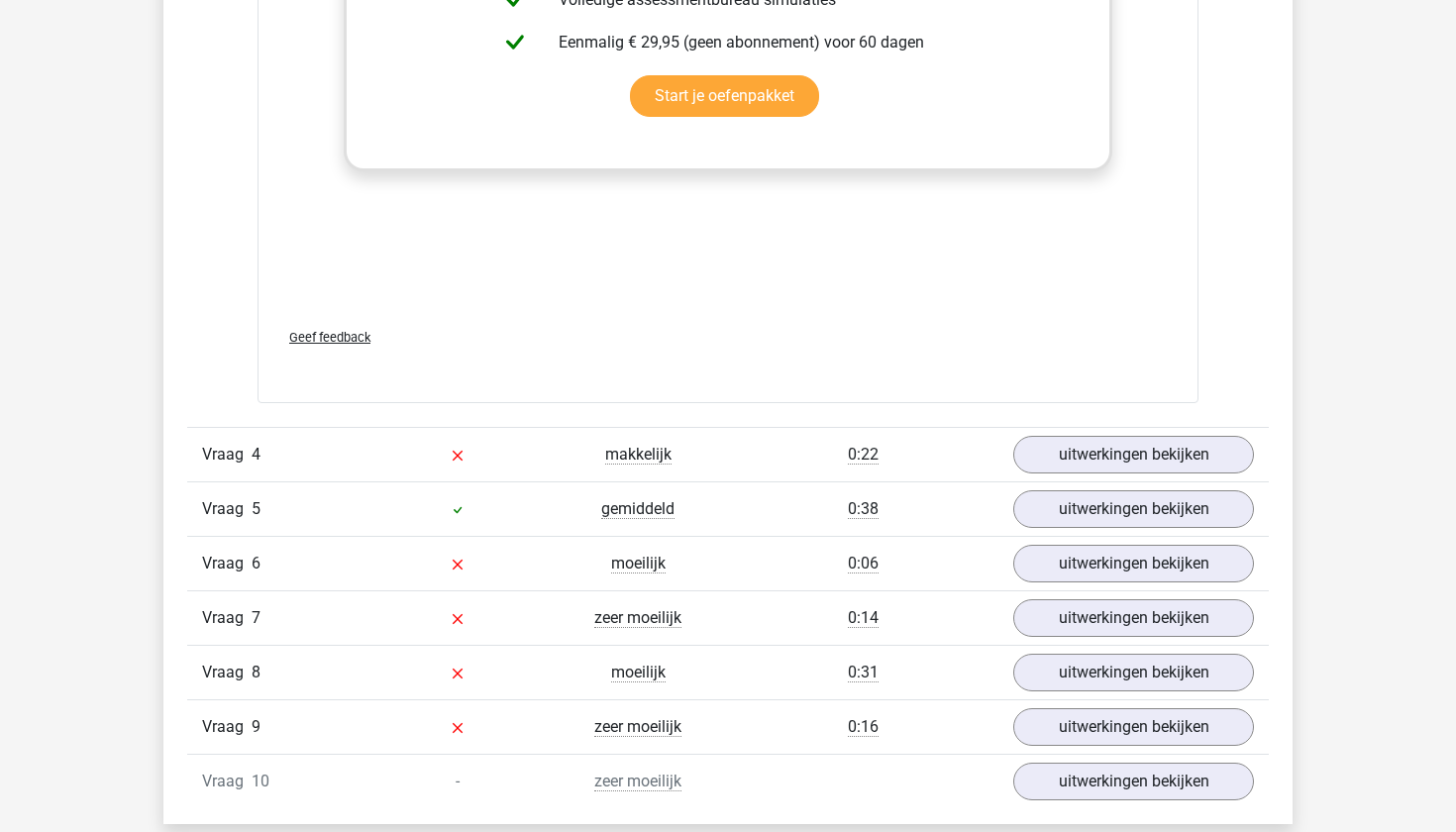
scroll to position [4467, 0]
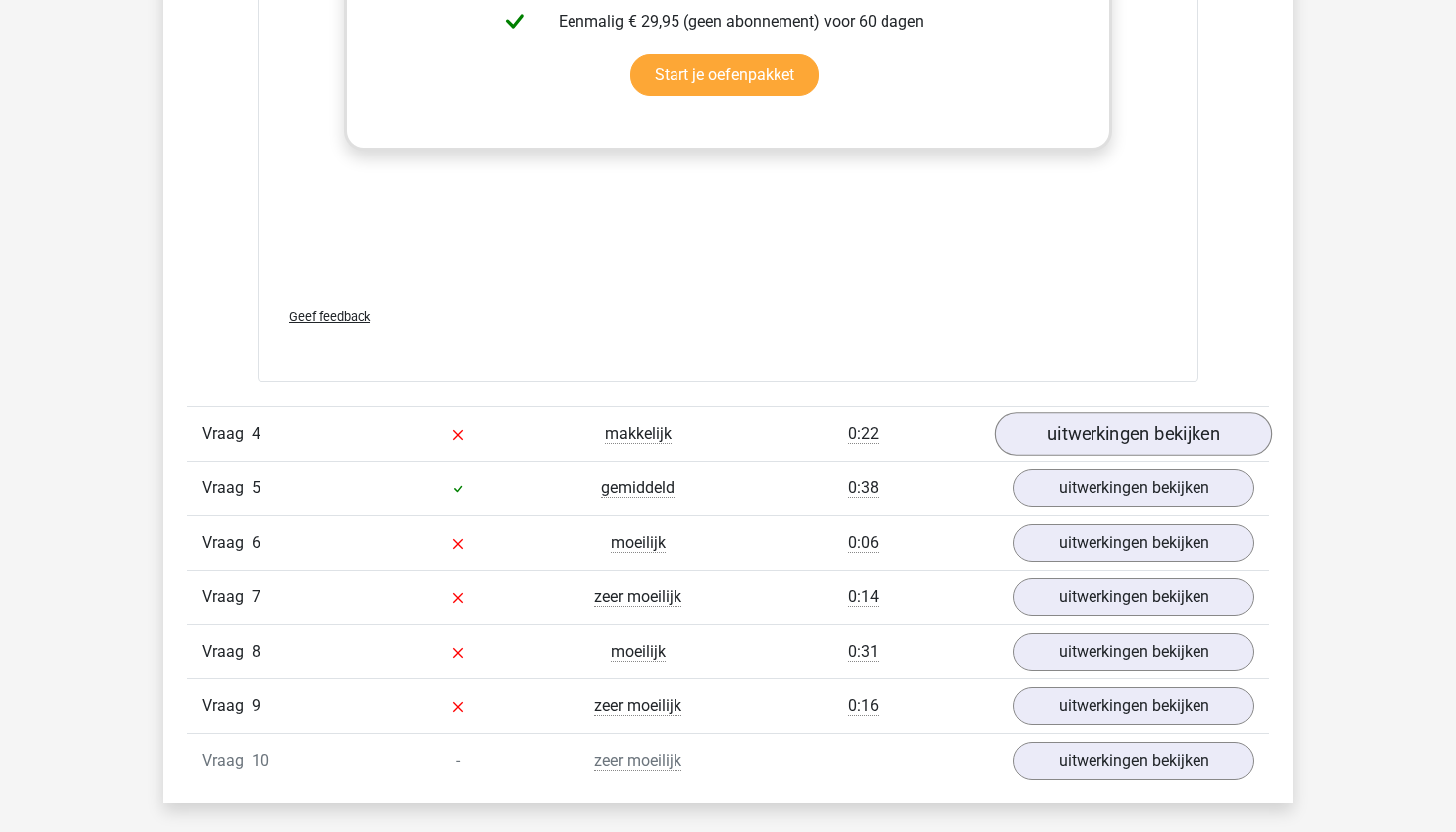
click at [1079, 427] on link "uitwerkingen bekijken" at bounding box center [1134, 434] width 277 height 44
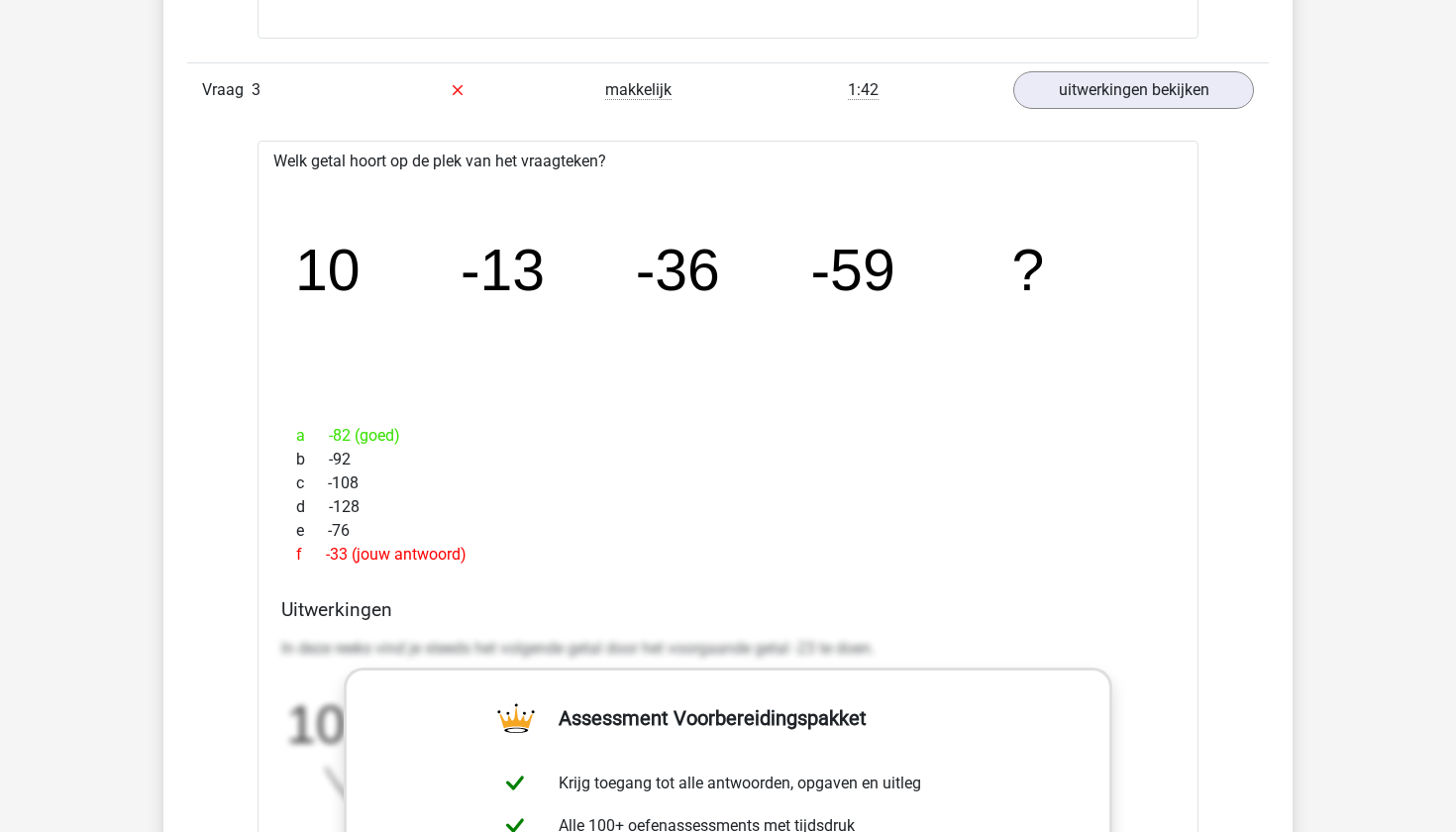
scroll to position [3537, 0]
drag, startPoint x: 494, startPoint y: 555, endPoint x: 300, endPoint y: 133, distance: 464.5
click at [299, 132] on div "Vraag 1 heel makkelijk 0:32 uitwerkingen bekijken Welk getal hoort op de plek v…" at bounding box center [728, 461] width 1052 height 4577
copy div "Welk getal hoort op de plek van het vraagteken? image/svg+xml 10 -13 -36 -59 ? …"
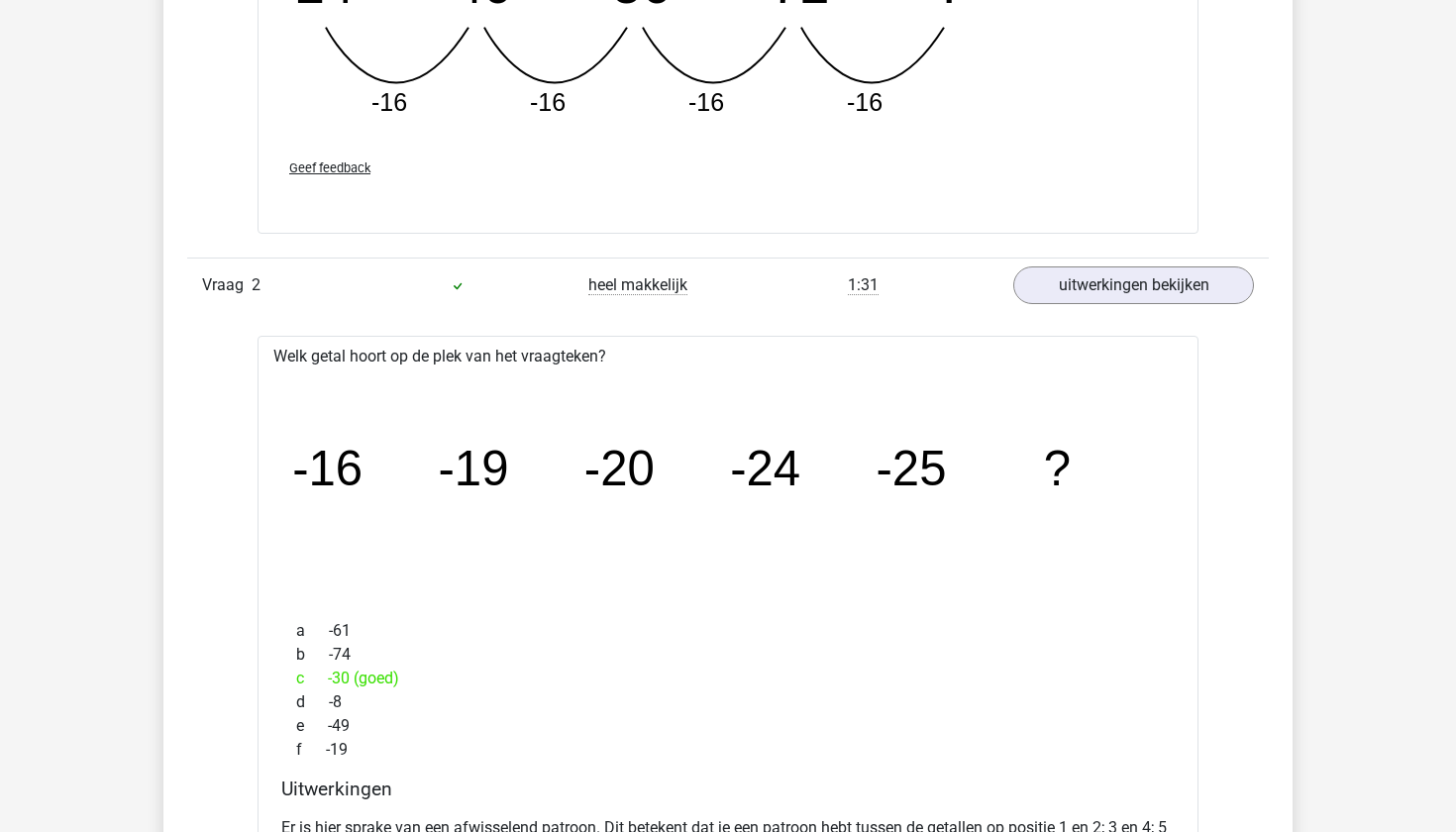
scroll to position [2374, 0]
click at [1071, 276] on link "uitwerkingen bekijken" at bounding box center [1134, 284] width 277 height 44
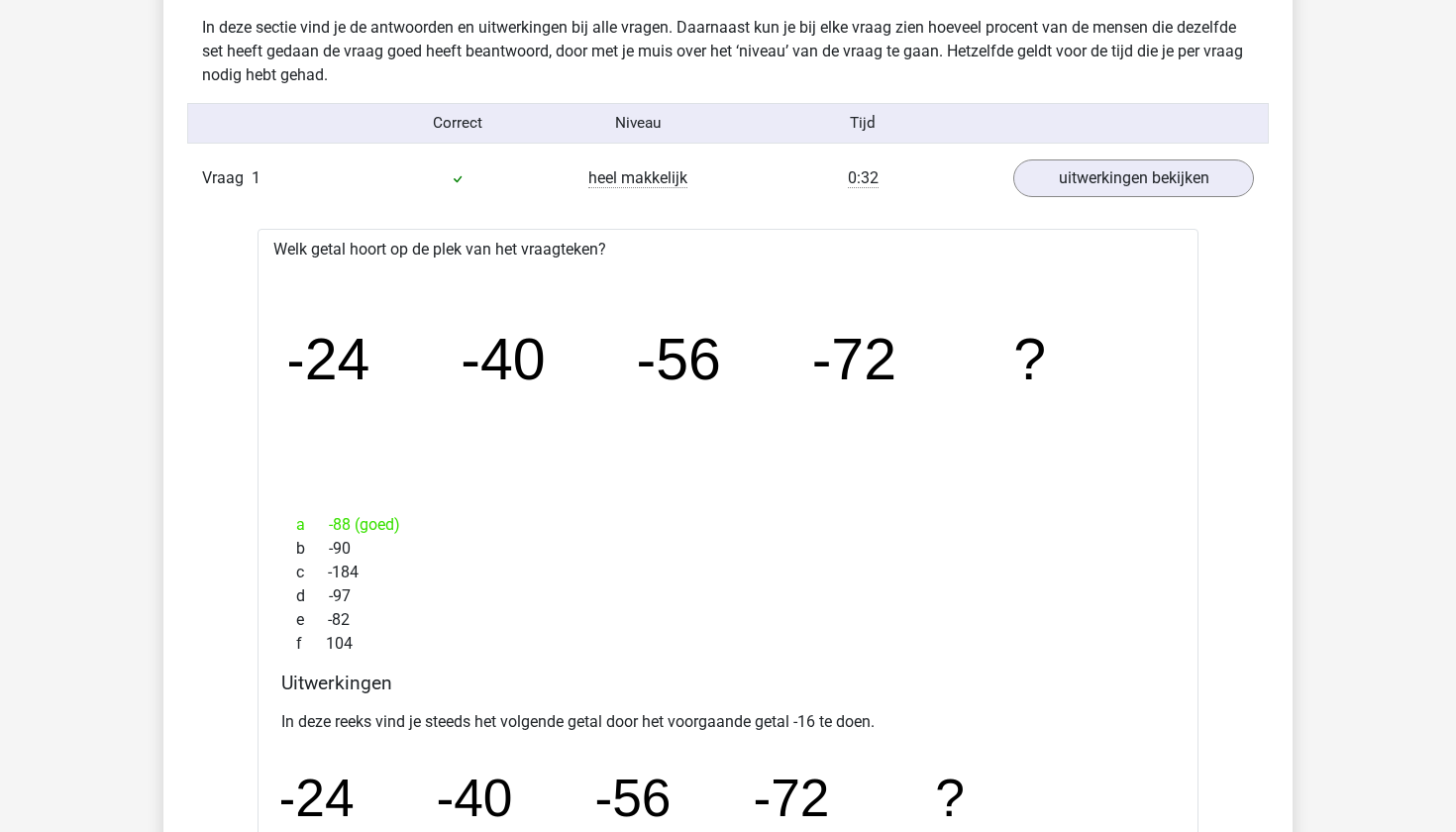
scroll to position [1532, 0]
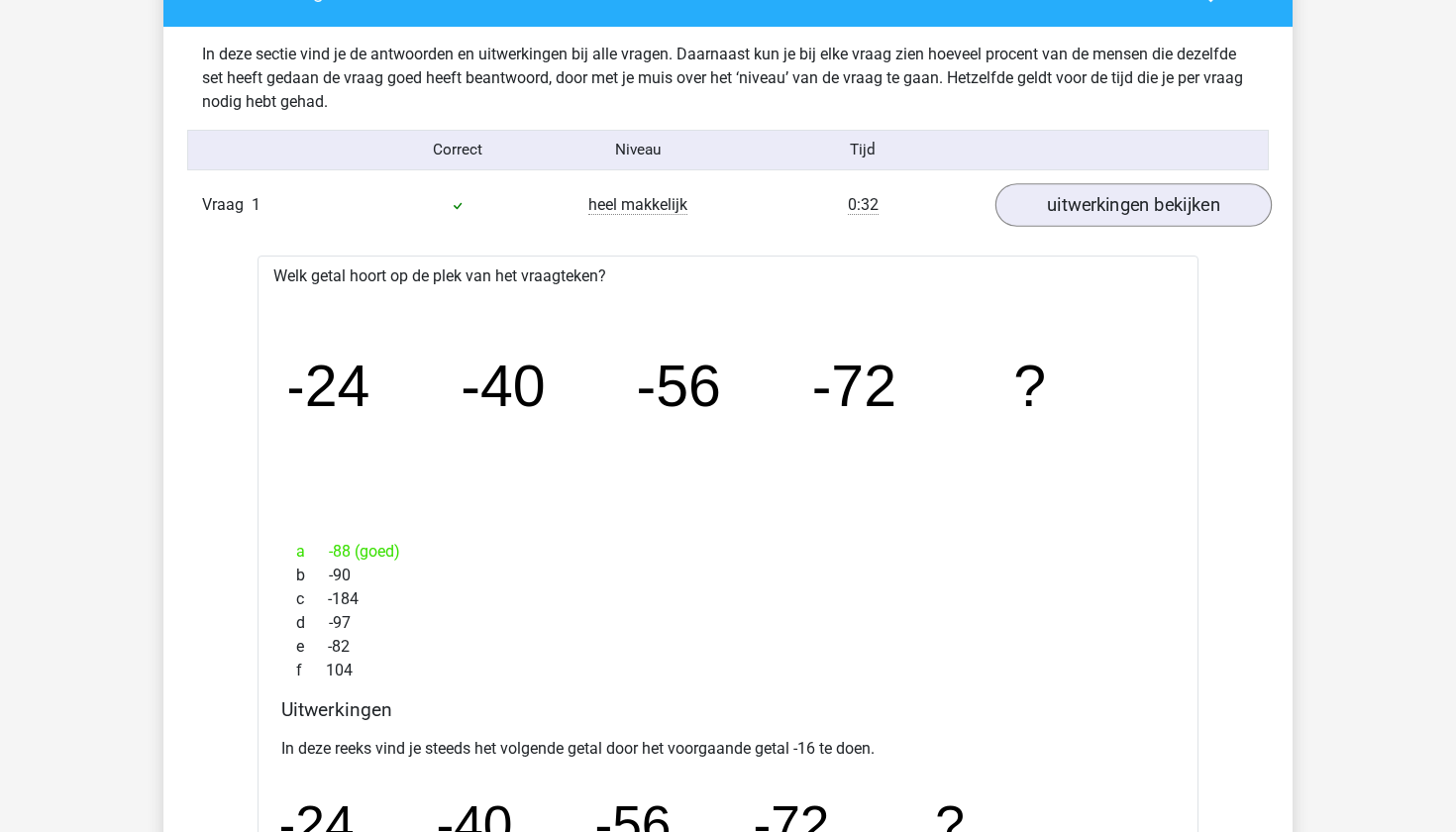
click at [1117, 200] on link "uitwerkingen bekijken" at bounding box center [1134, 205] width 277 height 44
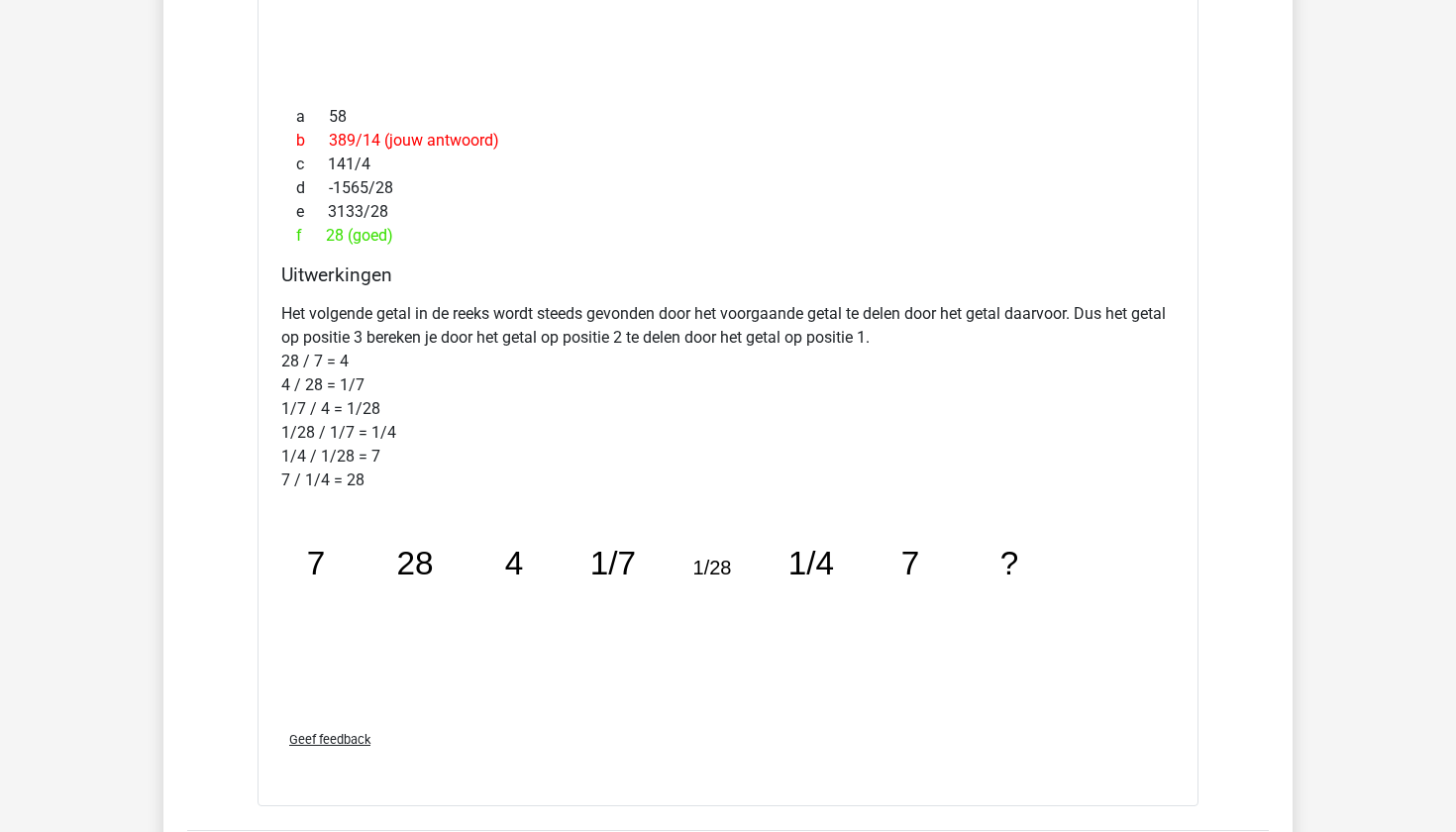
scroll to position [3374, 0]
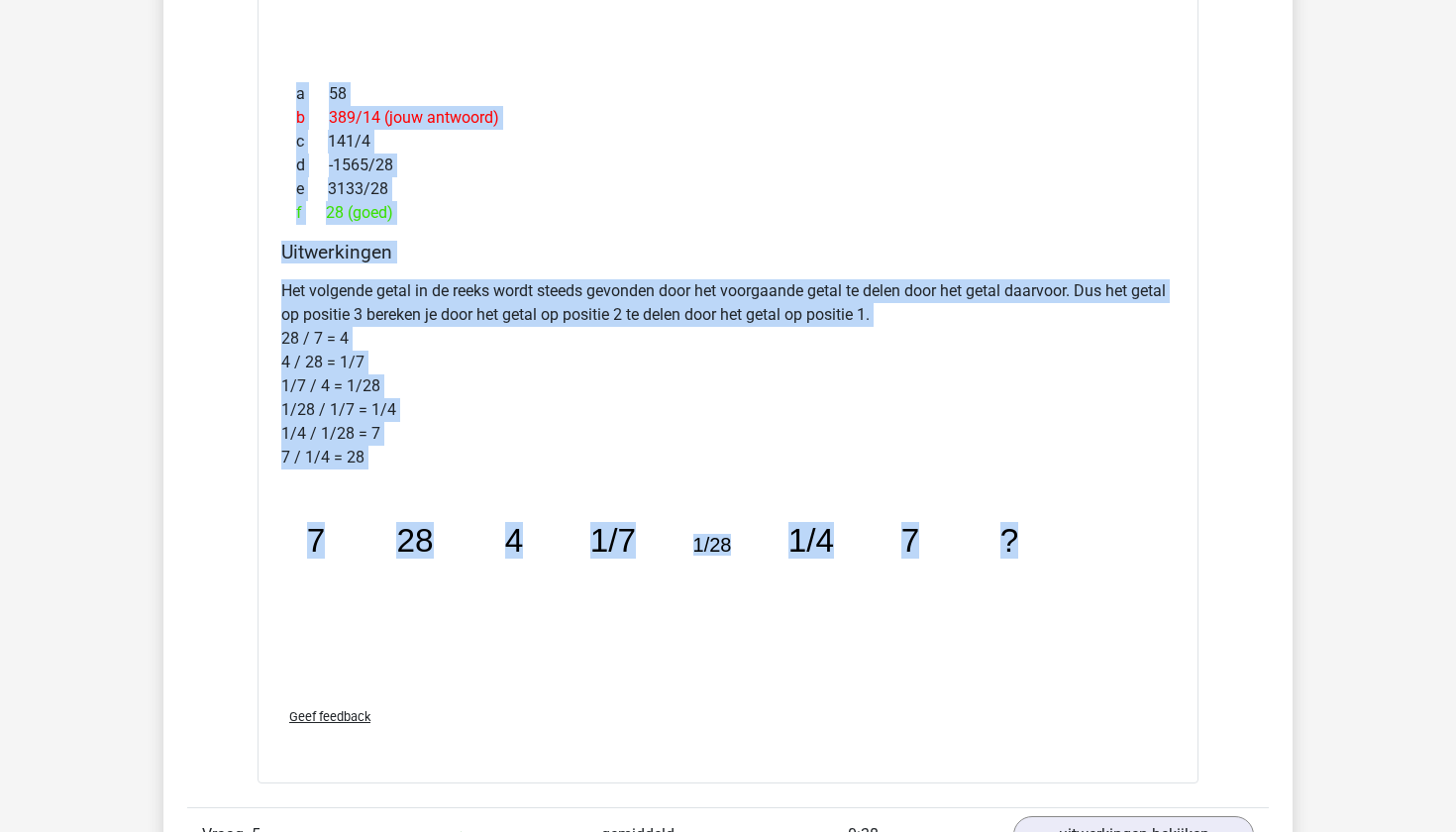
drag, startPoint x: 275, startPoint y: 77, endPoint x: 438, endPoint y: 701, distance: 644.9
click at [438, 701] on div "Welk getal hoort op de plek van het vraagteken? image/svg+xml 7 28 4 1/7 1/28 1…" at bounding box center [728, 291] width 941 height 984
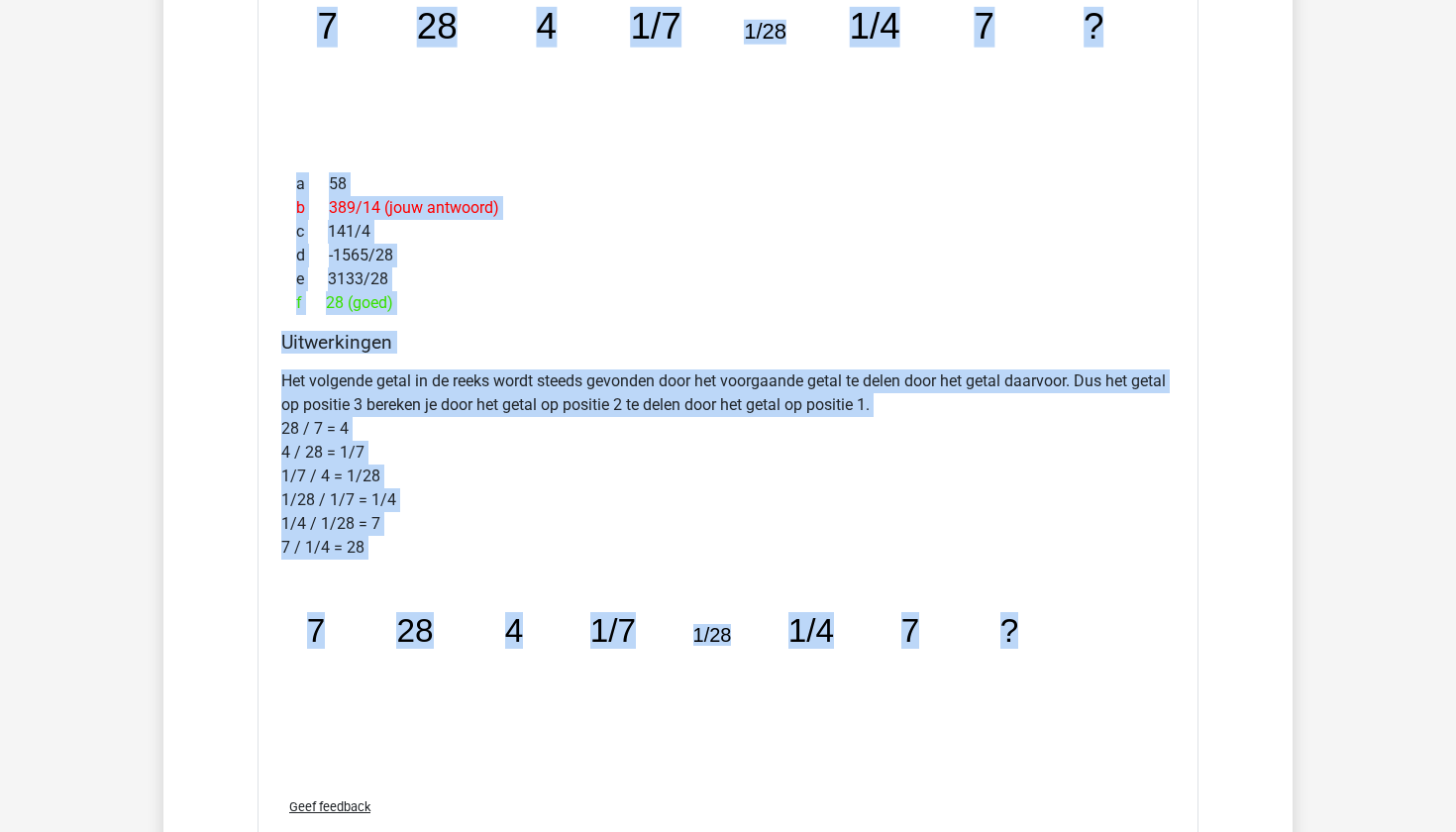
scroll to position [3286, 0]
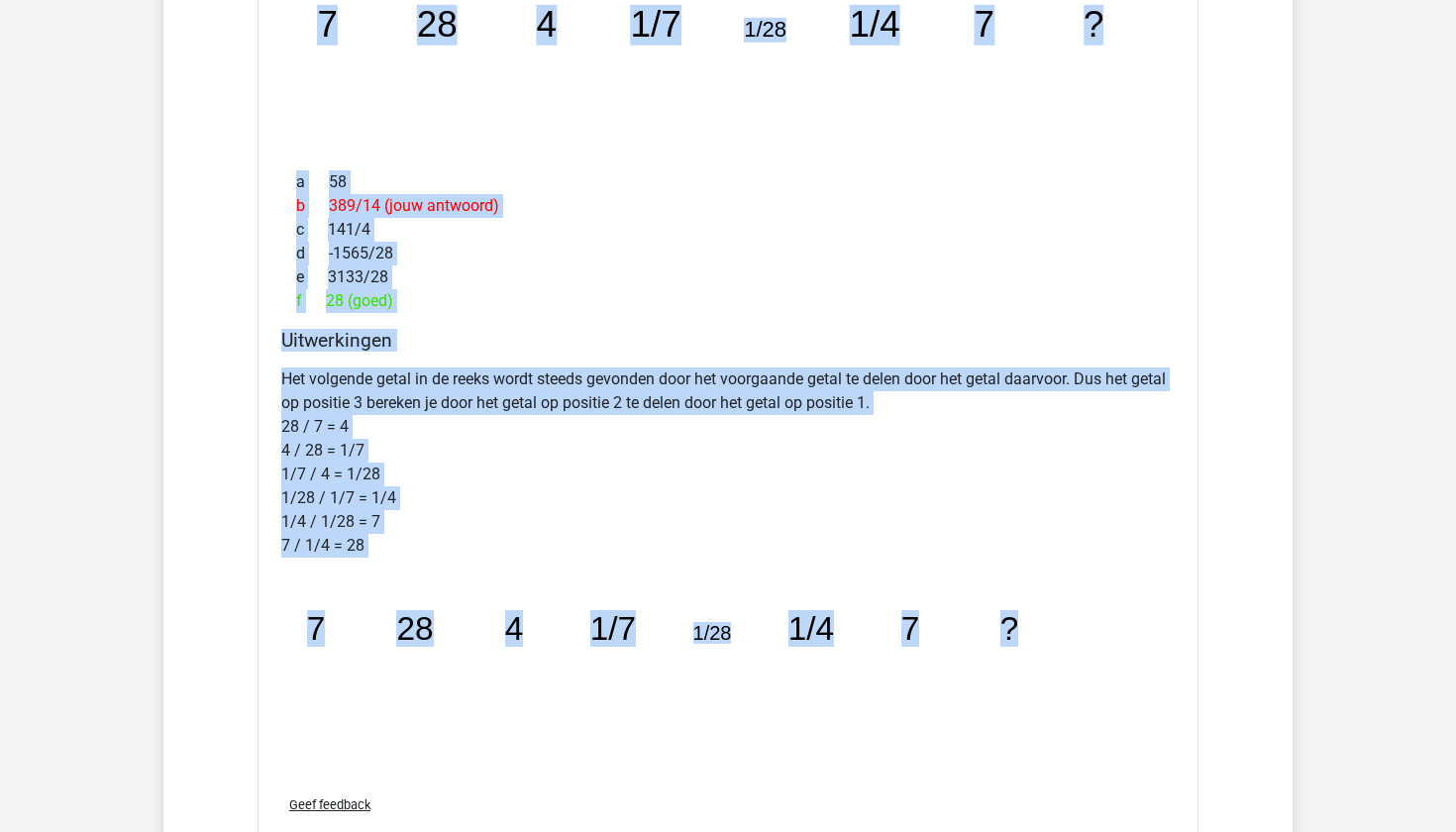
copy div "Welk getal hoort op de plek van het vraagteken? image/svg+xml 7 28 4 1/7 1/28 1…"
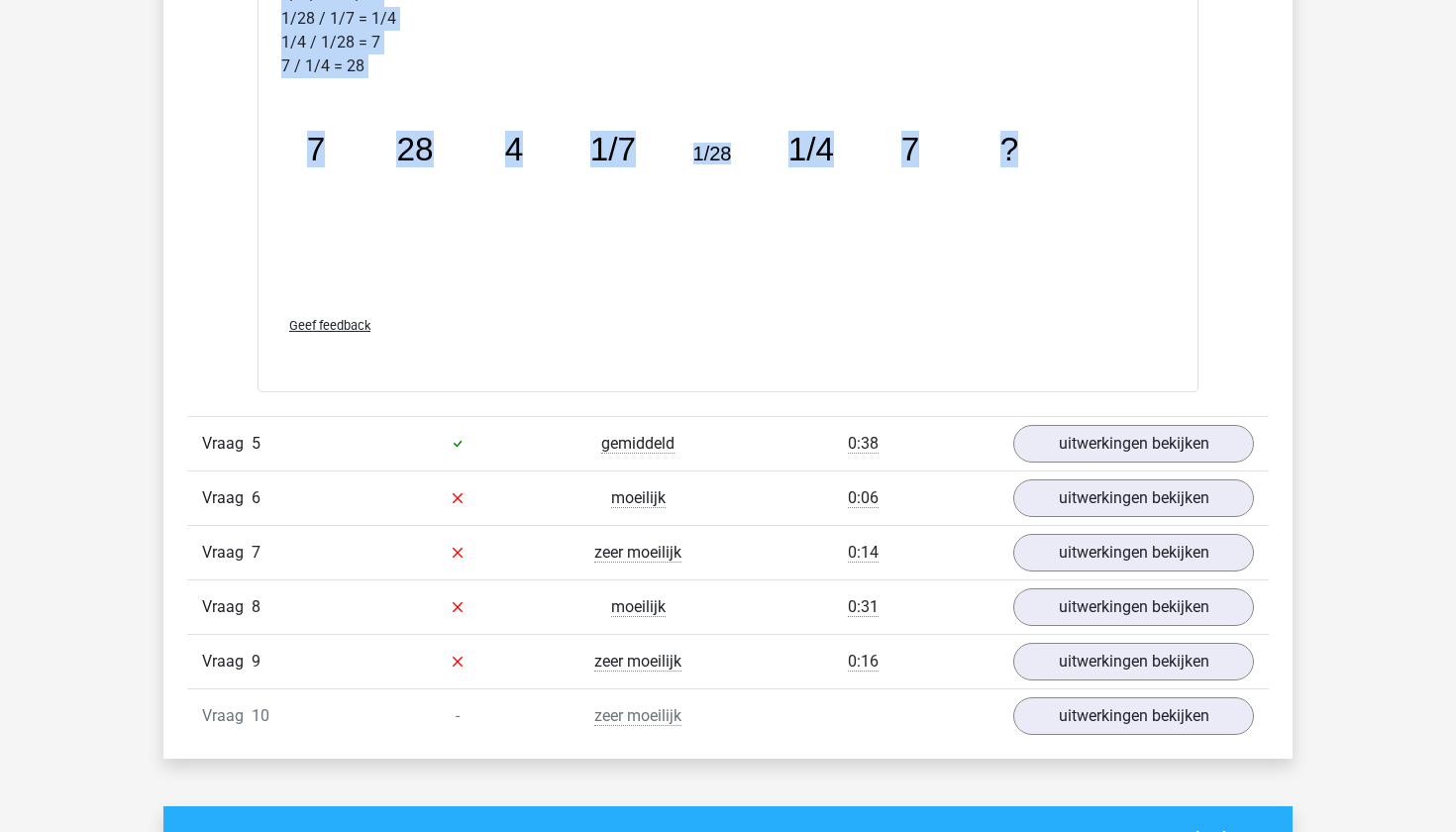
scroll to position [3771, 0]
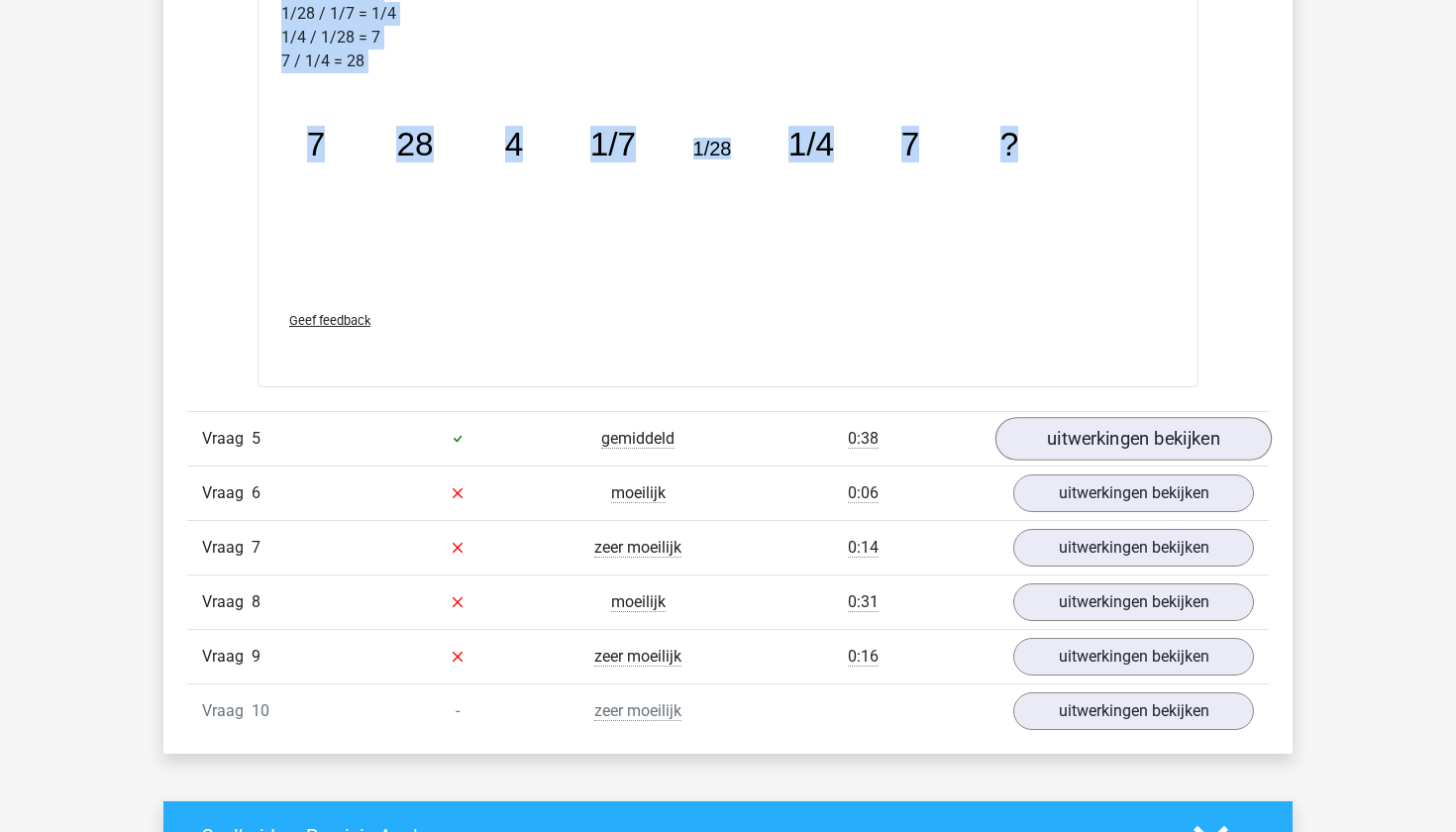
click at [1038, 430] on link "uitwerkingen bekijken" at bounding box center [1134, 439] width 277 height 44
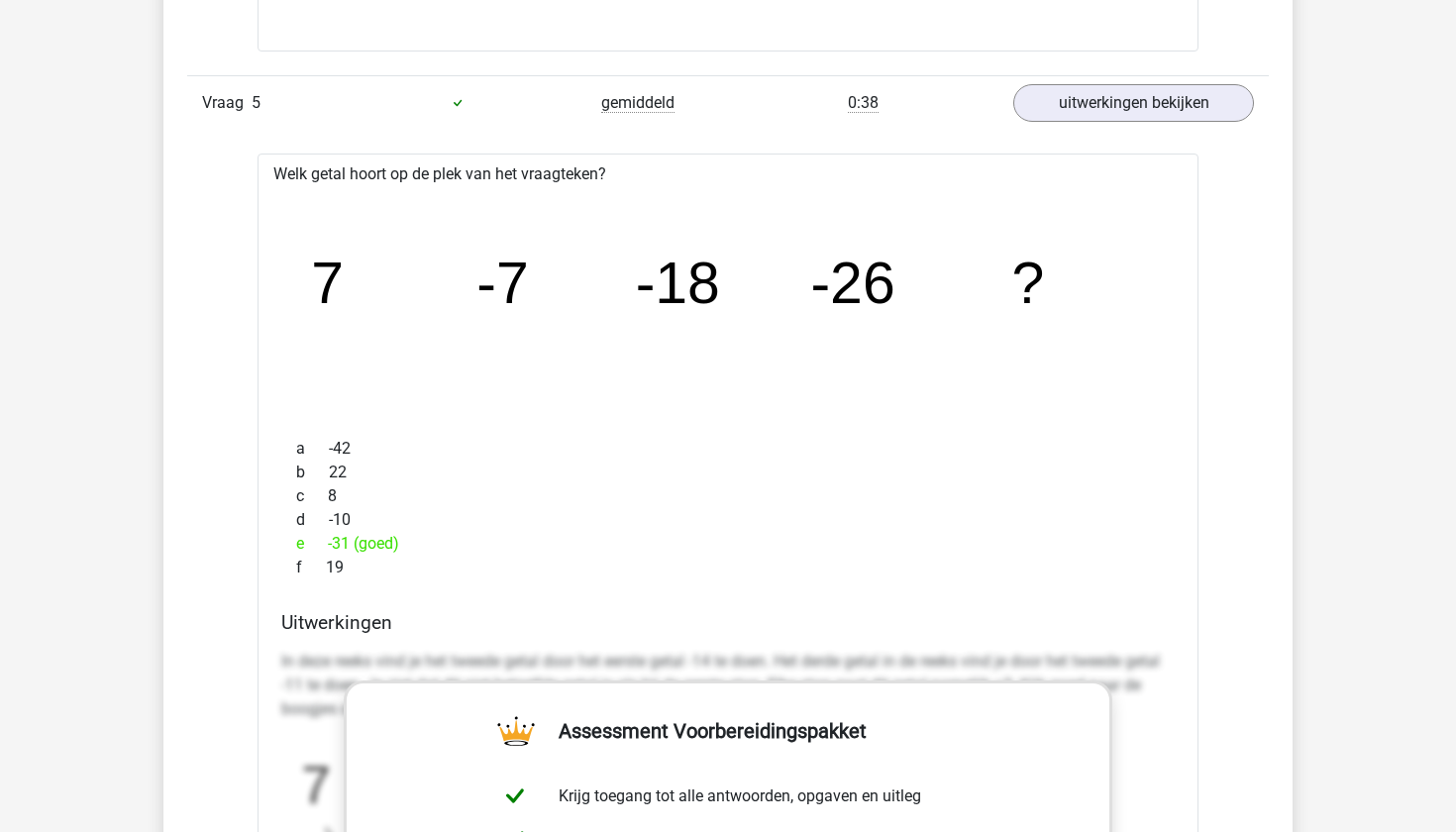
scroll to position [4104, 0]
drag, startPoint x: 364, startPoint y: 583, endPoint x: 266, endPoint y: 155, distance: 439.1
click at [266, 155] on div "Welk getal hoort op de plek van het vraagteken? image/svg+xml 7 -7 -18 -26 ? a …" at bounding box center [728, 742] width 941 height 1175
copy div "Welk getal hoort op de plek van het vraagteken? image/svg+xml 7 -7 -18 -26 ? a …"
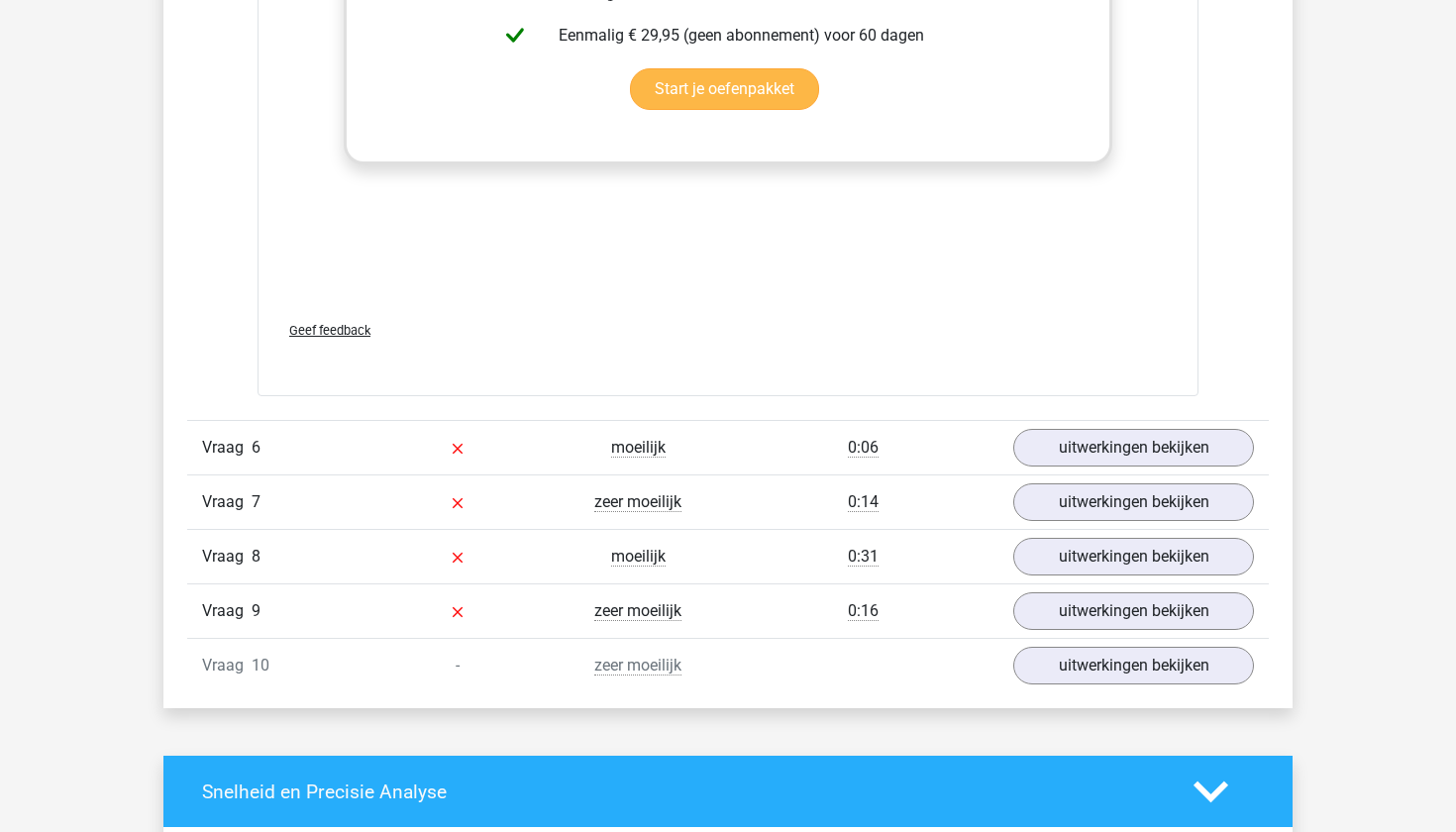
scroll to position [5043, 0]
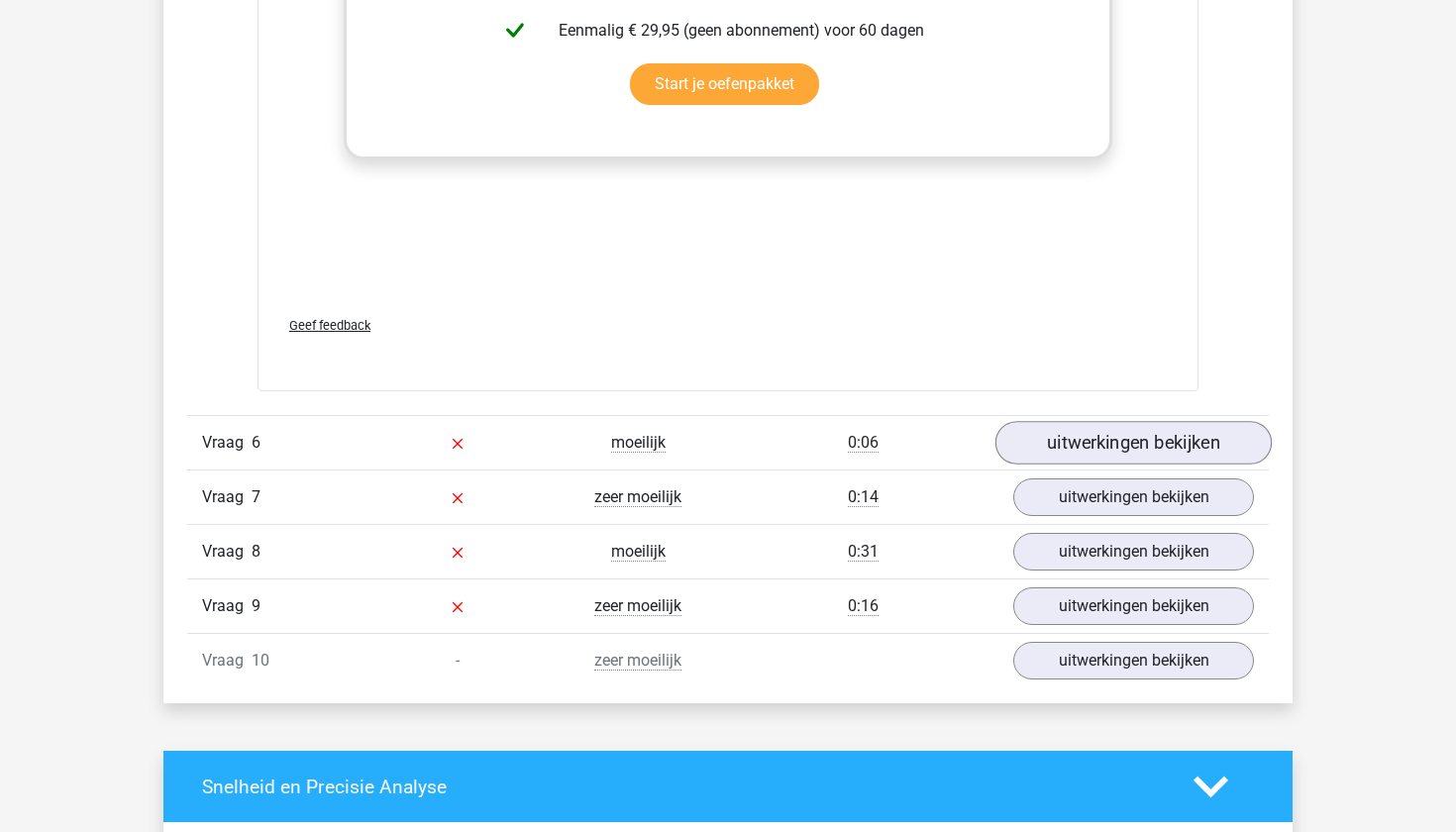
click at [1081, 452] on link "uitwerkingen bekijken" at bounding box center [1134, 443] width 277 height 44
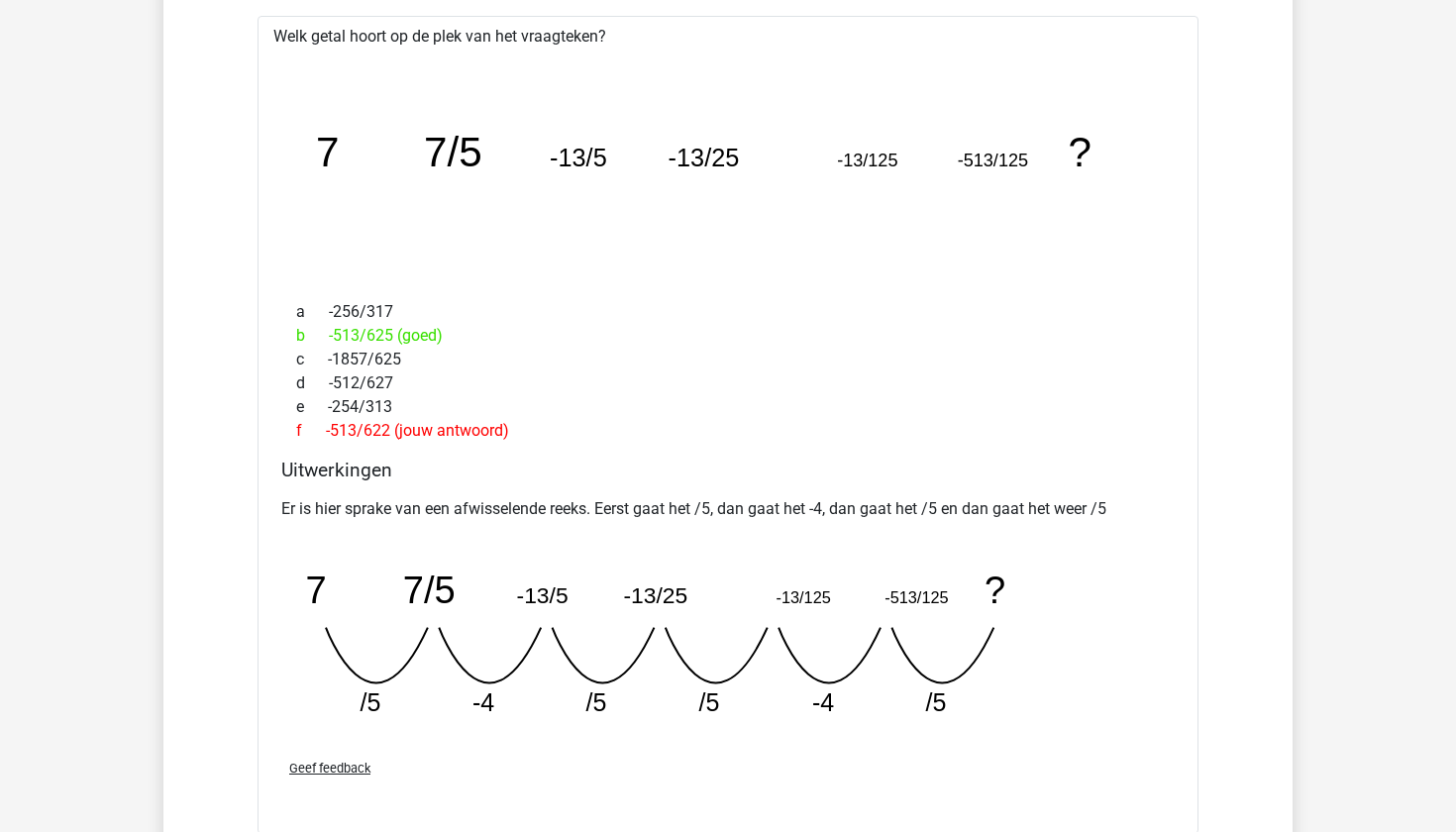
scroll to position [5514, 0]
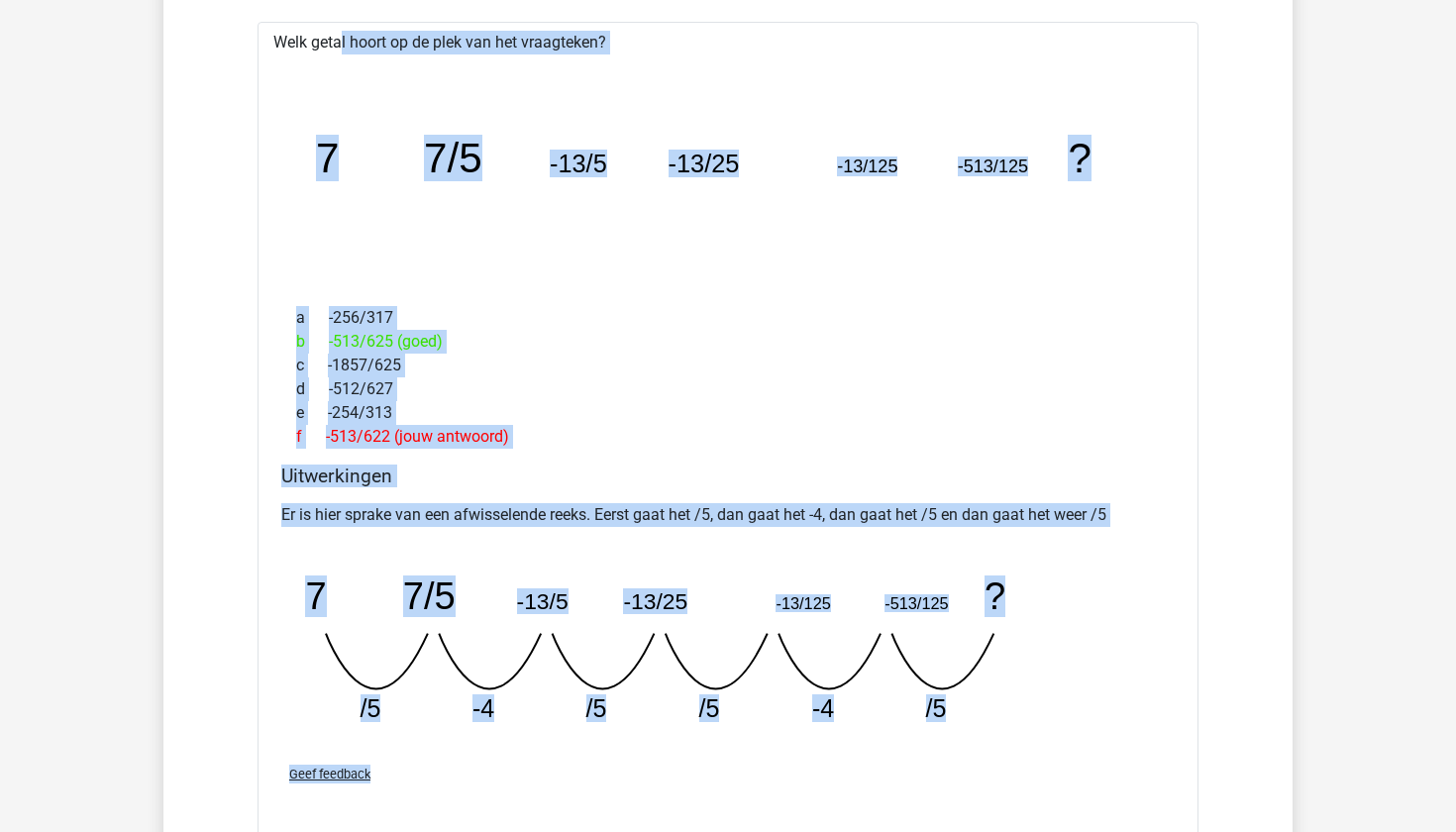
drag, startPoint x: 279, startPoint y: 43, endPoint x: 409, endPoint y: 781, distance: 749.4
click at [409, 782] on div "Welk getal hoort op de plek van het vraagteken? image/svg+xml 7 7/5 -13/5 -13/2…" at bounding box center [728, 431] width 941 height 818
copy div "Welk getal hoort op de plek van het vraagteken? image/svg+xml 7 7/5 -13/5 -13/2…"
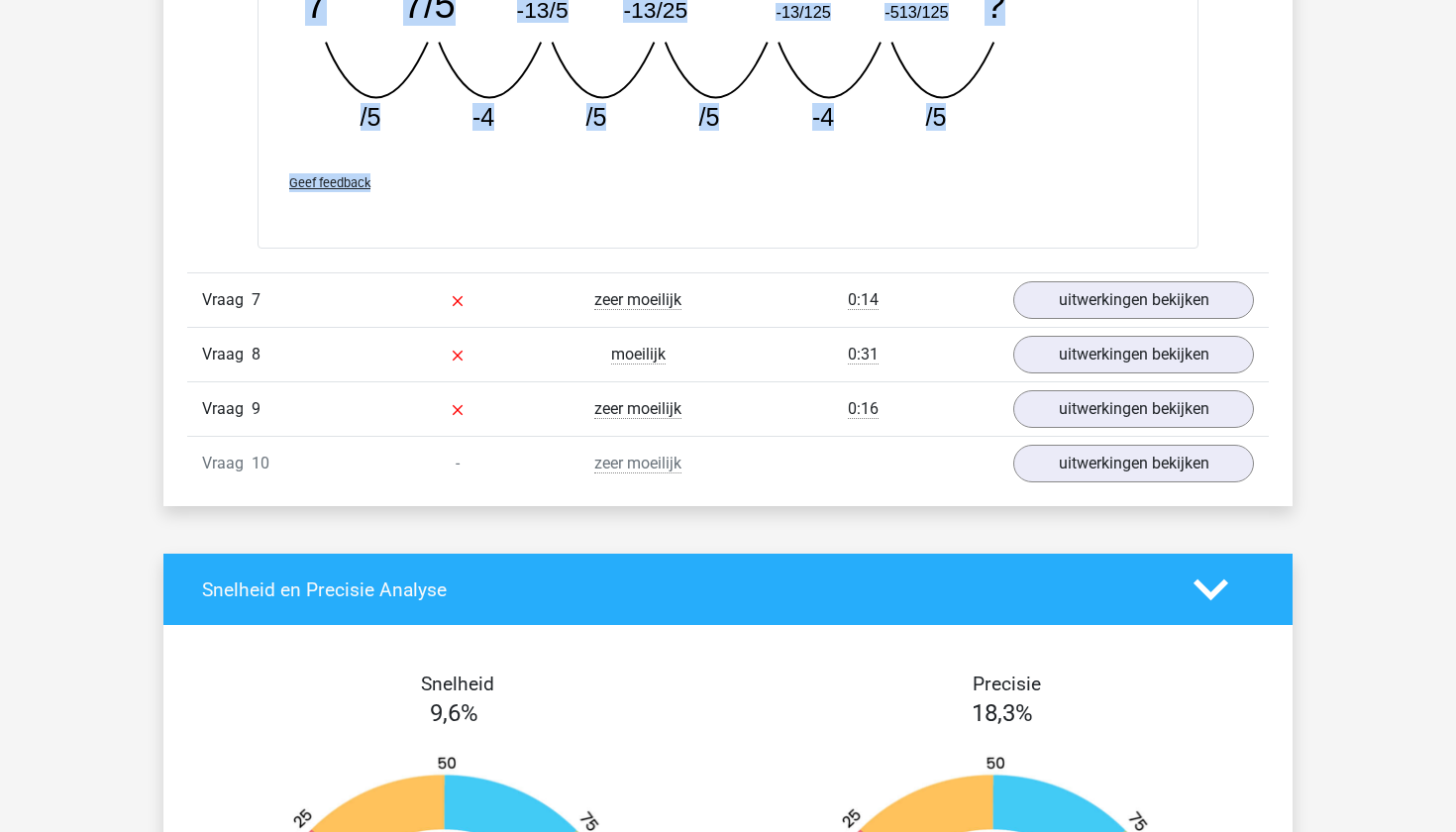
scroll to position [6108, 0]
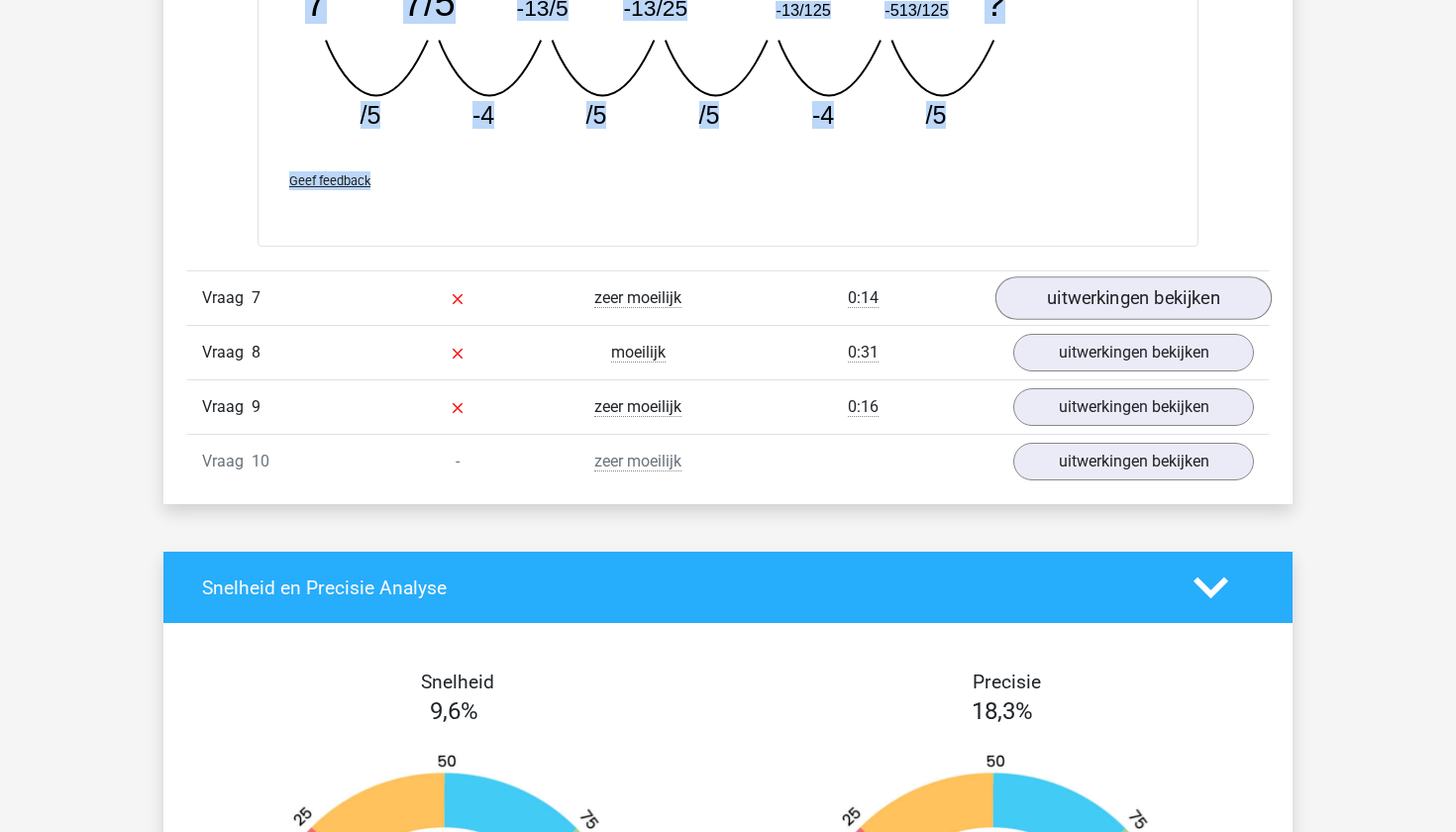
click at [1124, 303] on link "uitwerkingen bekijken" at bounding box center [1134, 299] width 277 height 44
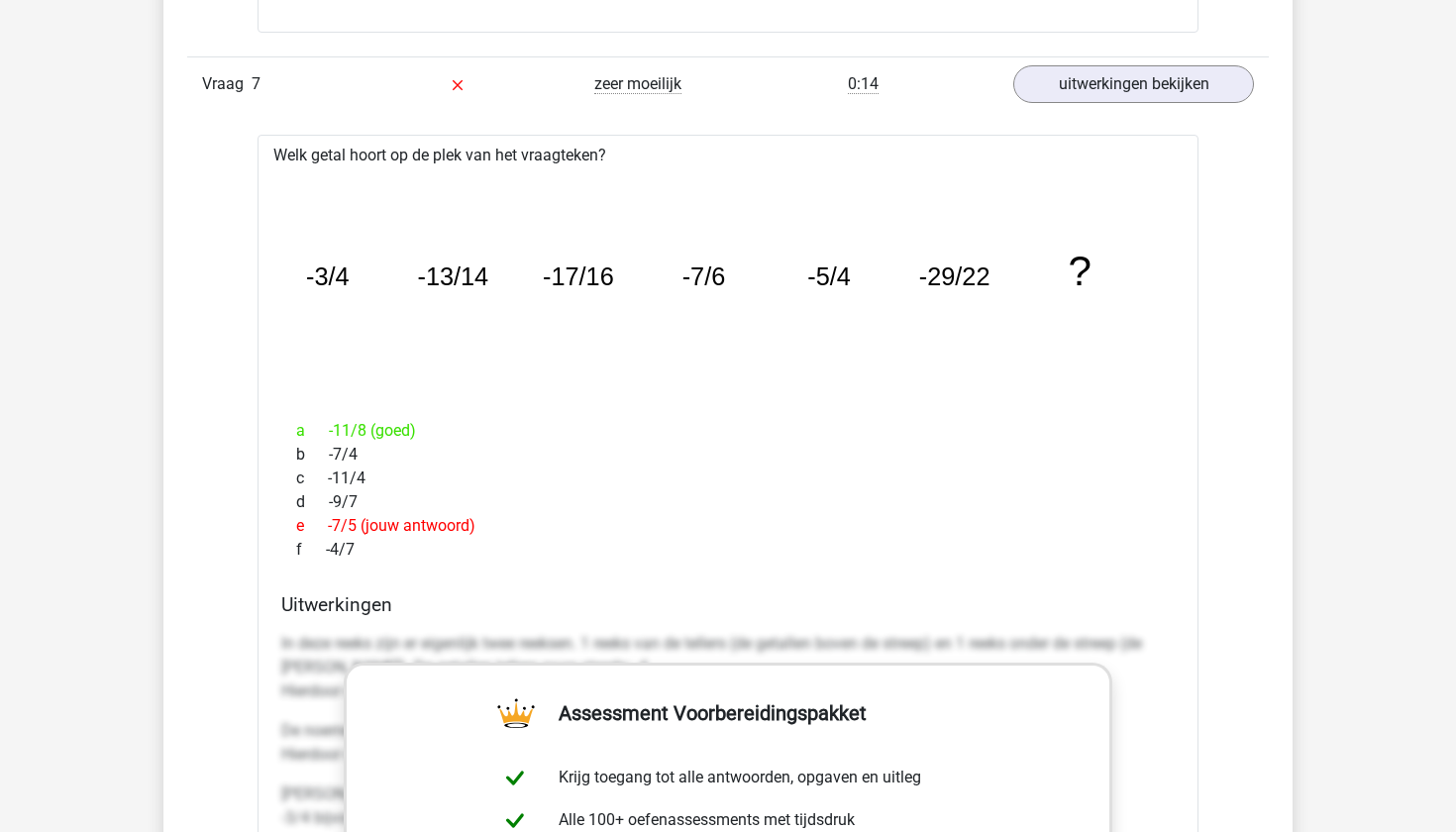
scroll to position [6320, 0]
drag, startPoint x: 277, startPoint y: 154, endPoint x: 357, endPoint y: 554, distance: 407.9
click at [357, 555] on div "Welk getal hoort op de plek van het vraagteken? image/svg+xml -3/4 -13/14 -17/1…" at bounding box center [728, 724] width 941 height 1175
copy div "Welk getal hoort op de plek van het vraagteken? image/svg+xml -3/4 -13/14 -17/1…"
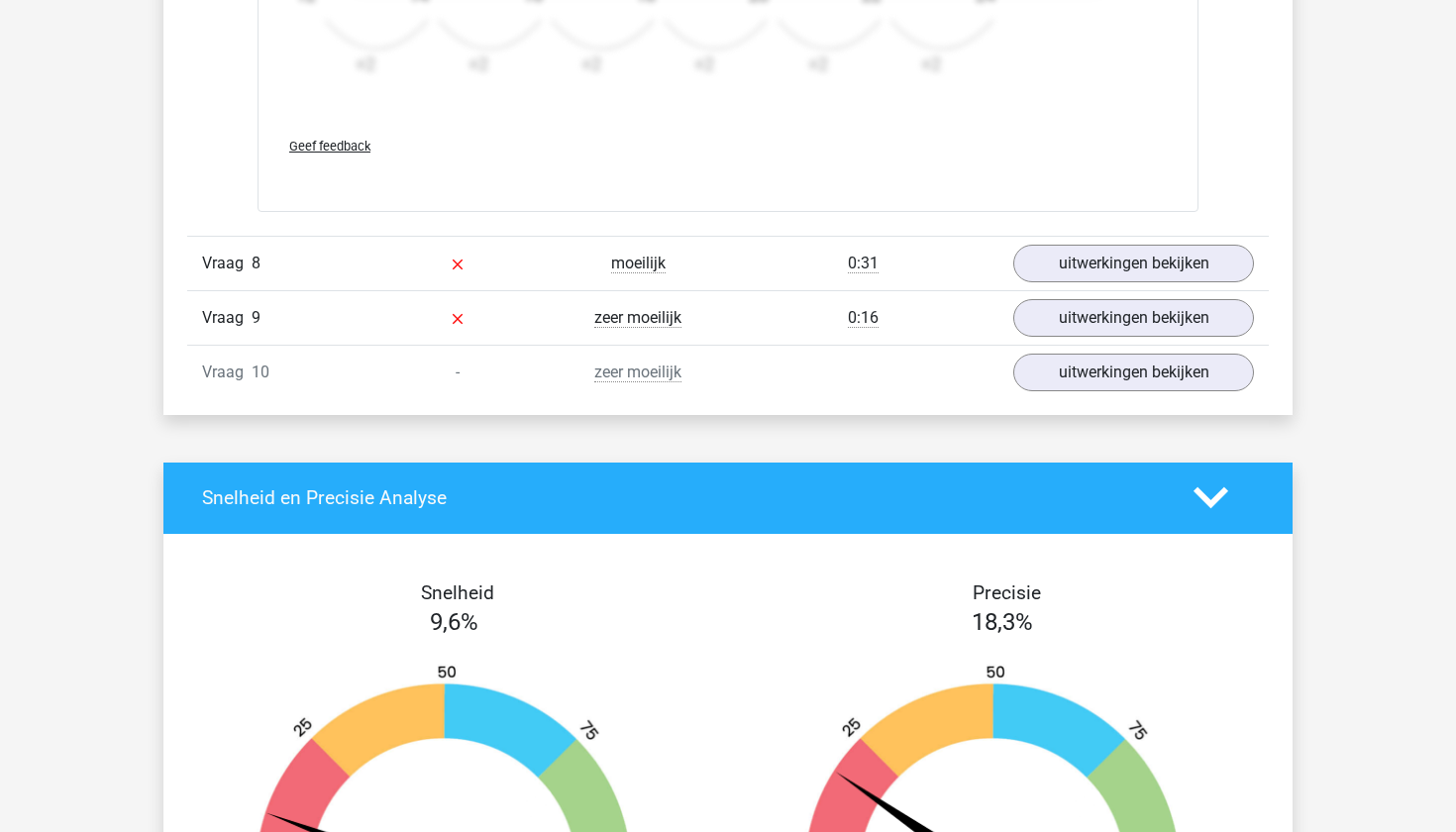
scroll to position [7441, 0]
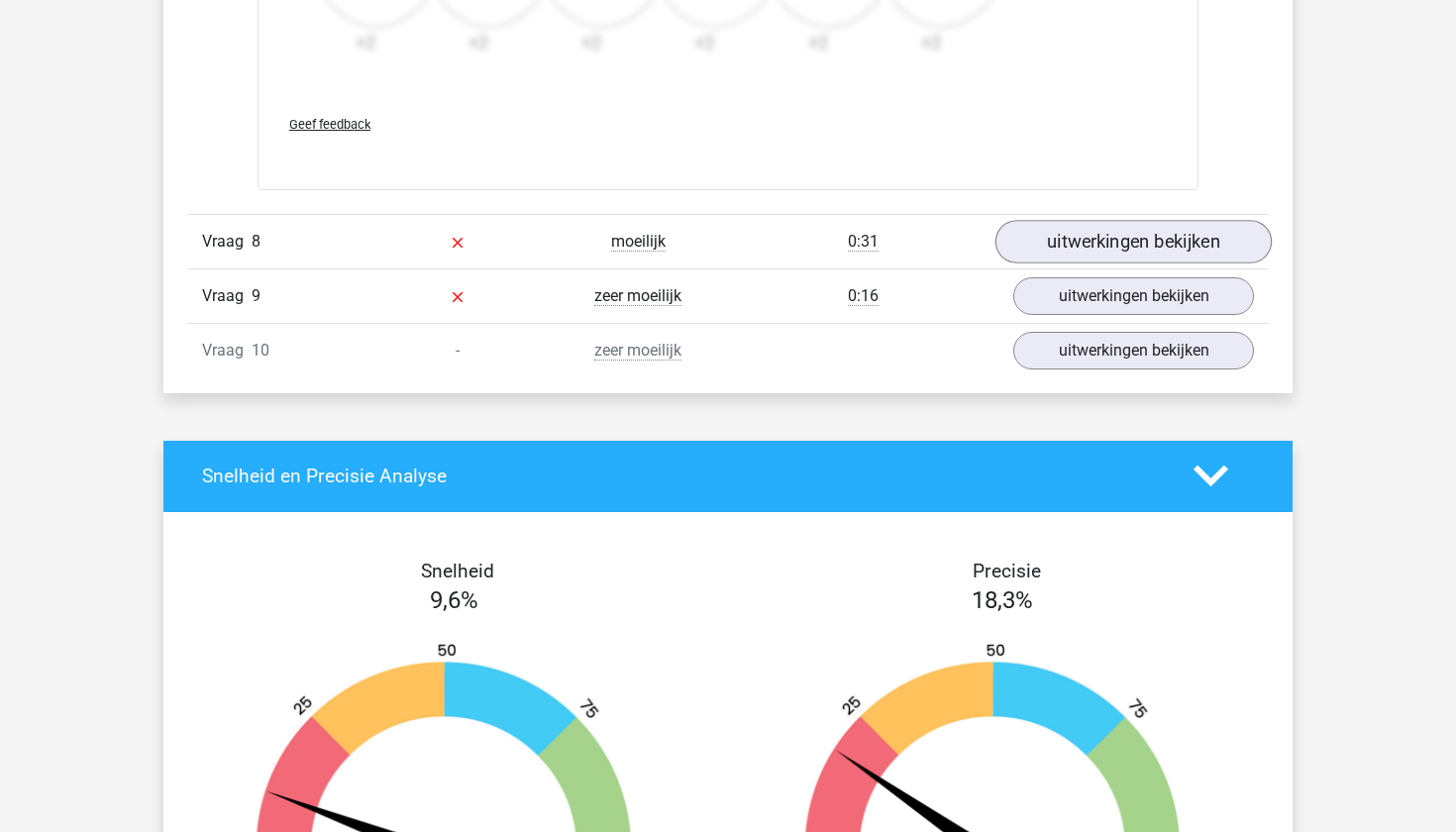
click at [1115, 250] on link "uitwerkingen bekijken" at bounding box center [1134, 242] width 277 height 44
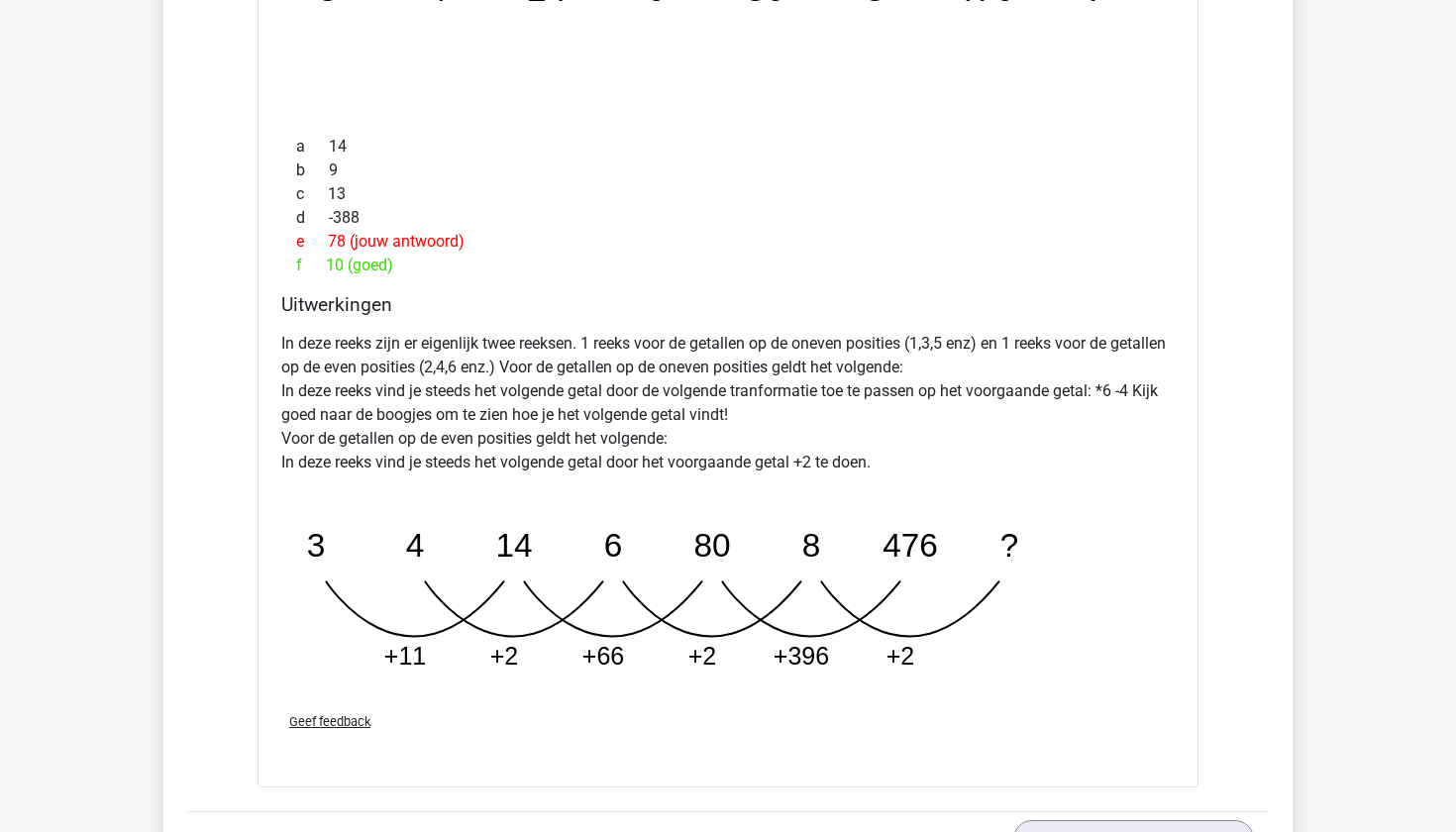
scroll to position [7912, 0]
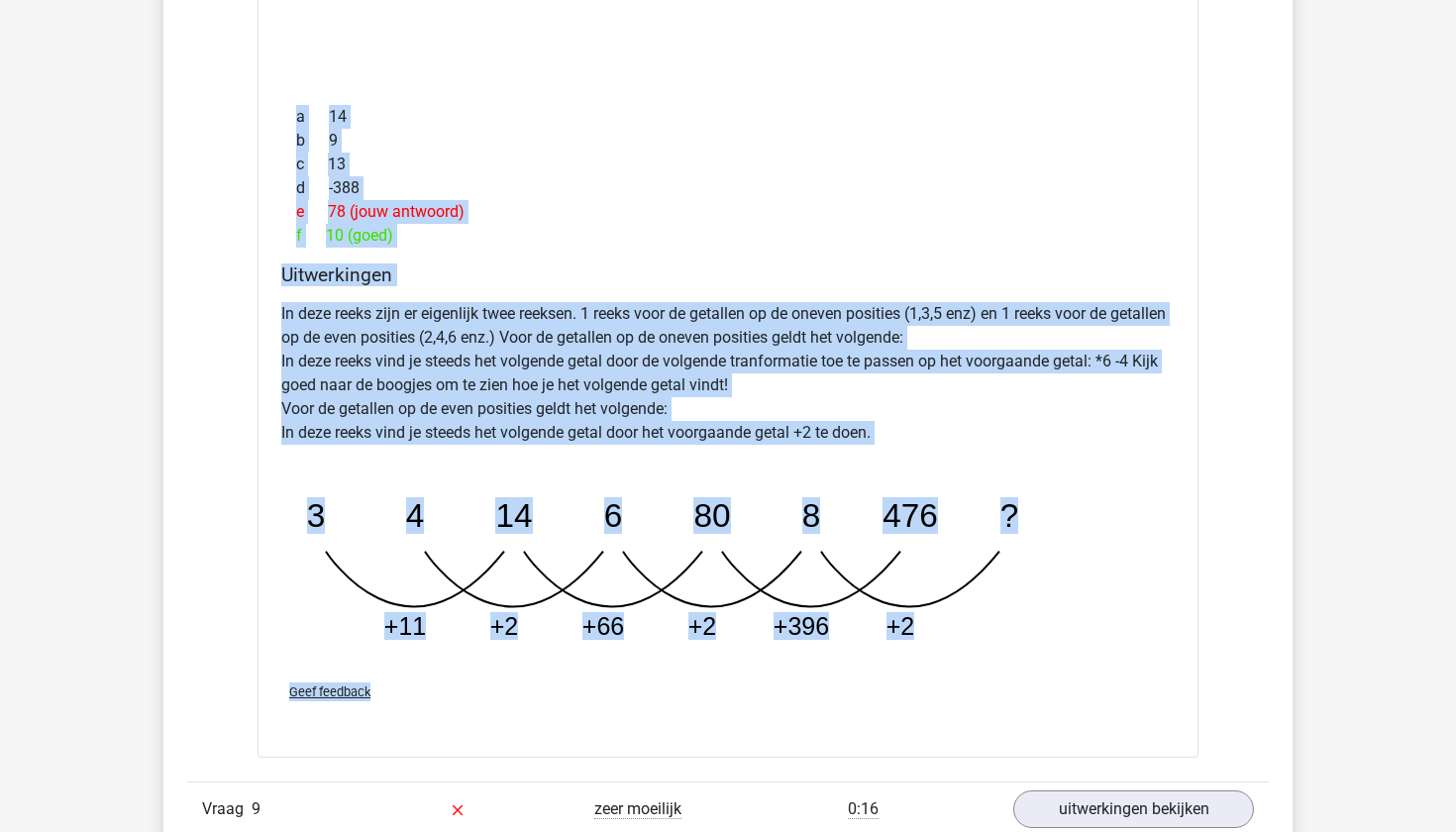
drag, startPoint x: 275, startPoint y: 144, endPoint x: 460, endPoint y: 689, distance: 575.5
click at [460, 689] on div "Welk getal hoort op de plek van het vraagteken? image/svg+xml 3 4 14 6 80 8 476…" at bounding box center [728, 291] width 941 height 937
copy div "Welk getal hoort op de plek van het vraagteken? image/svg+xml 3 4 14 6 80 8 476…"
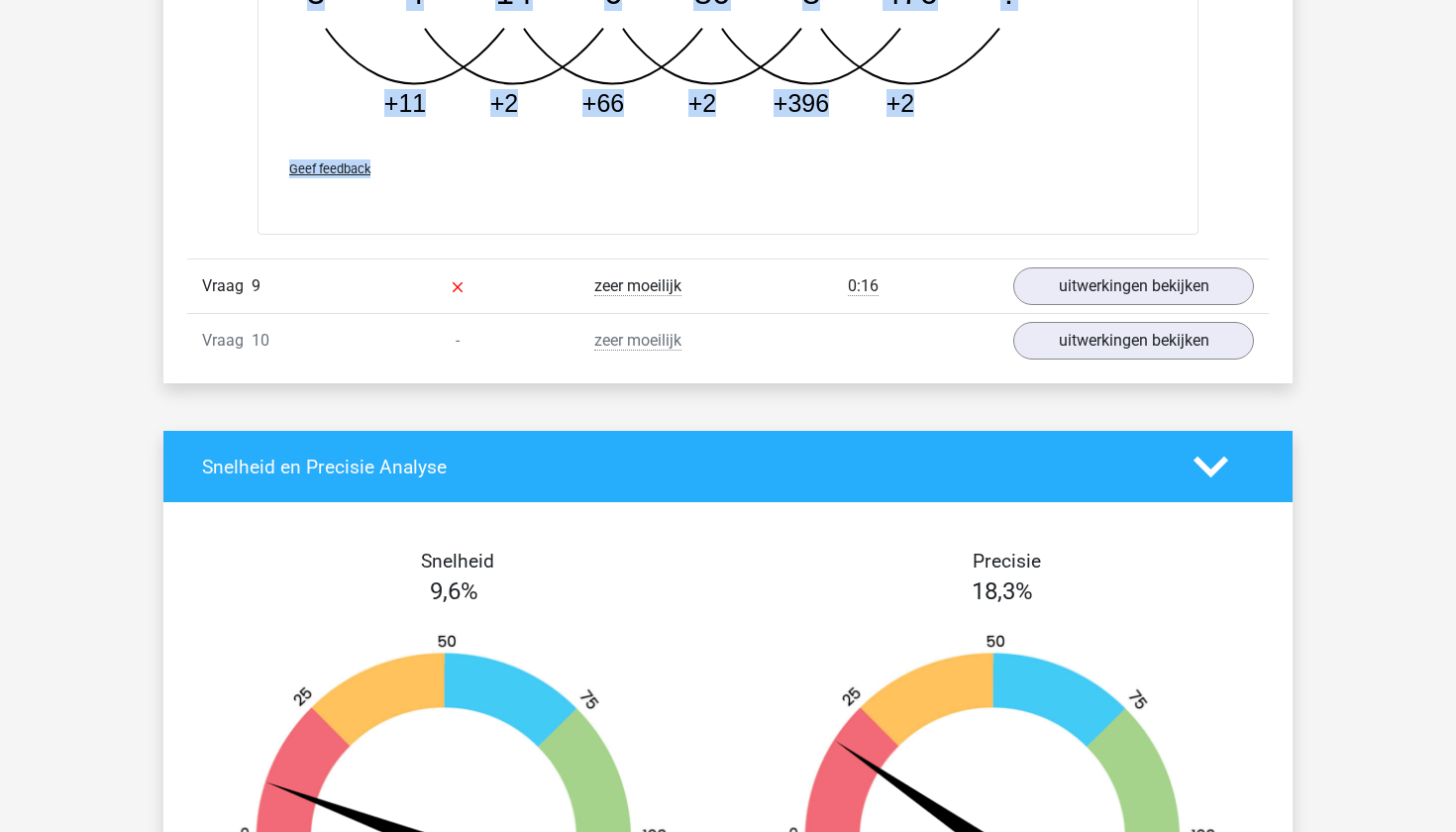
scroll to position [8460, 0]
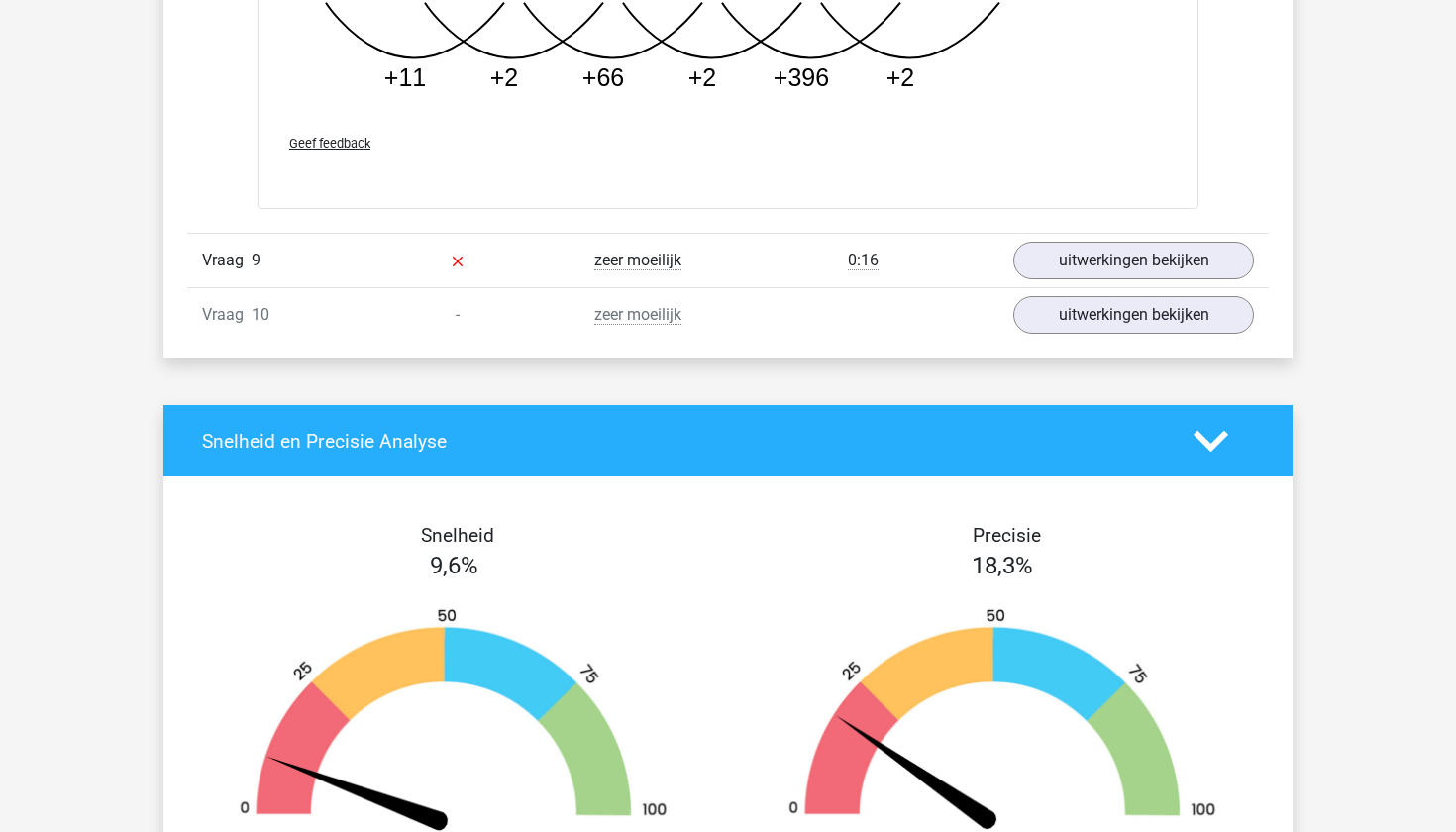
click at [955, 266] on div "0:16" at bounding box center [864, 261] width 271 height 24
click at [1052, 278] on link "uitwerkingen bekijken" at bounding box center [1134, 262] width 277 height 44
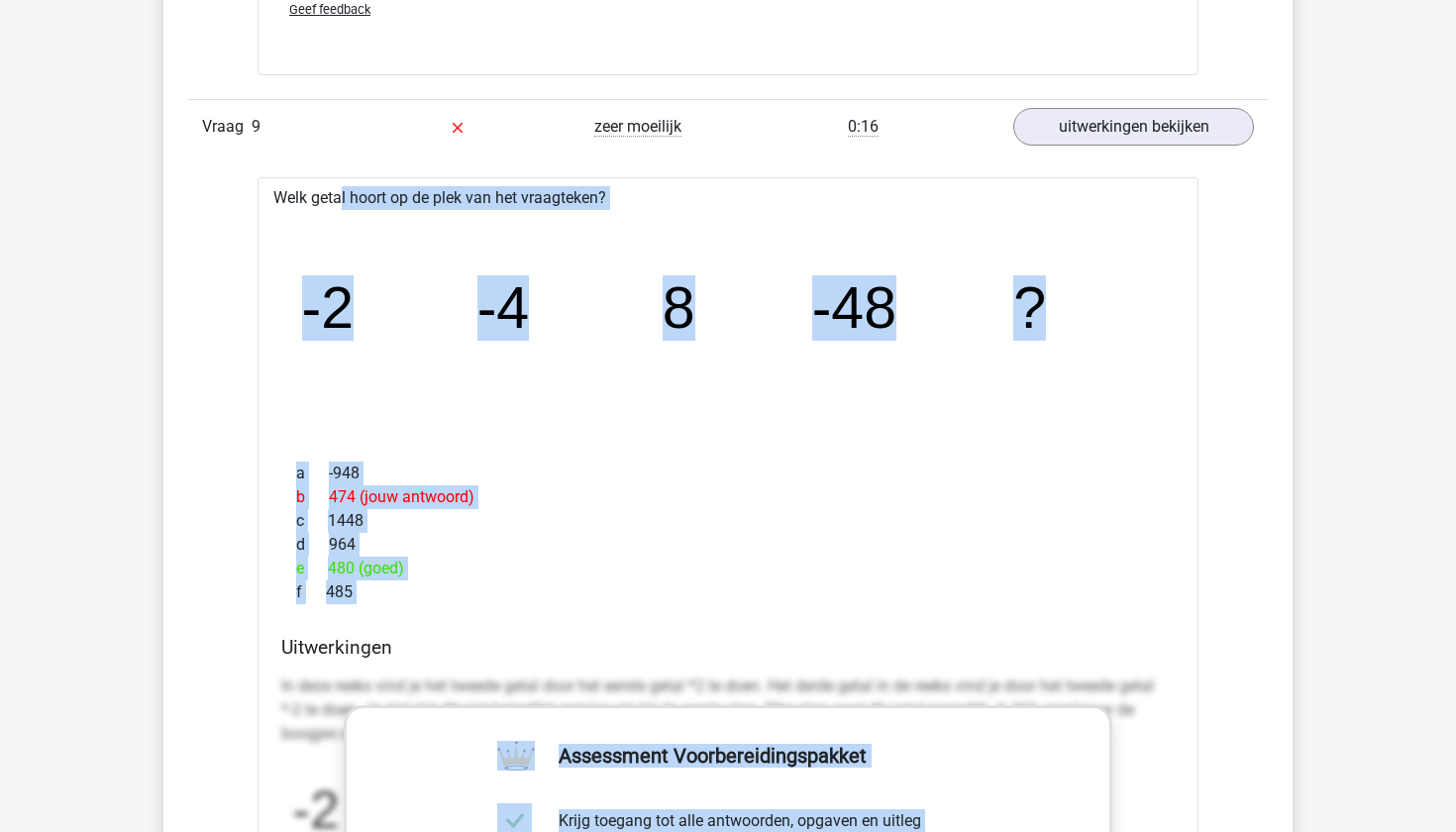
scroll to position [8628, 0]
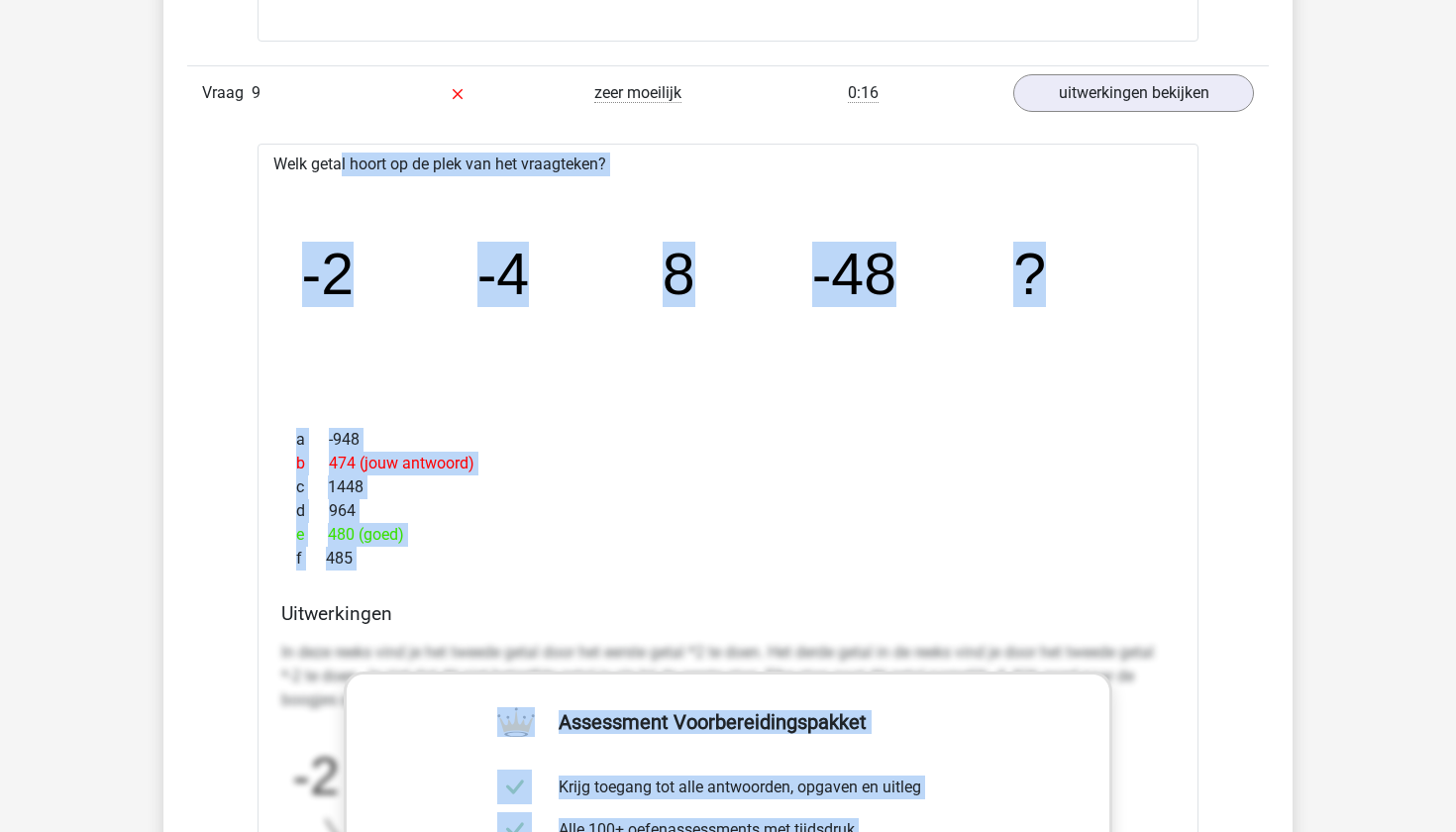
drag, startPoint x: 277, startPoint y: 328, endPoint x: 400, endPoint y: 573, distance: 274.1
click at [400, 573] on div "Welk getal hoort op de plek van het vraagteken? image/svg+xml -2 -4 8 -48 ? a -…" at bounding box center [728, 730] width 941 height 1175
copy div "Welk getal hoort op de plek van het vraagteken? image/svg+xml -2 -4 8 -48 ? a -…"
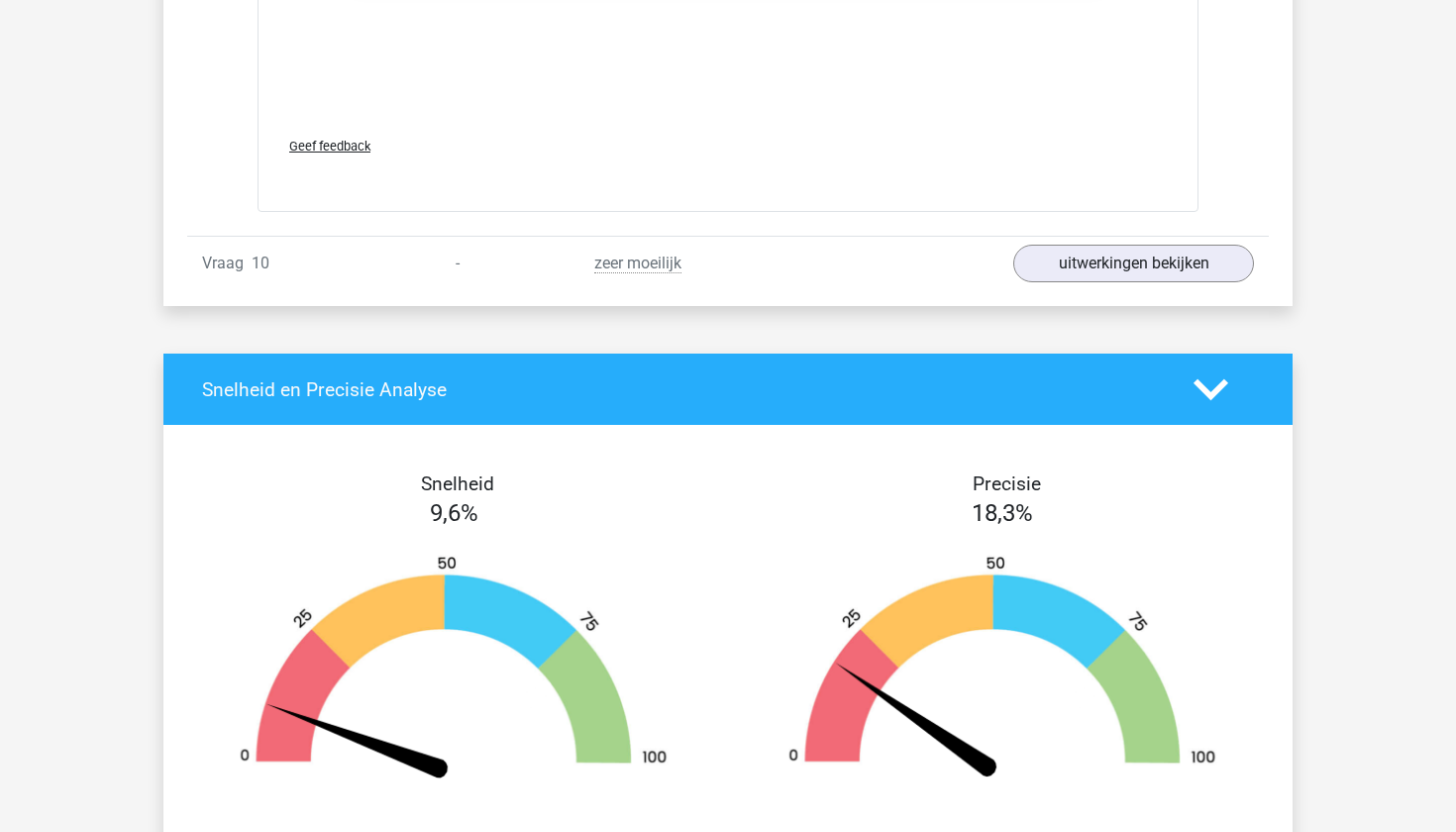
scroll to position [9695, 0]
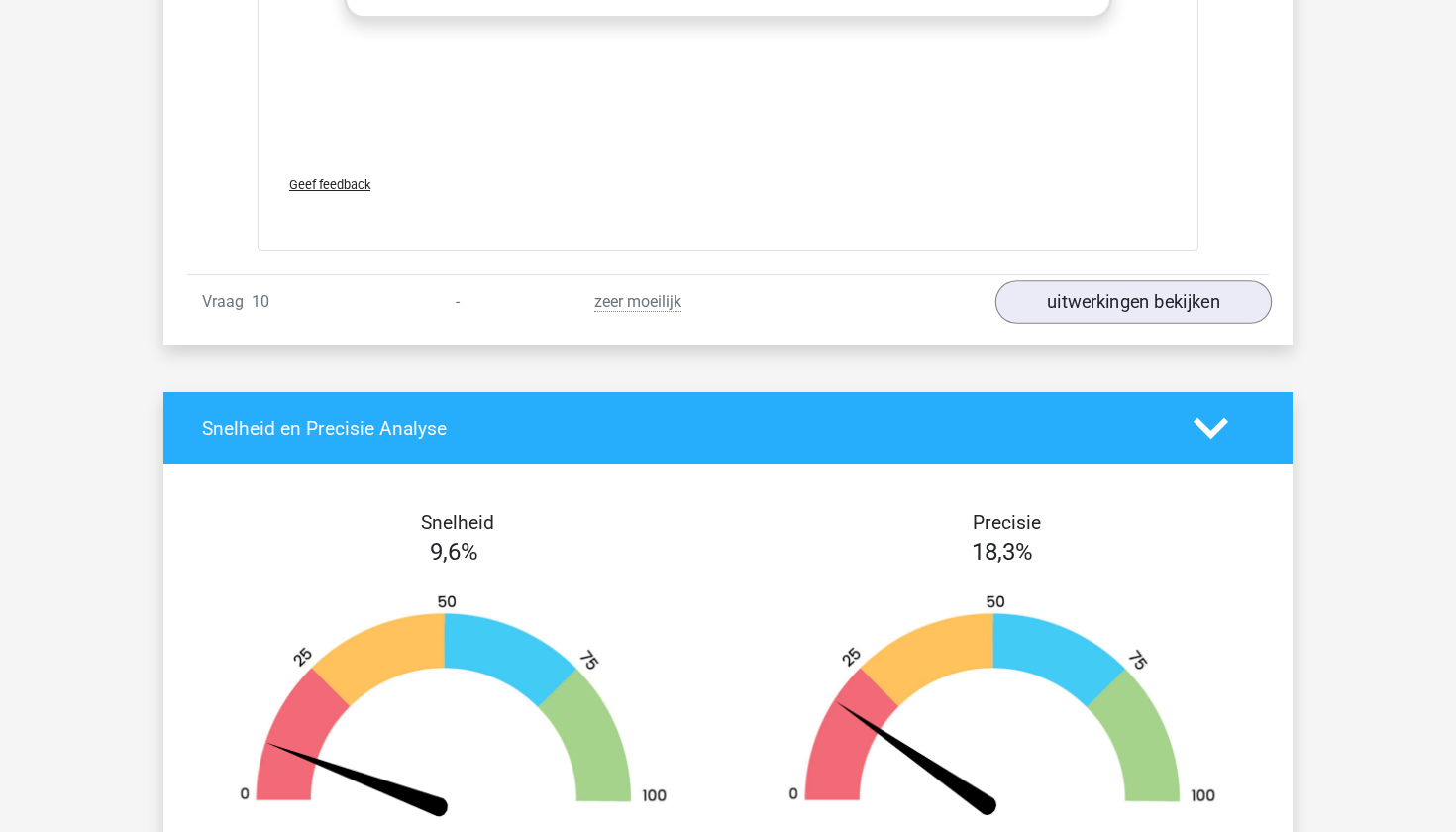
click at [1122, 289] on link "uitwerkingen bekijken" at bounding box center [1134, 303] width 277 height 44
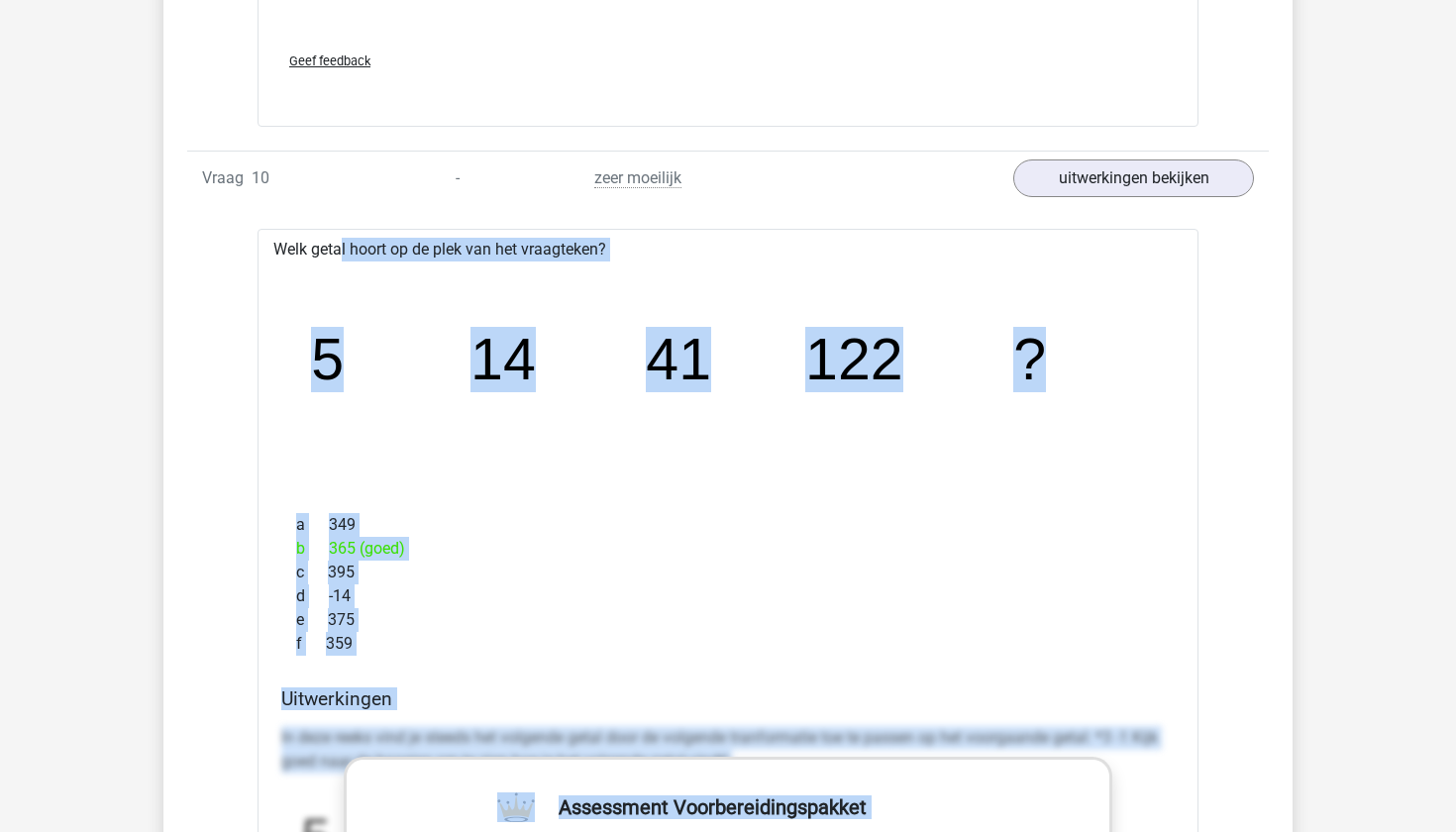
scroll to position [9840, 0]
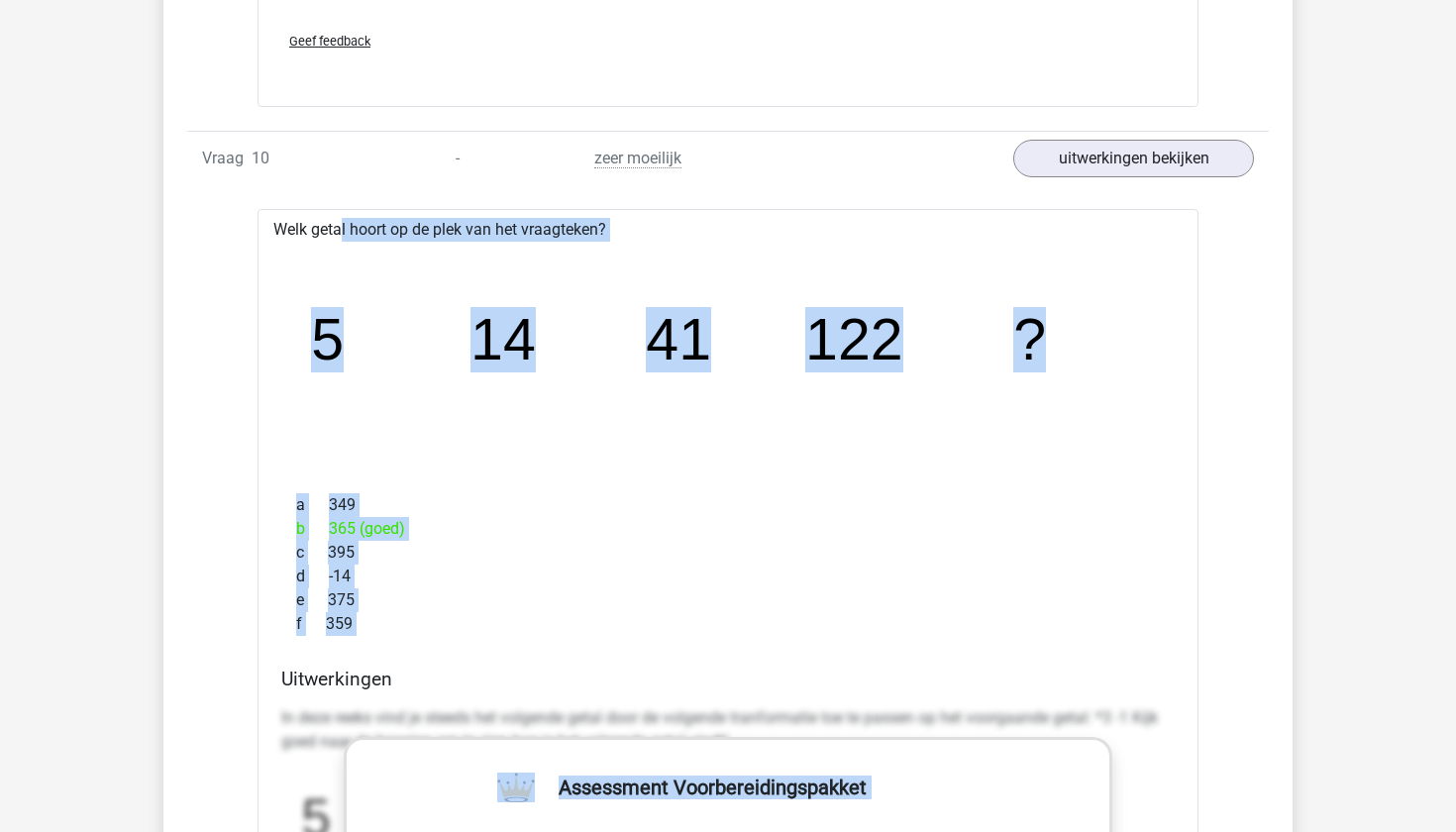
drag, startPoint x: 277, startPoint y: 368, endPoint x: 376, endPoint y: 646, distance: 295.1
click at [377, 646] on div "Welk getal hoort op de plek van het vraagteken? image/svg+xml 5 14 41 122 ? a 3…" at bounding box center [728, 796] width 941 height 1175
copy div "Welk getal hoort op de plek van het vraagteken? image/svg+xml 5 14 41 122 ? a 3…"
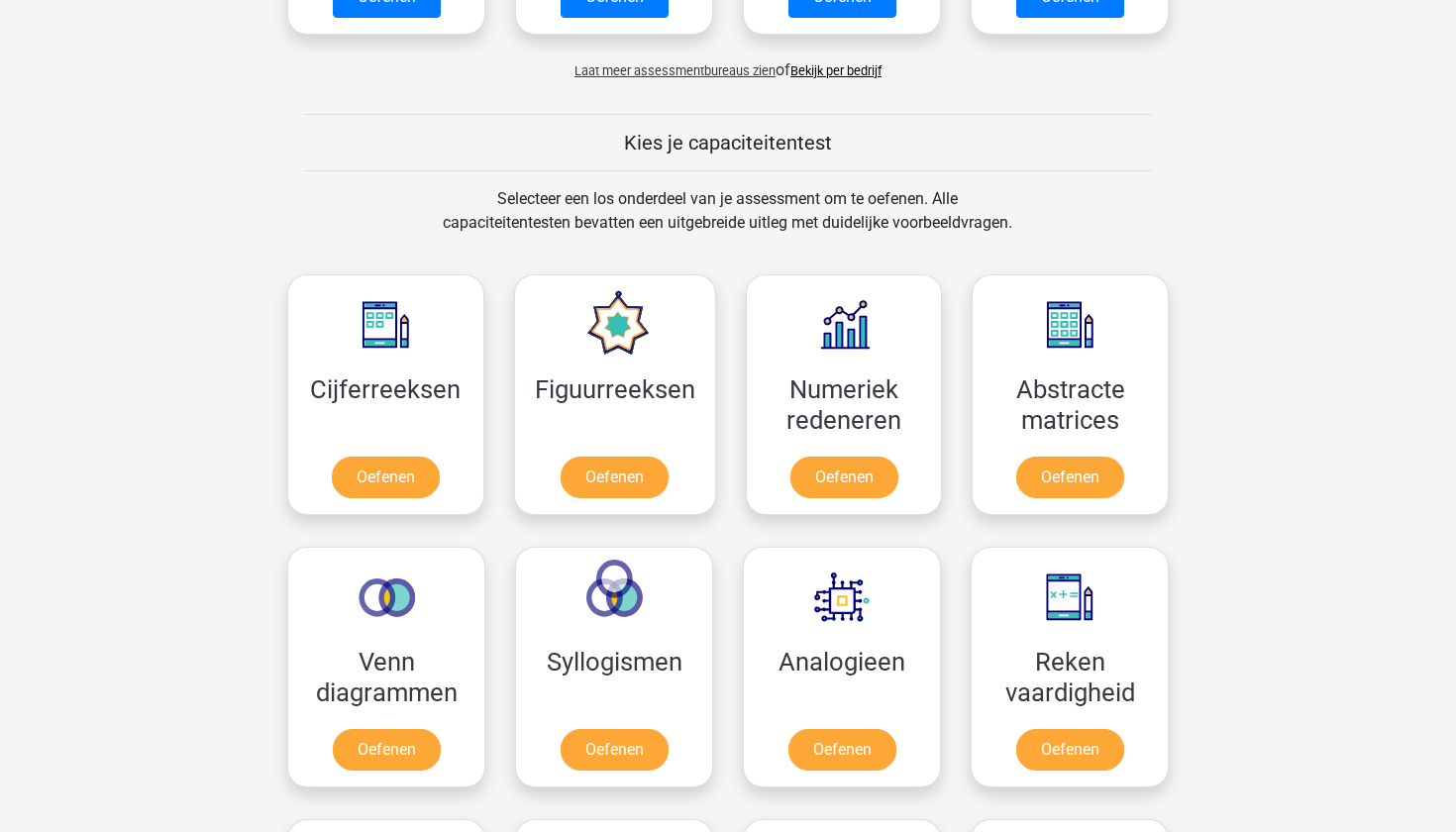
scroll to position [792, 0]
